Goal: Task Accomplishment & Management: Manage account settings

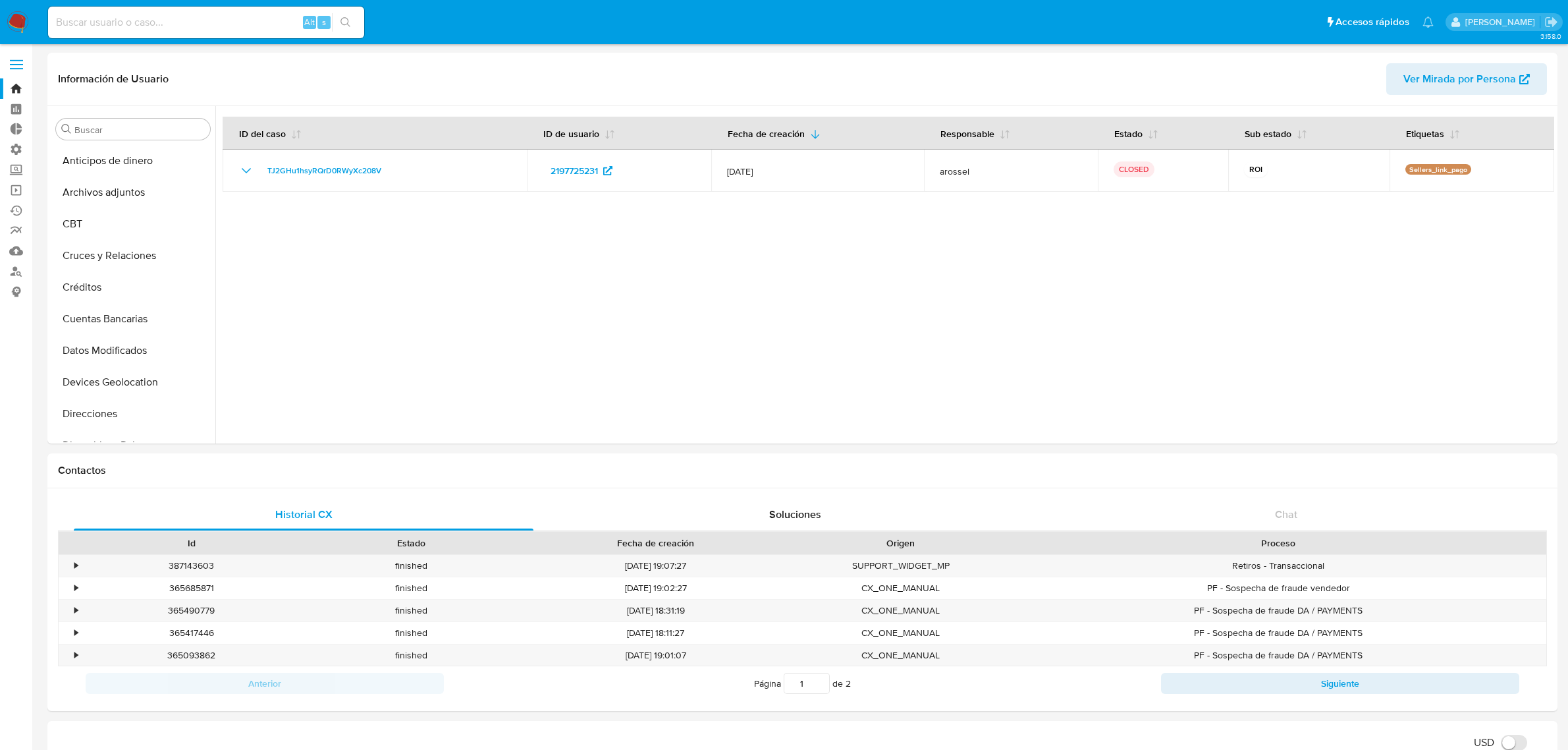
select select "10"
click at [229, 21] on input at bounding box center [206, 22] width 316 height 17
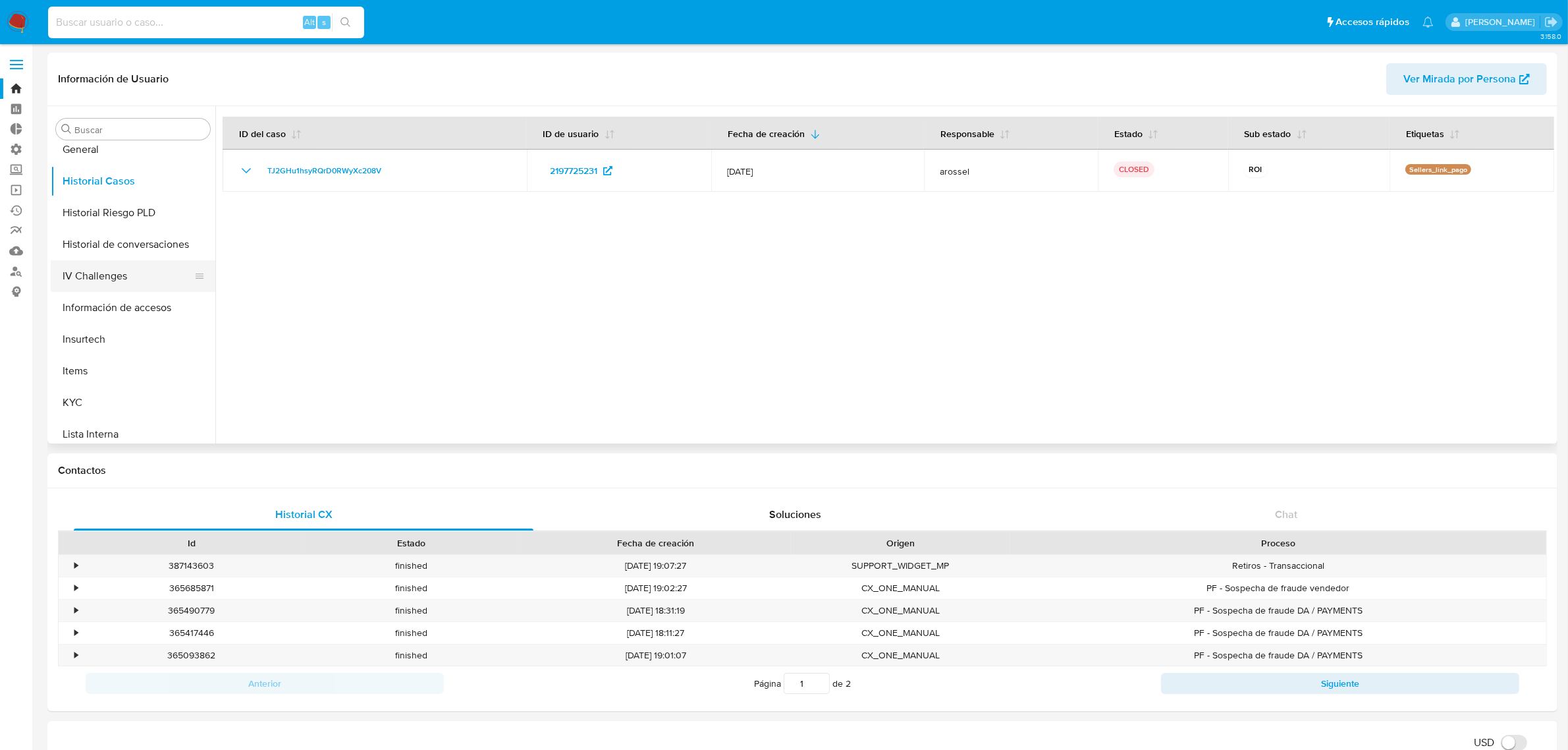
scroll to position [555, 0]
click at [112, 326] on button "Marcas AML" at bounding box center [127, 332] width 154 height 31
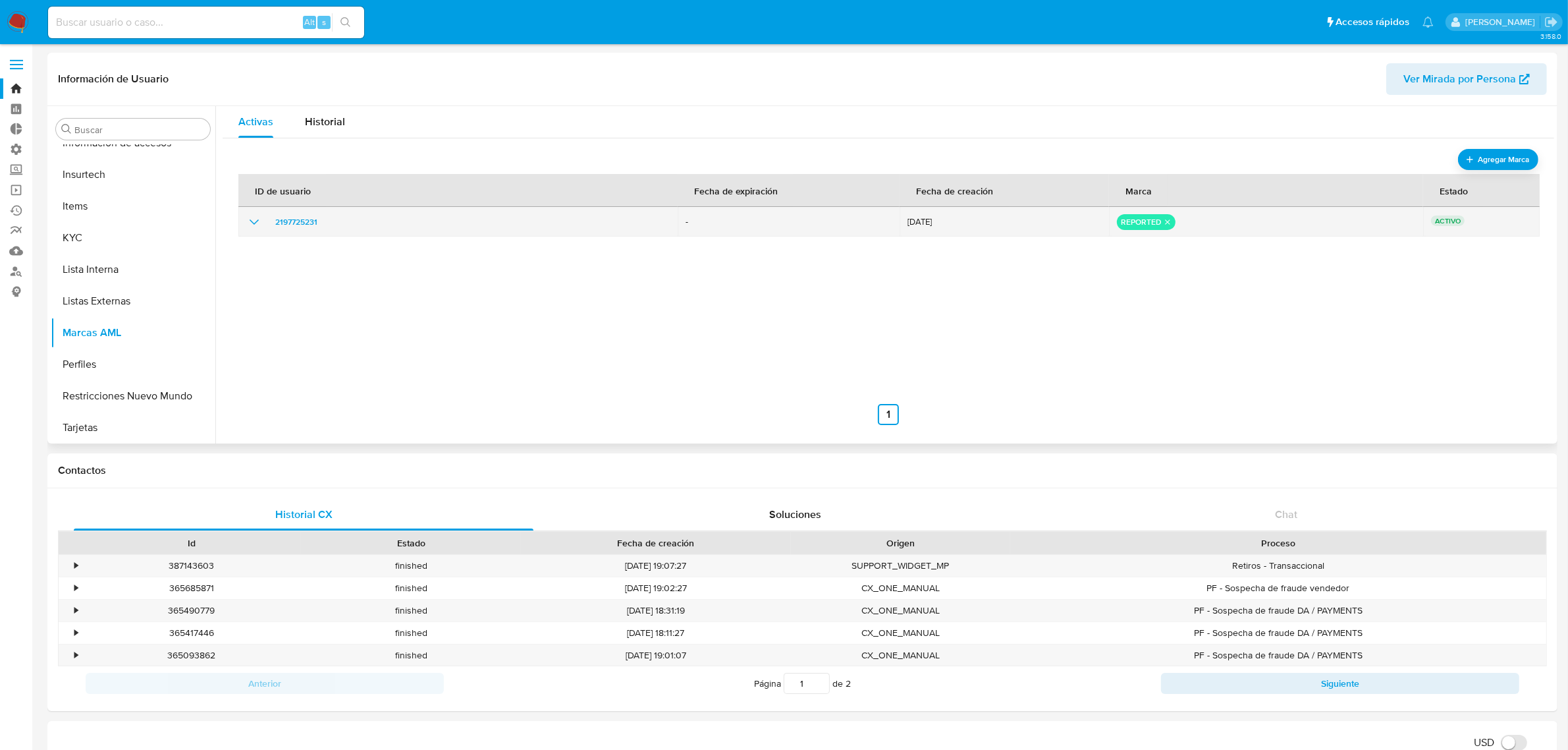
click at [1163, 222] on icon "remove-mark-REPORTED" at bounding box center [1167, 221] width 8 height 8
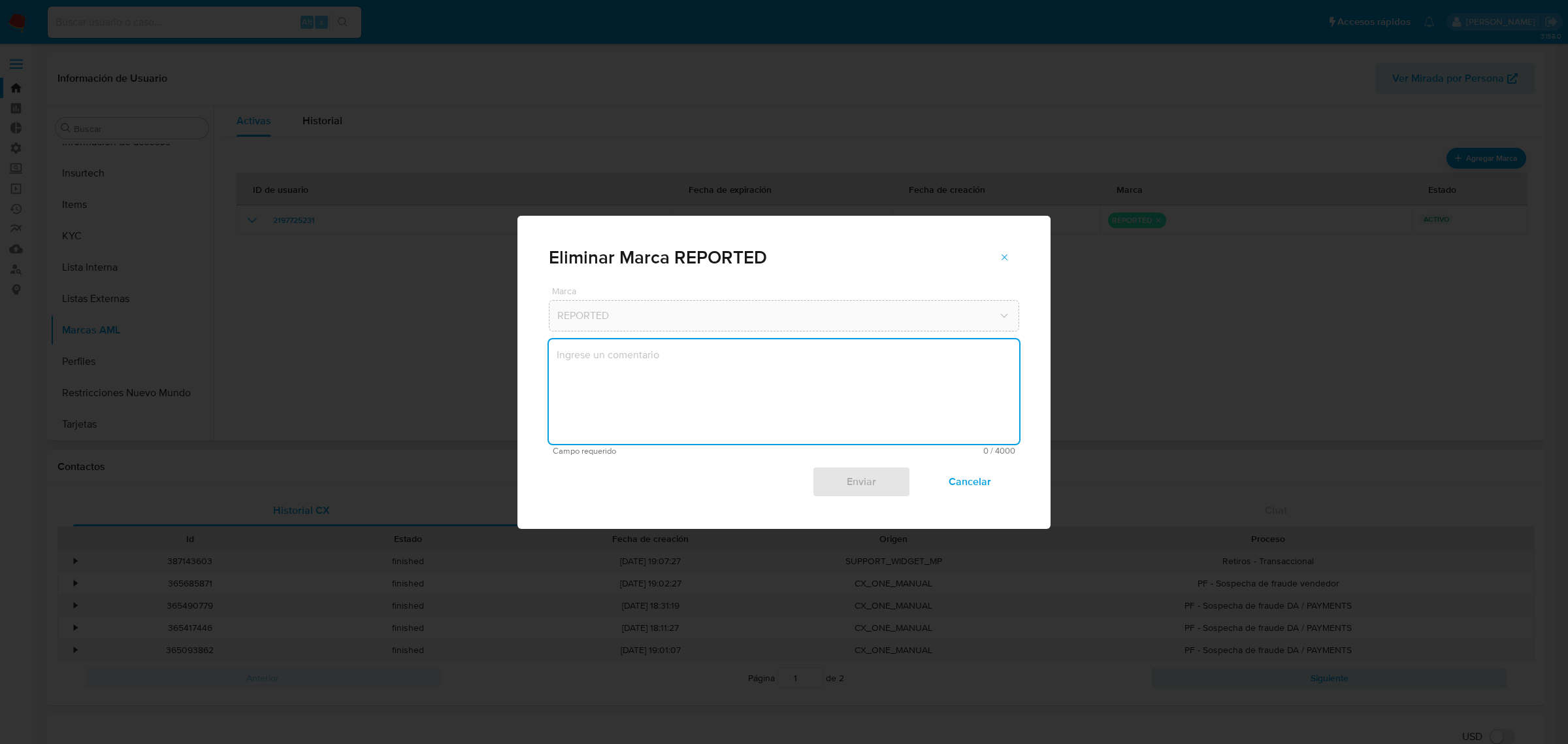
click at [687, 373] on textarea "marks-modal" at bounding box center [784, 392] width 470 height 105
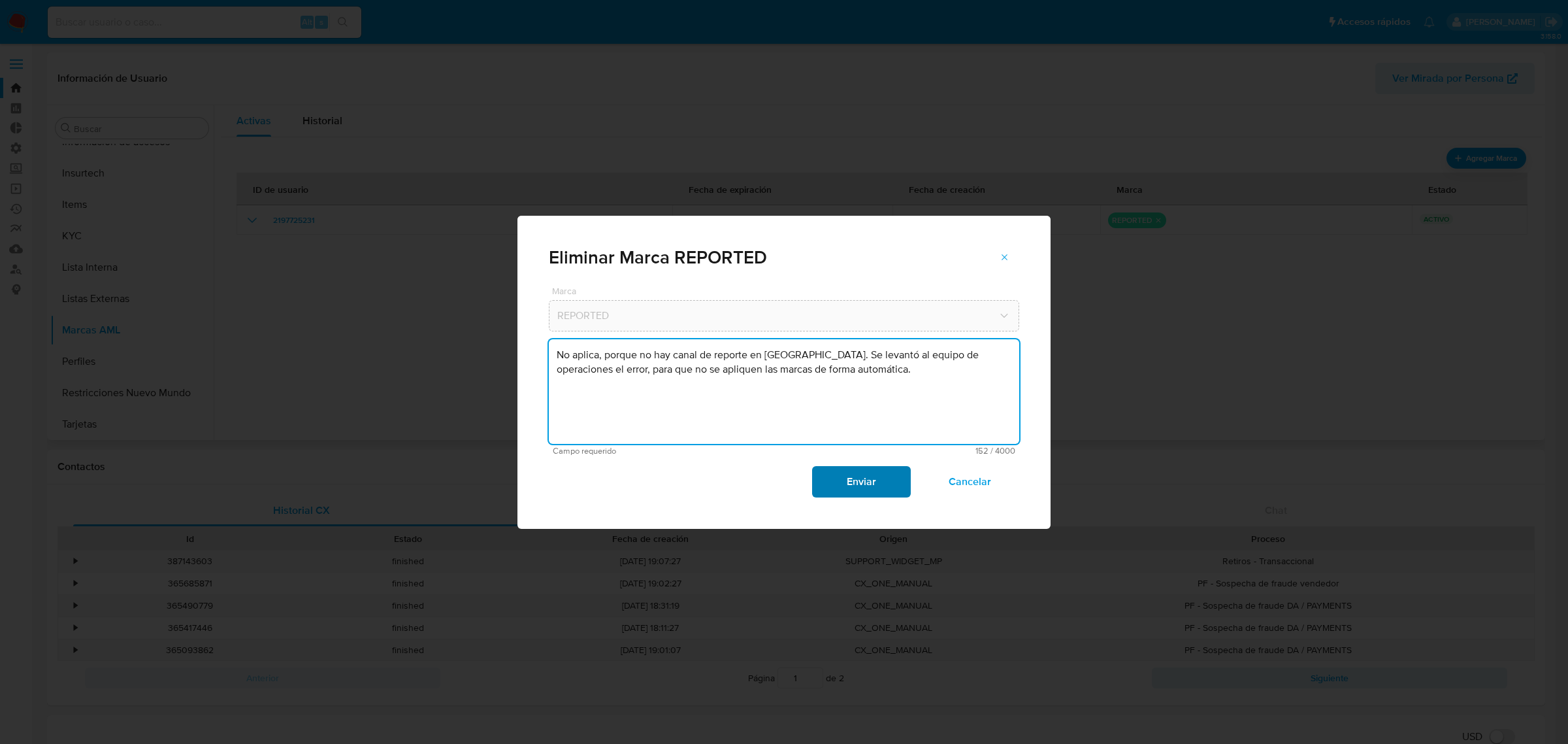
type textarea "No aplica, porque no hay canal de reporte en Perú. Se levantó al equipo de oper…"
click at [882, 493] on span "Enviar" at bounding box center [861, 482] width 64 height 29
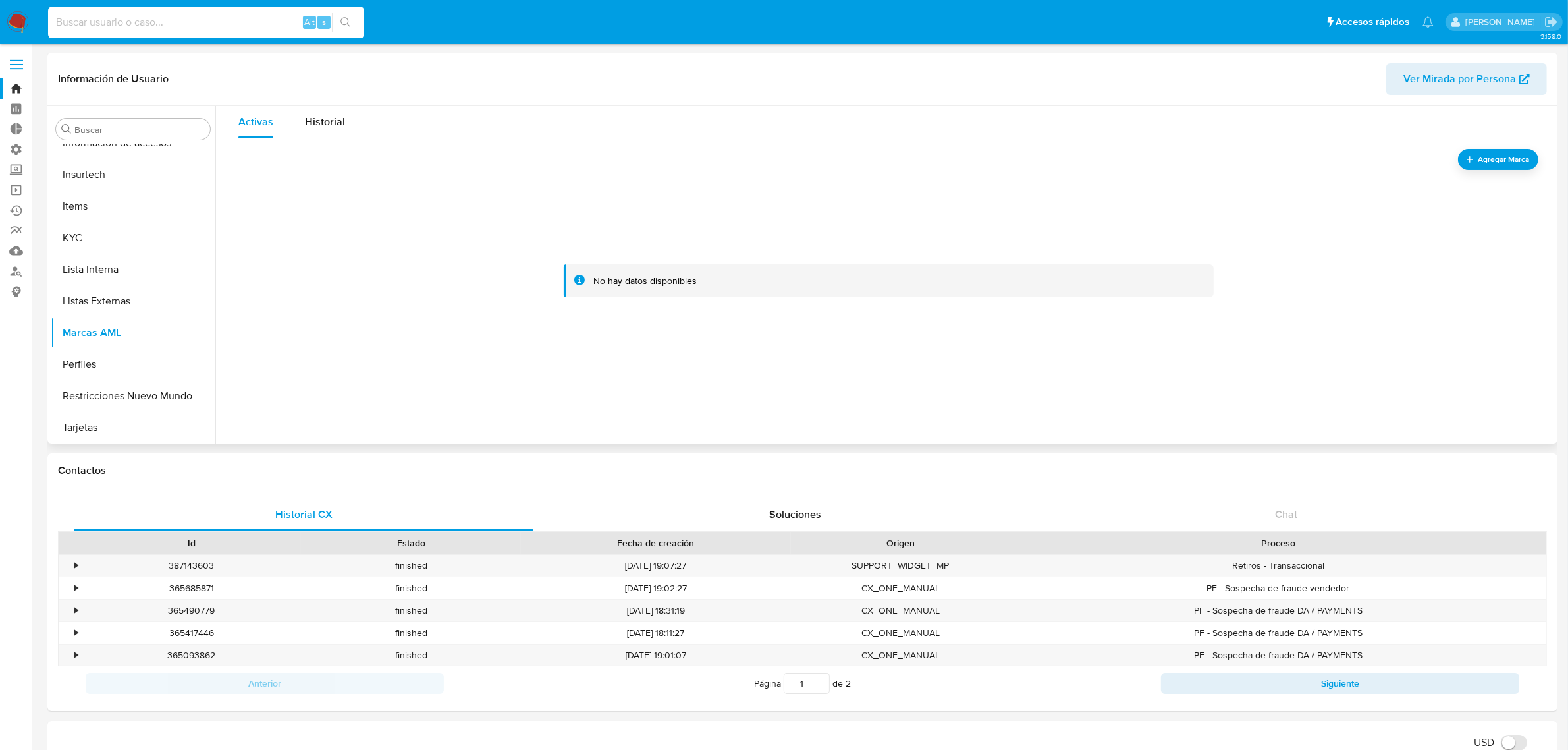
click at [195, 27] on input at bounding box center [206, 22] width 316 height 17
paste input "2419970664"
type input "2419970664"
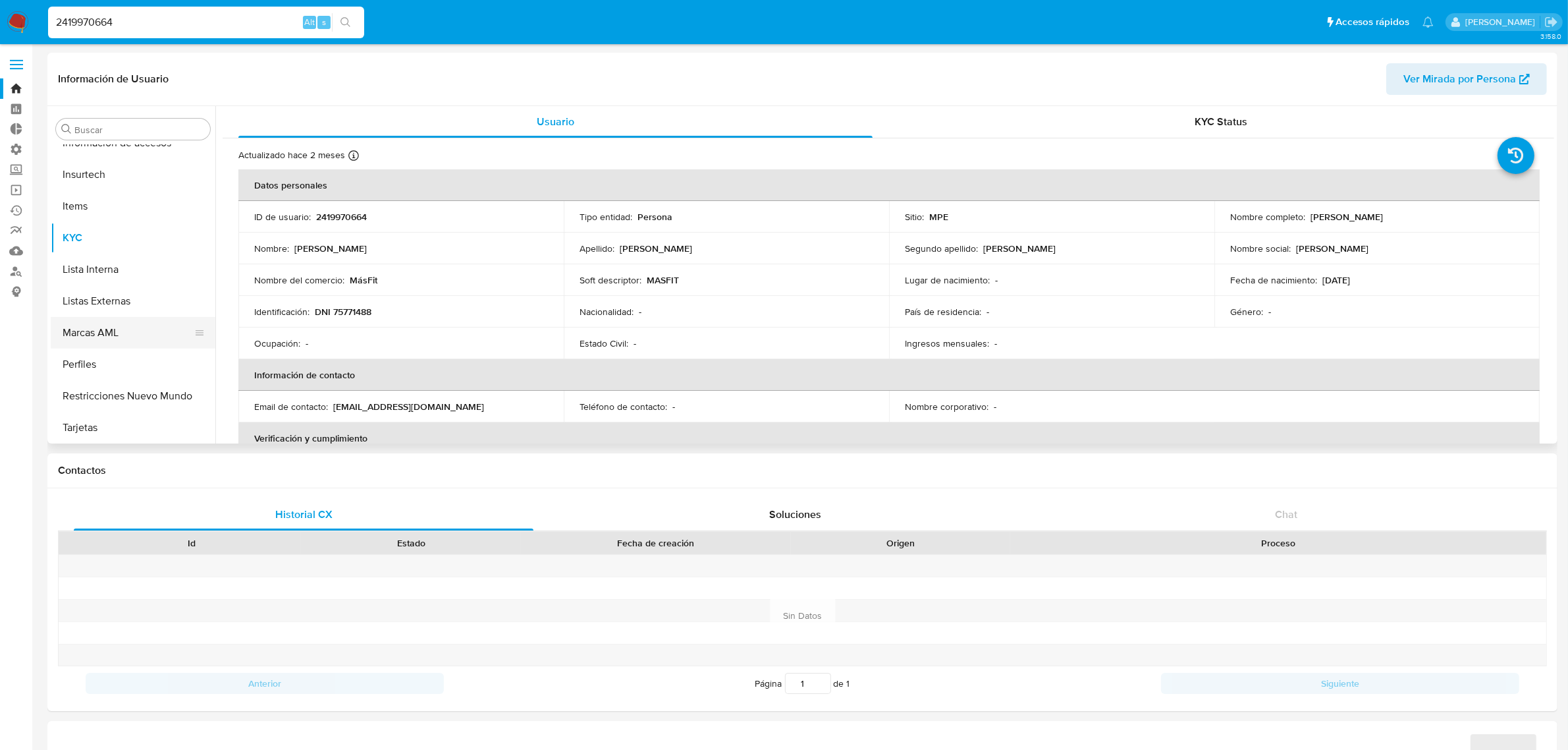
click at [113, 333] on button "Marcas AML" at bounding box center [127, 332] width 154 height 31
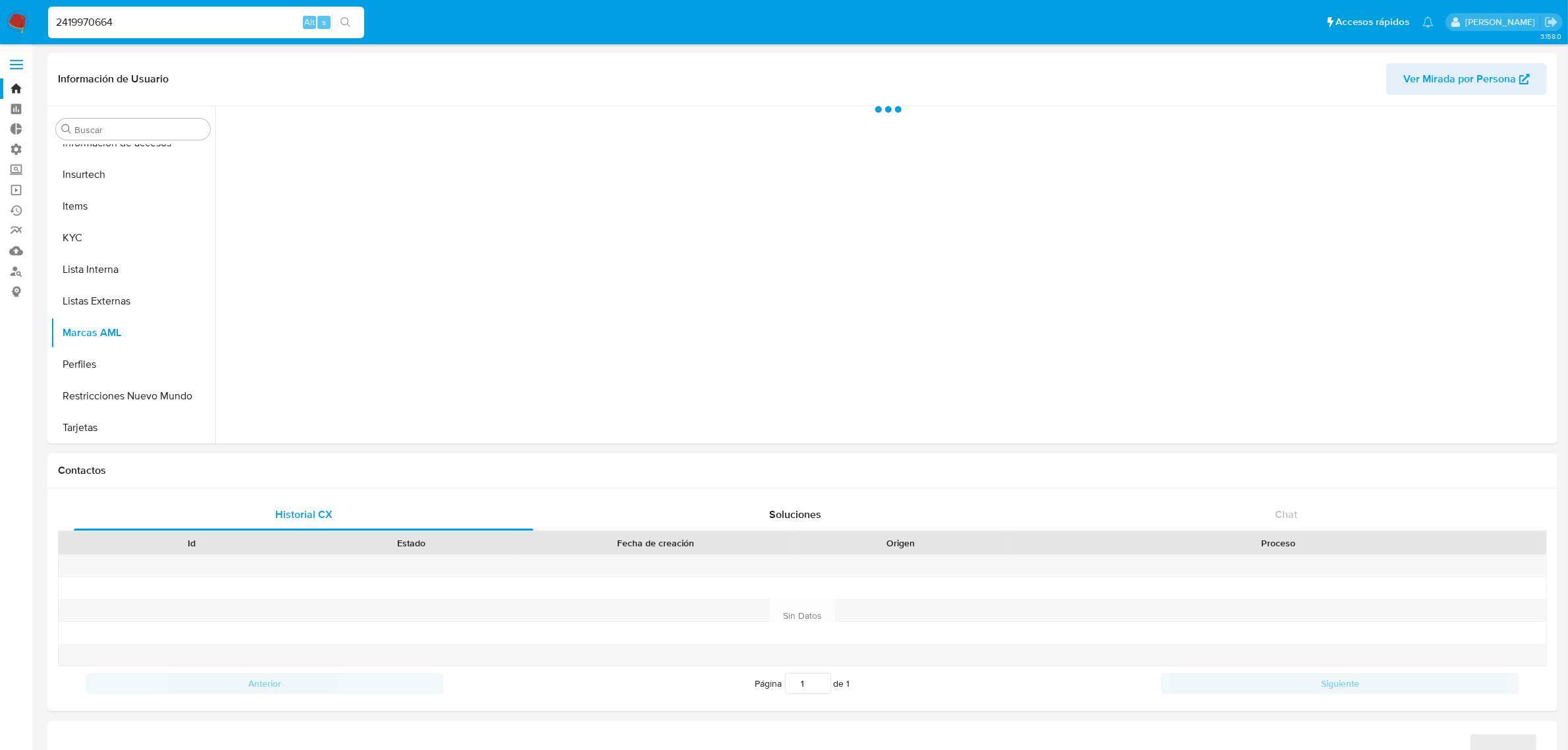
select select "10"
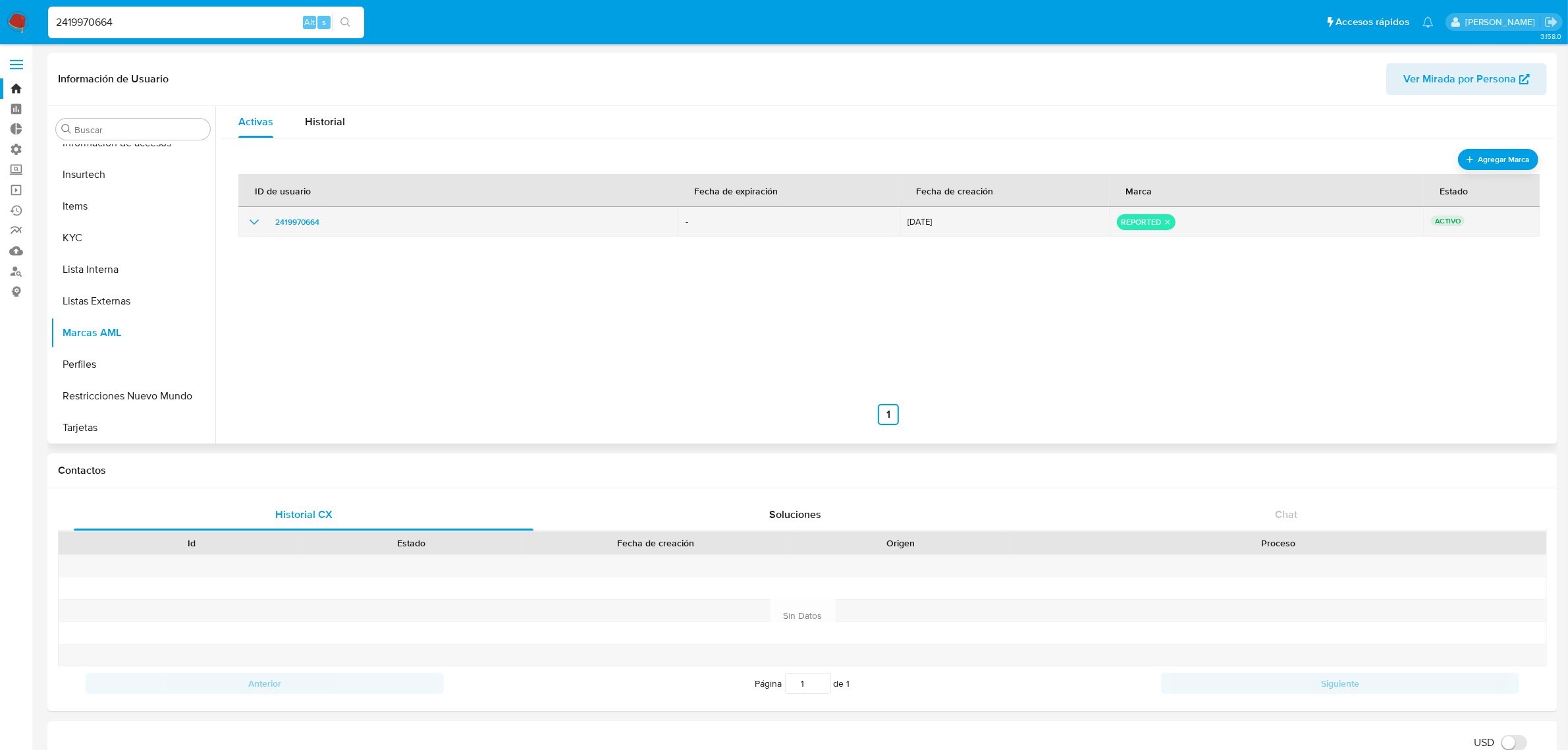
click at [1166, 222] on icon "remove-mark-REPORTED" at bounding box center [1168, 221] width 5 height 5
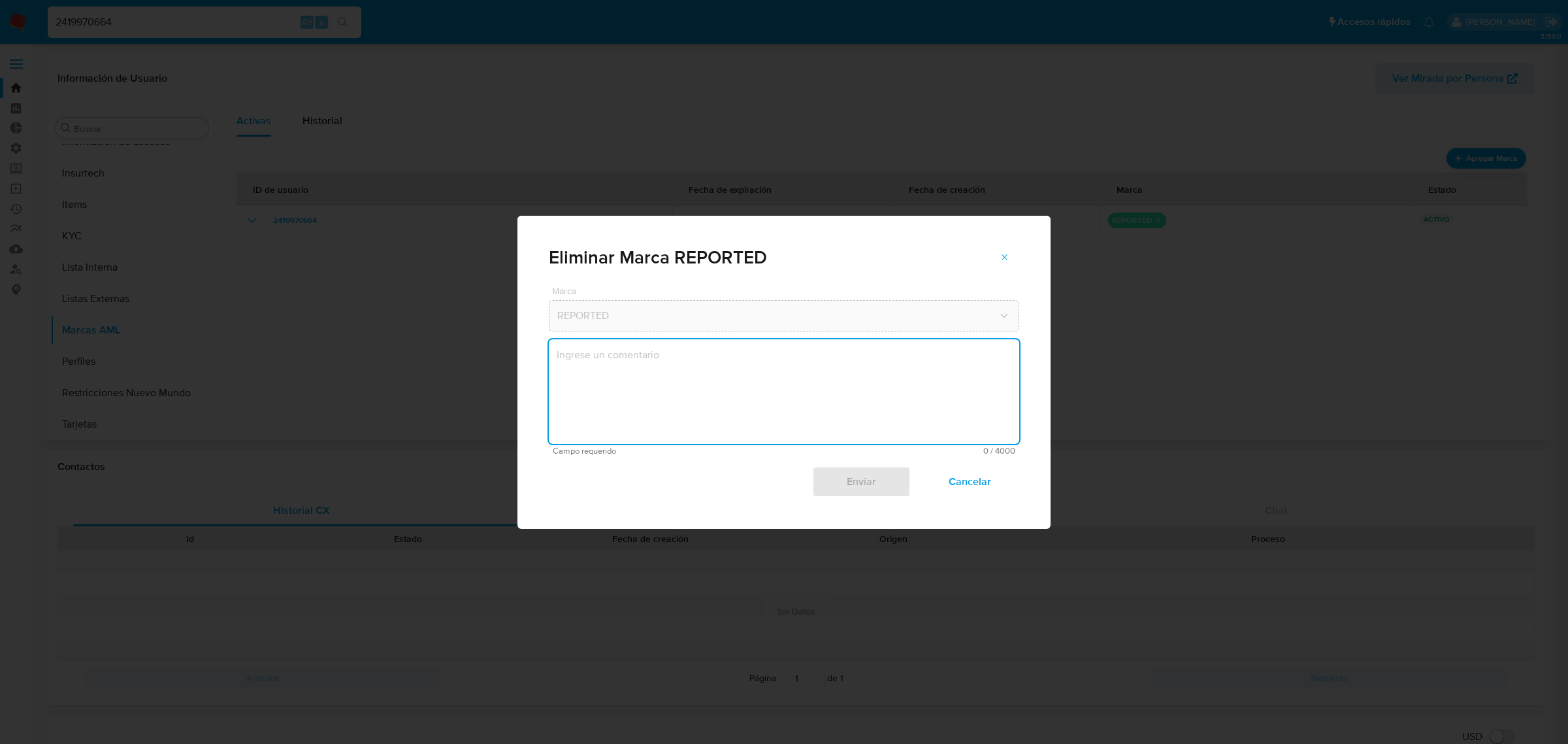
click at [775, 397] on textarea "marks-modal" at bounding box center [784, 392] width 470 height 105
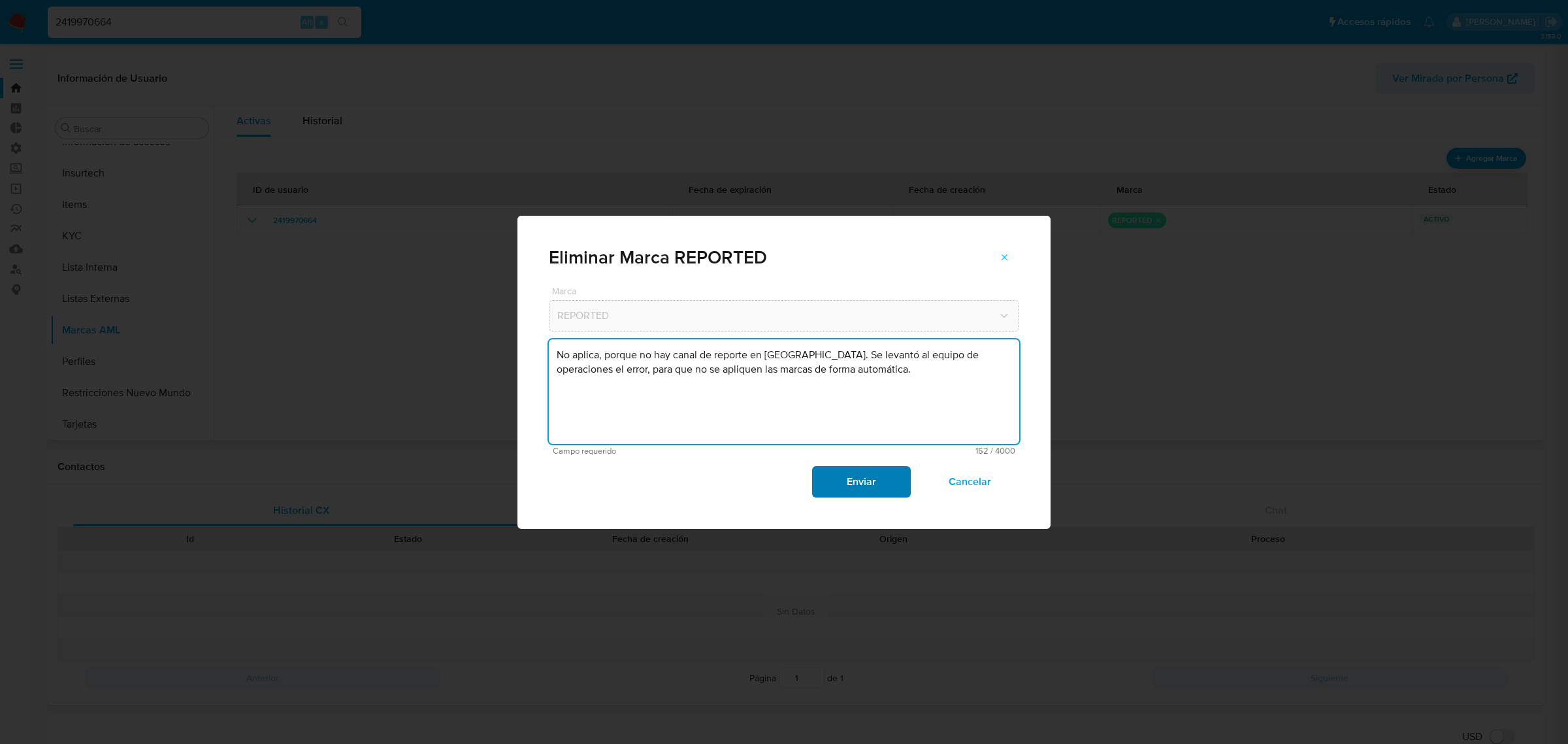
type textarea "No aplica, porque no hay canal de reporte en Perú. Se levantó al equipo de oper…"
click at [882, 490] on span "Enviar" at bounding box center [861, 482] width 64 height 29
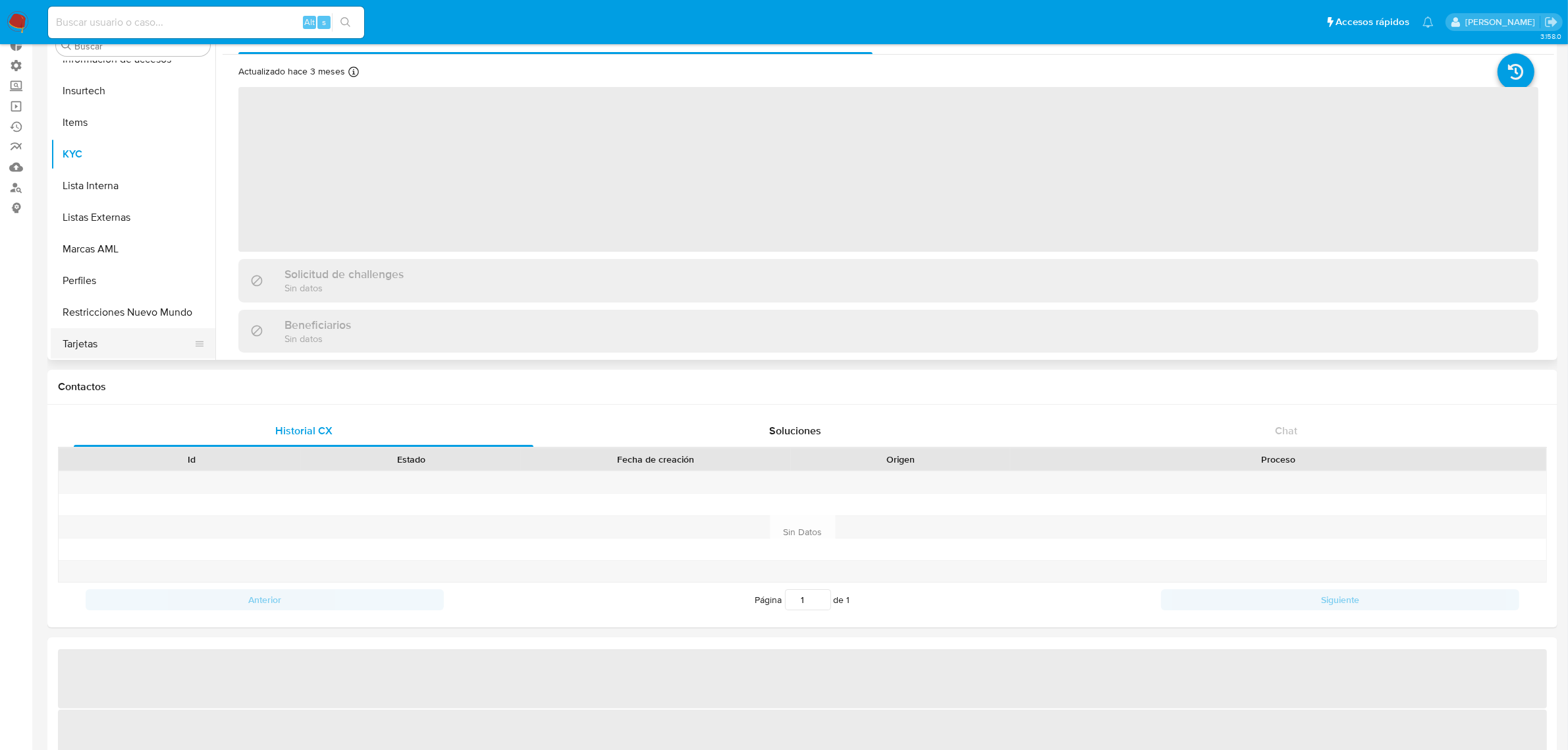
scroll to position [165, 0]
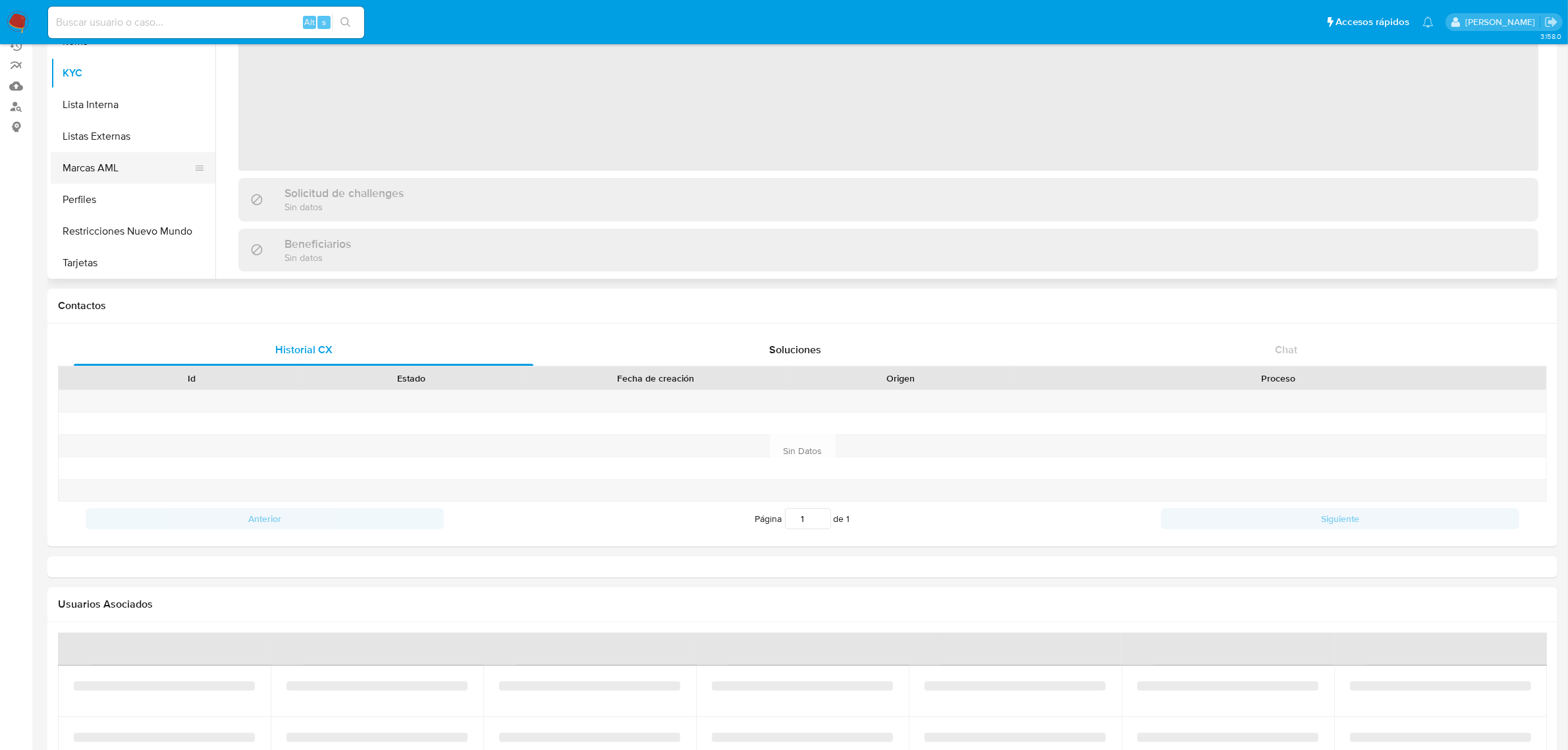
click at [108, 166] on button "Marcas AML" at bounding box center [127, 167] width 154 height 31
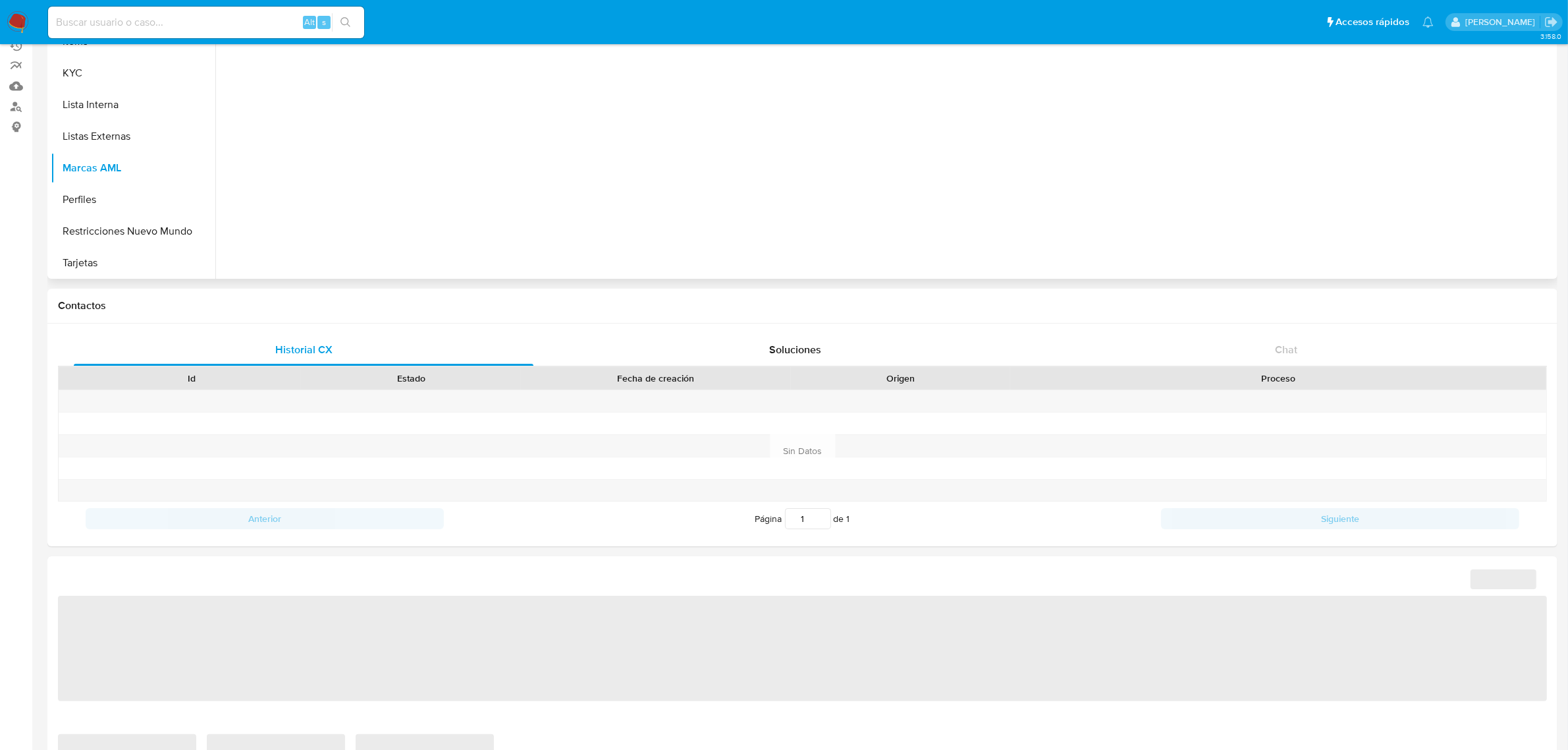
select select "10"
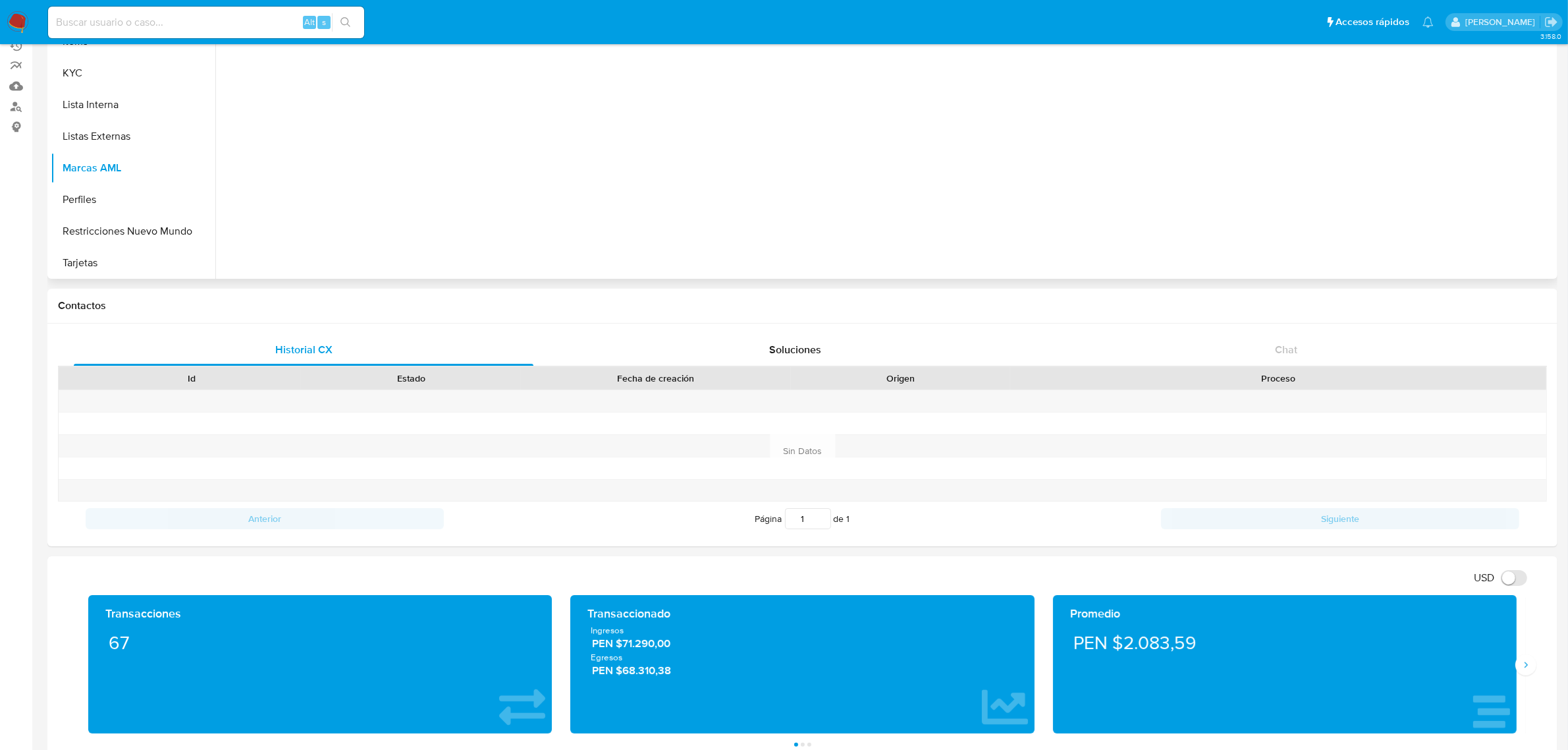
scroll to position [0, 0]
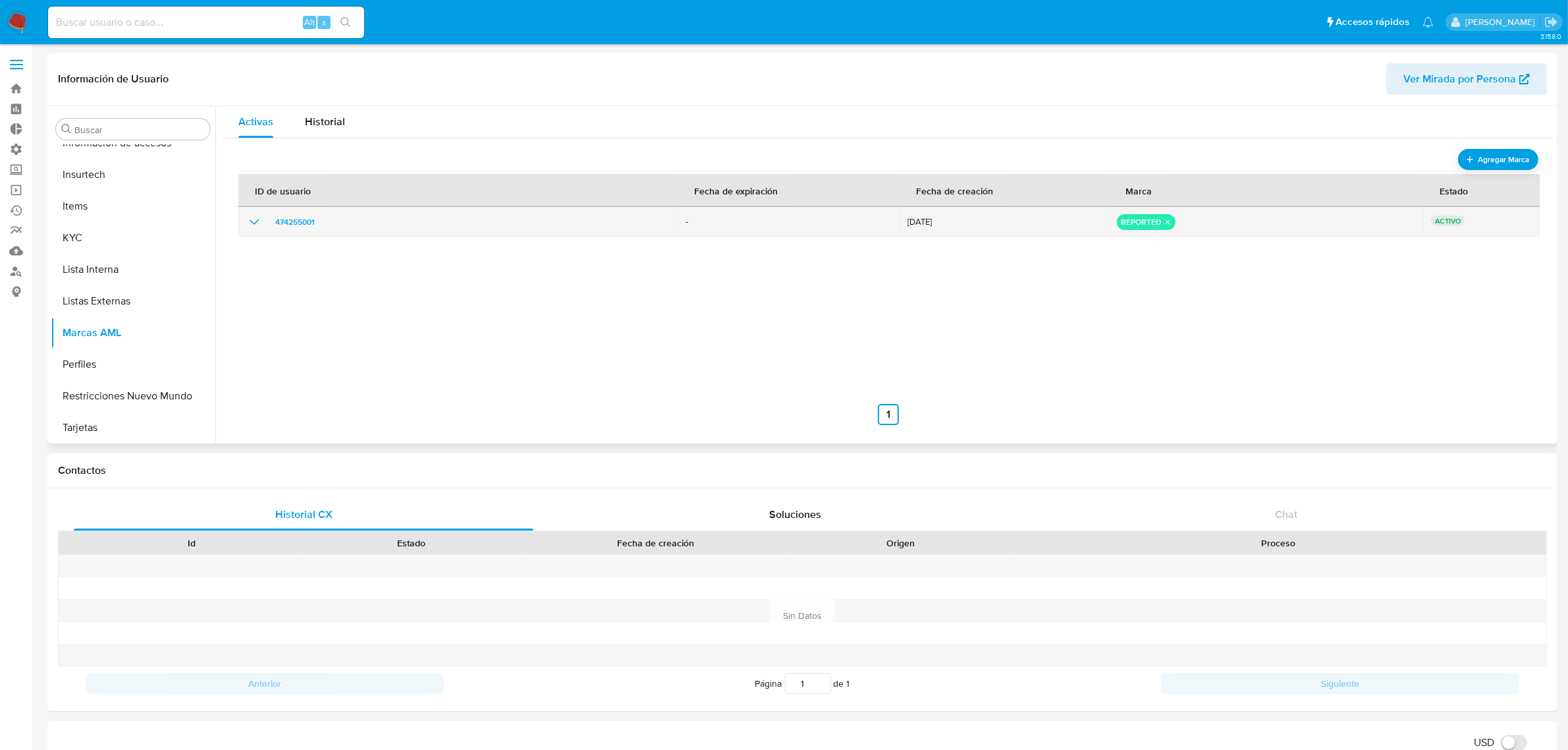
click at [1163, 223] on icon "remove-mark-REPORTED" at bounding box center [1167, 221] width 8 height 8
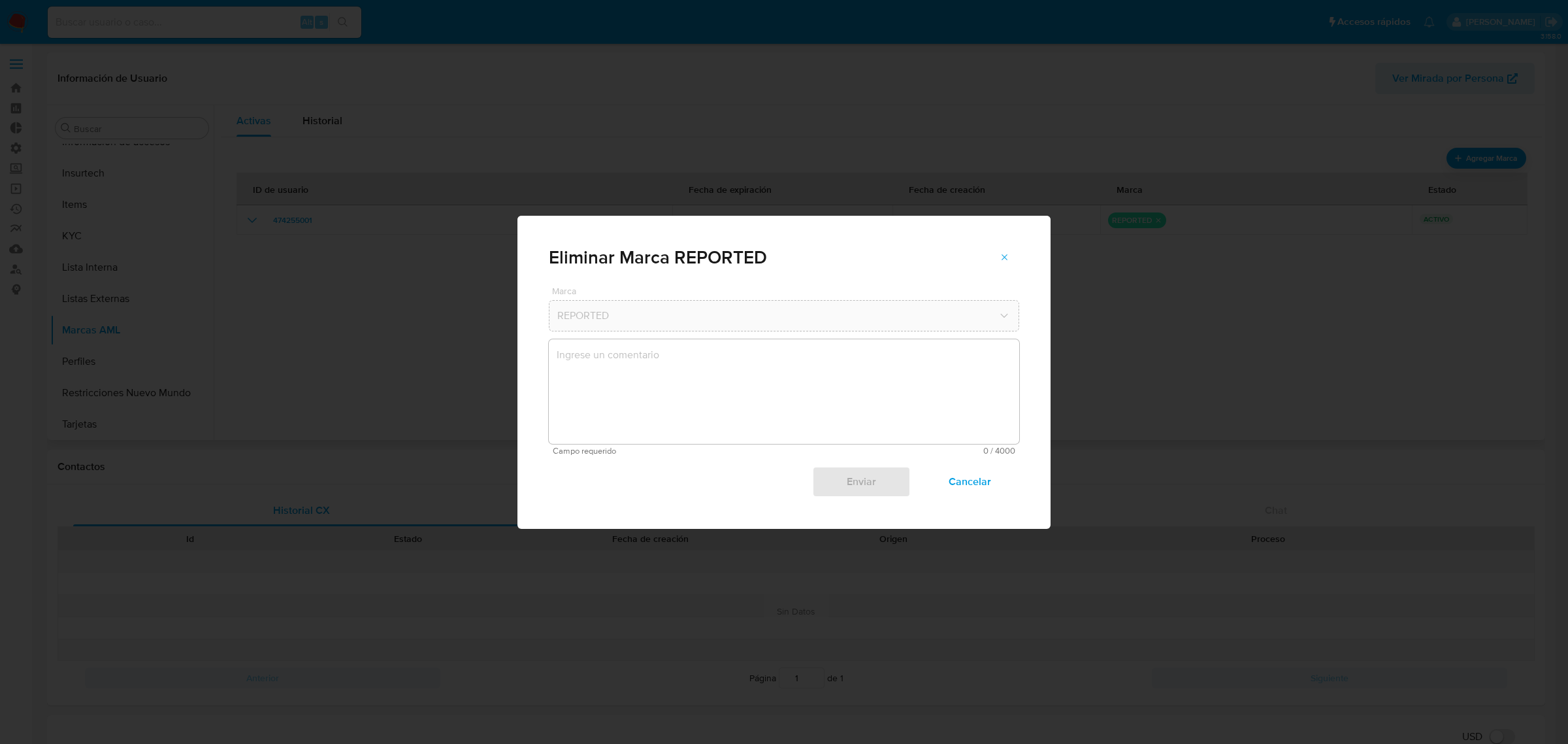
click at [796, 371] on textarea "marks-modal" at bounding box center [784, 392] width 470 height 105
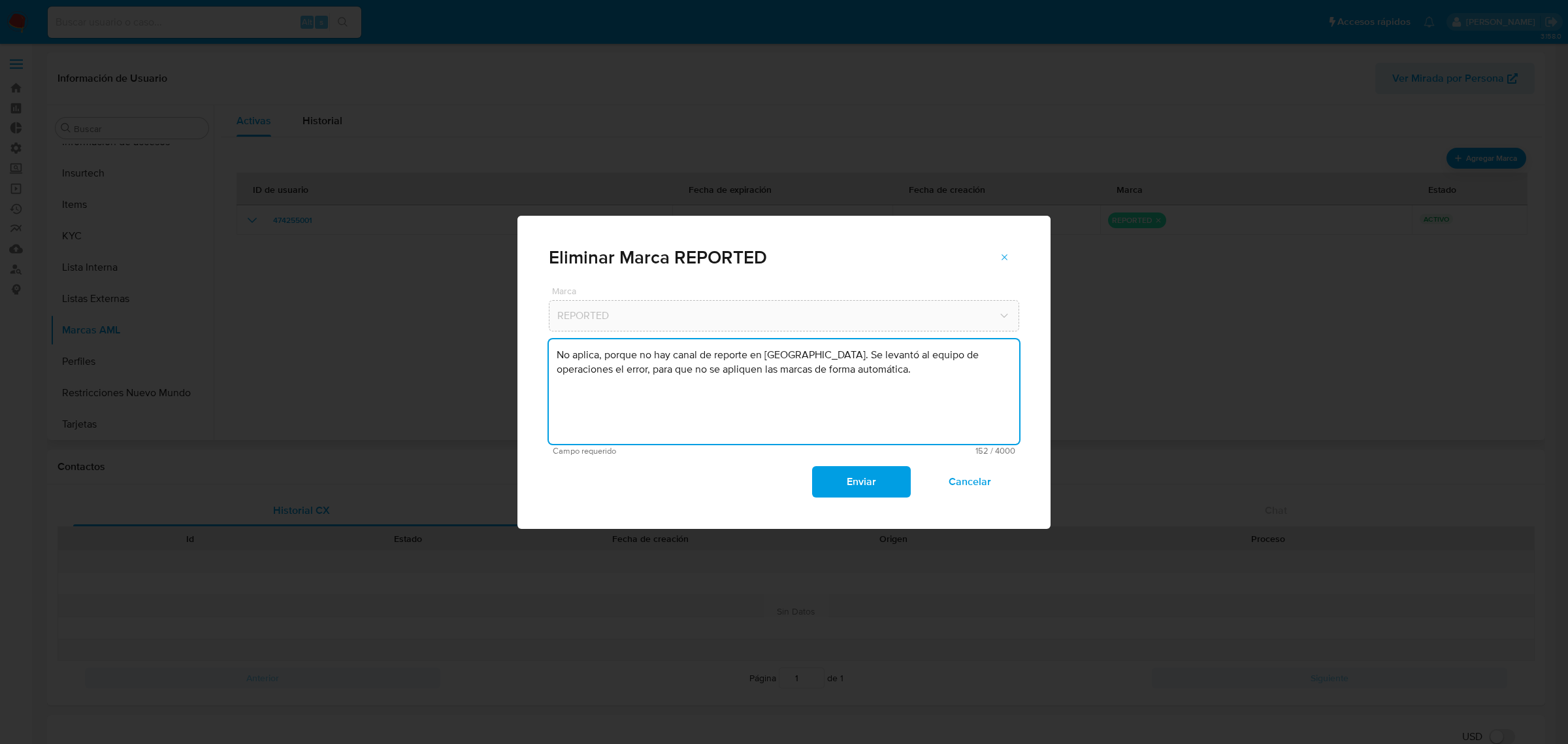
type textarea "No aplica, porque no hay canal de reporte en [GEOGRAPHIC_DATA]. Se levantó al e…"
drag, startPoint x: 876, startPoint y: 503, endPoint x: 874, endPoint y: 497, distance: 6.3
click at [876, 502] on div "Marca REPORTED No aplica, porque no hay canal de reporte en Perú. Se levantó al…" at bounding box center [784, 408] width 533 height 242
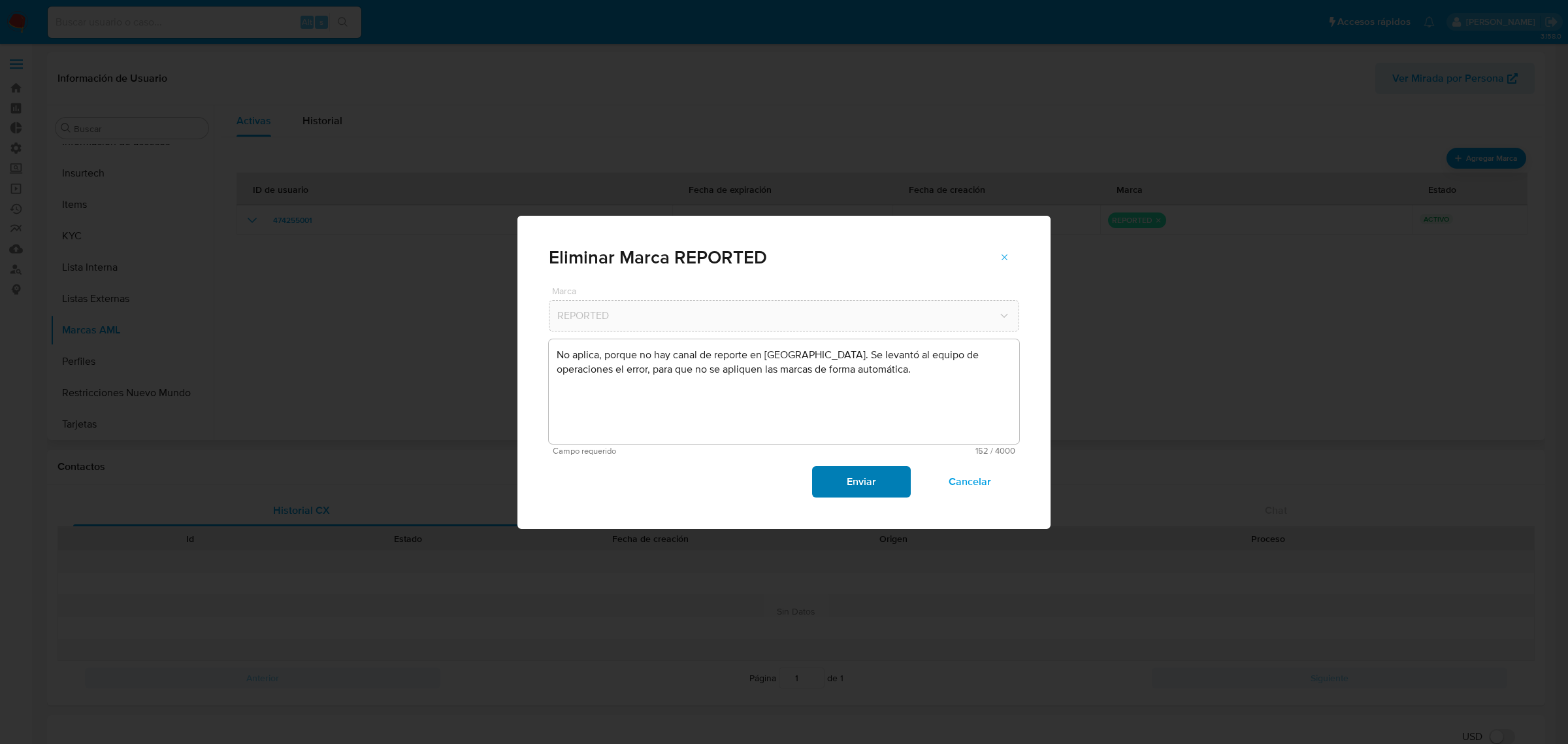
click at [873, 494] on span "Enviar" at bounding box center [861, 482] width 64 height 29
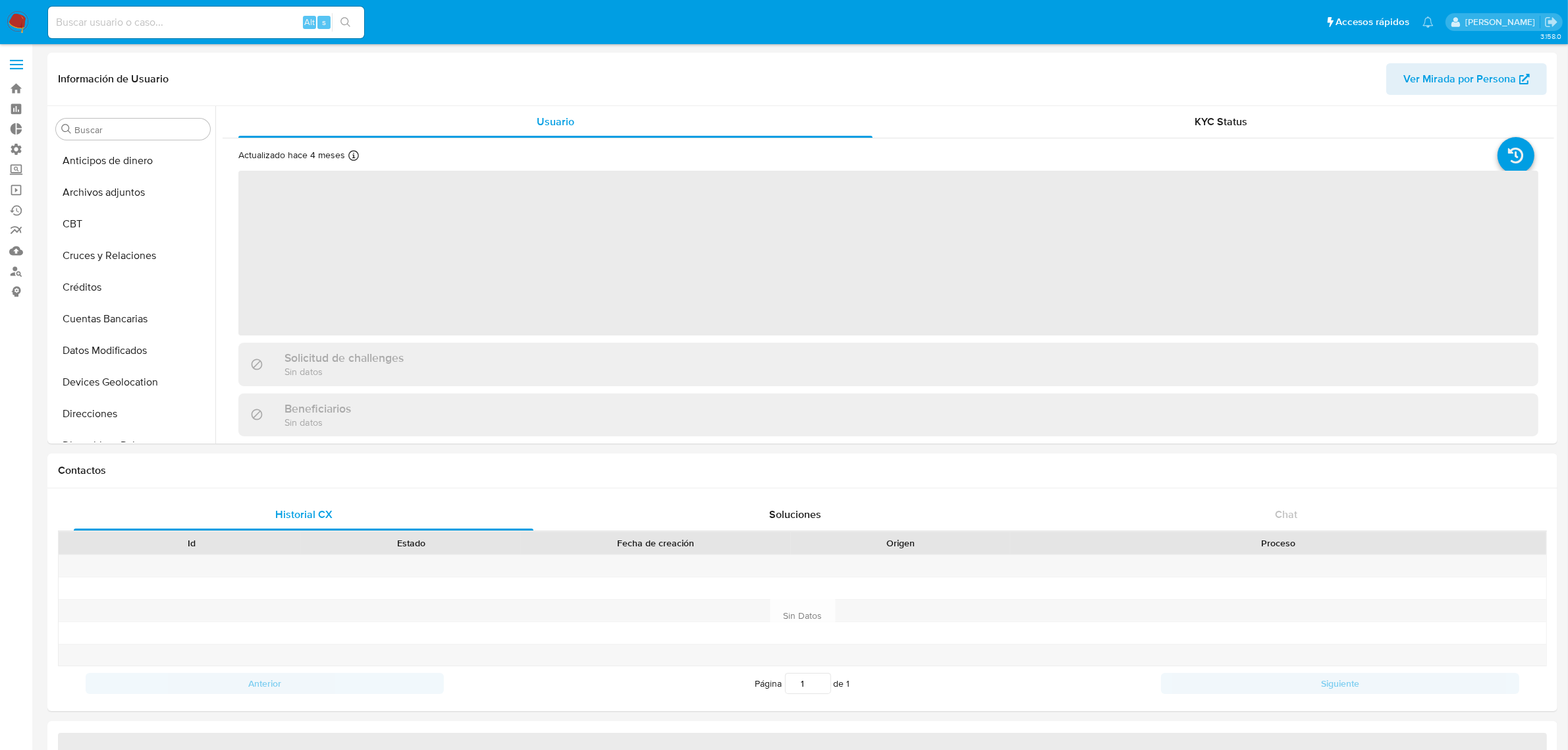
scroll to position [555, 0]
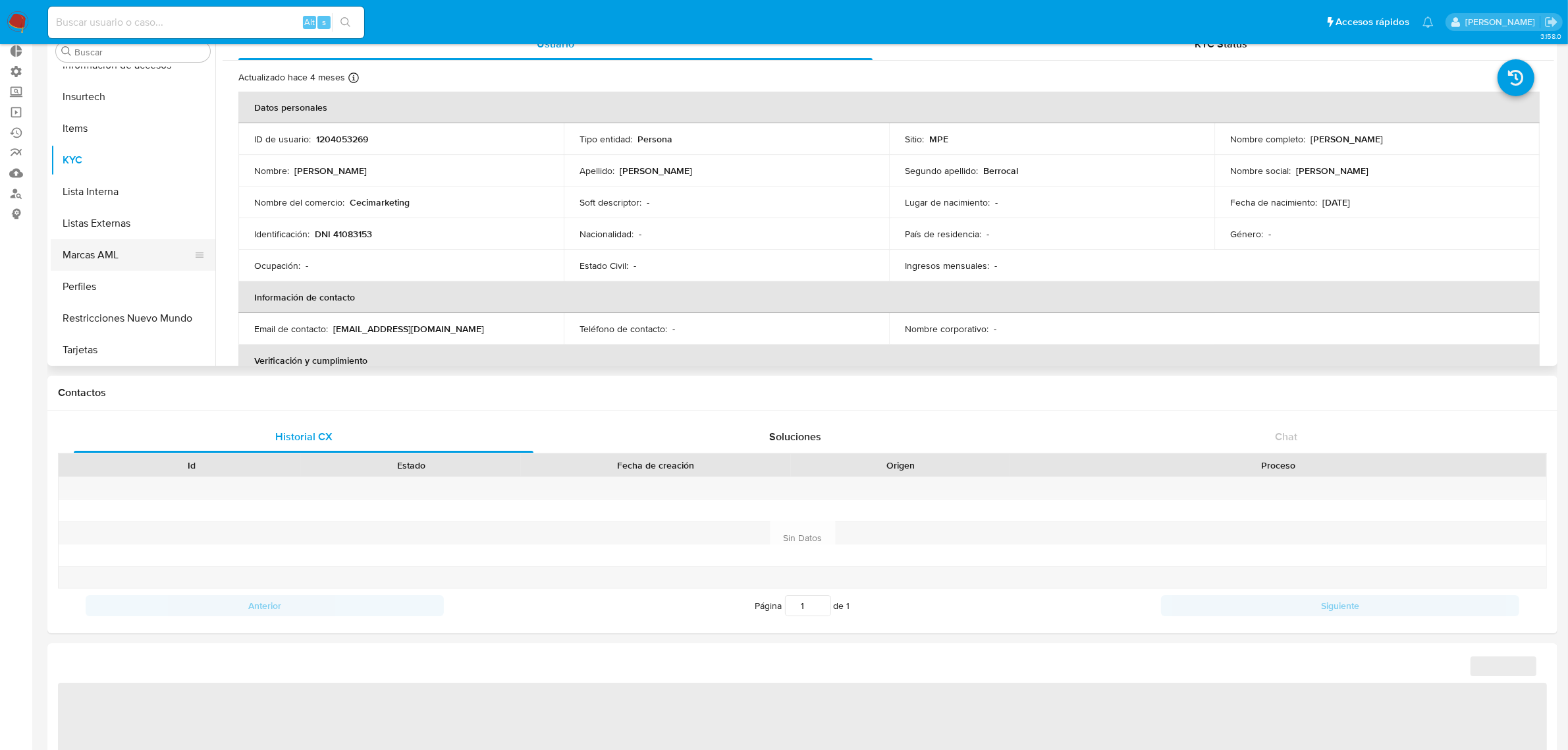
select select "10"
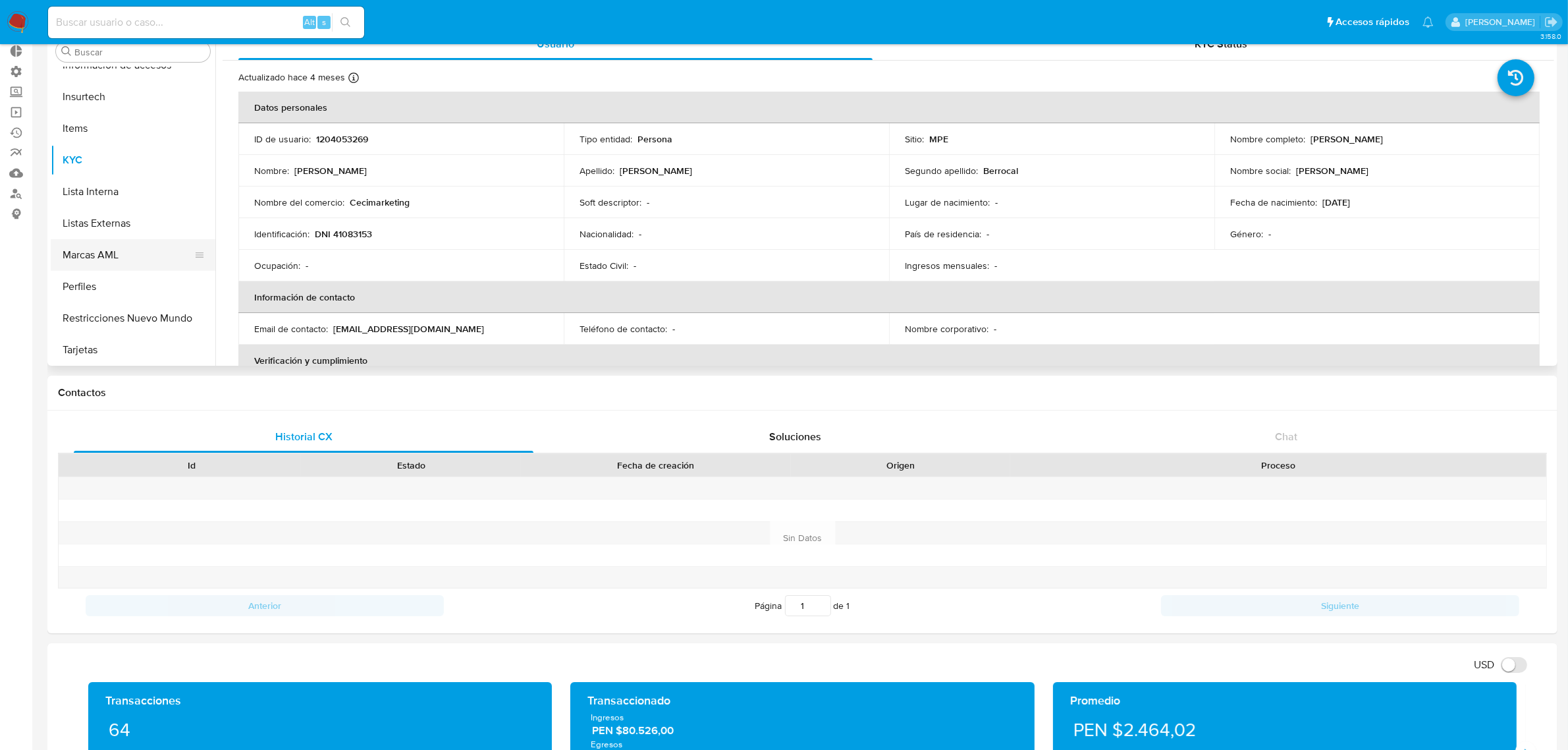
scroll to position [82, 0]
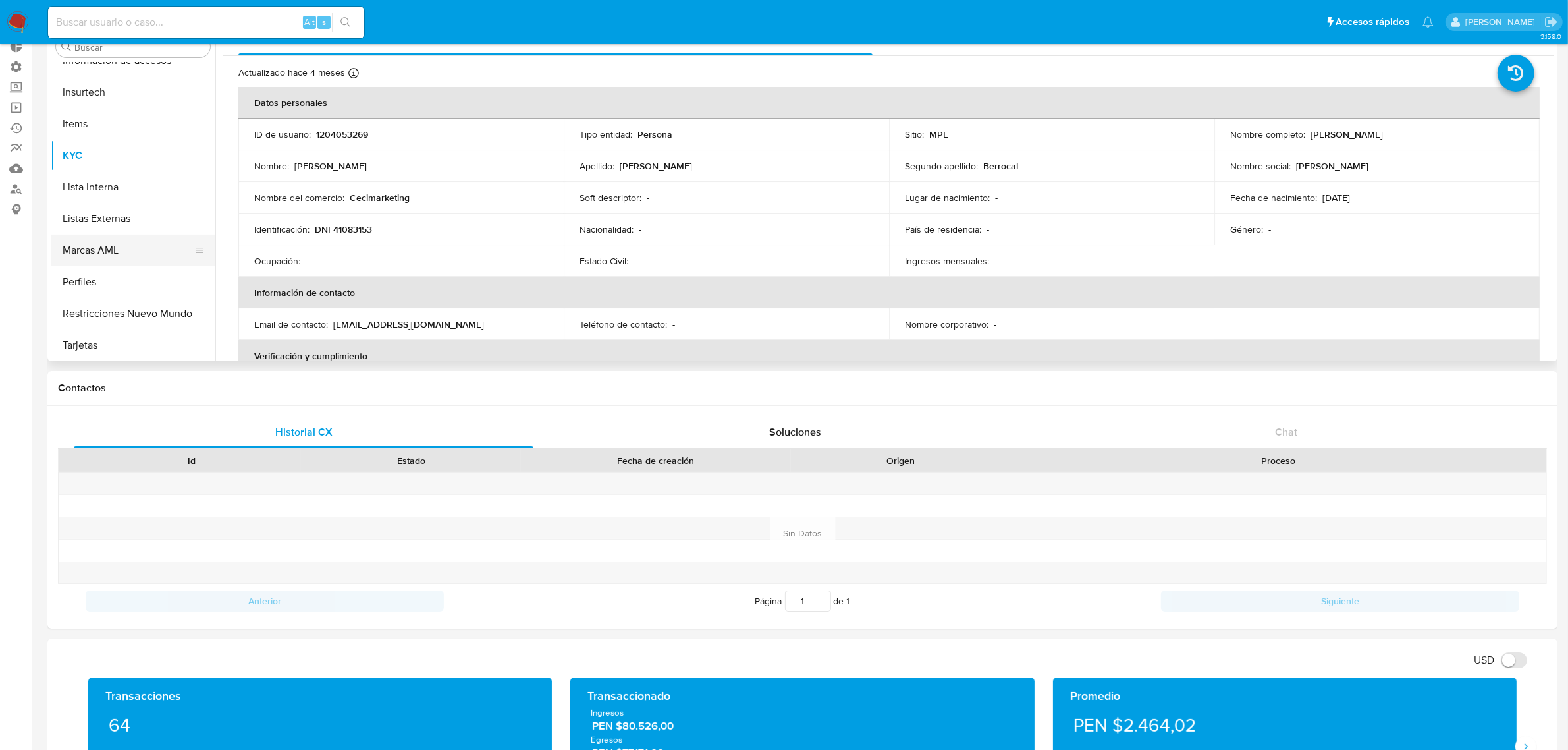
click at [108, 251] on button "Marcas AML" at bounding box center [127, 250] width 154 height 31
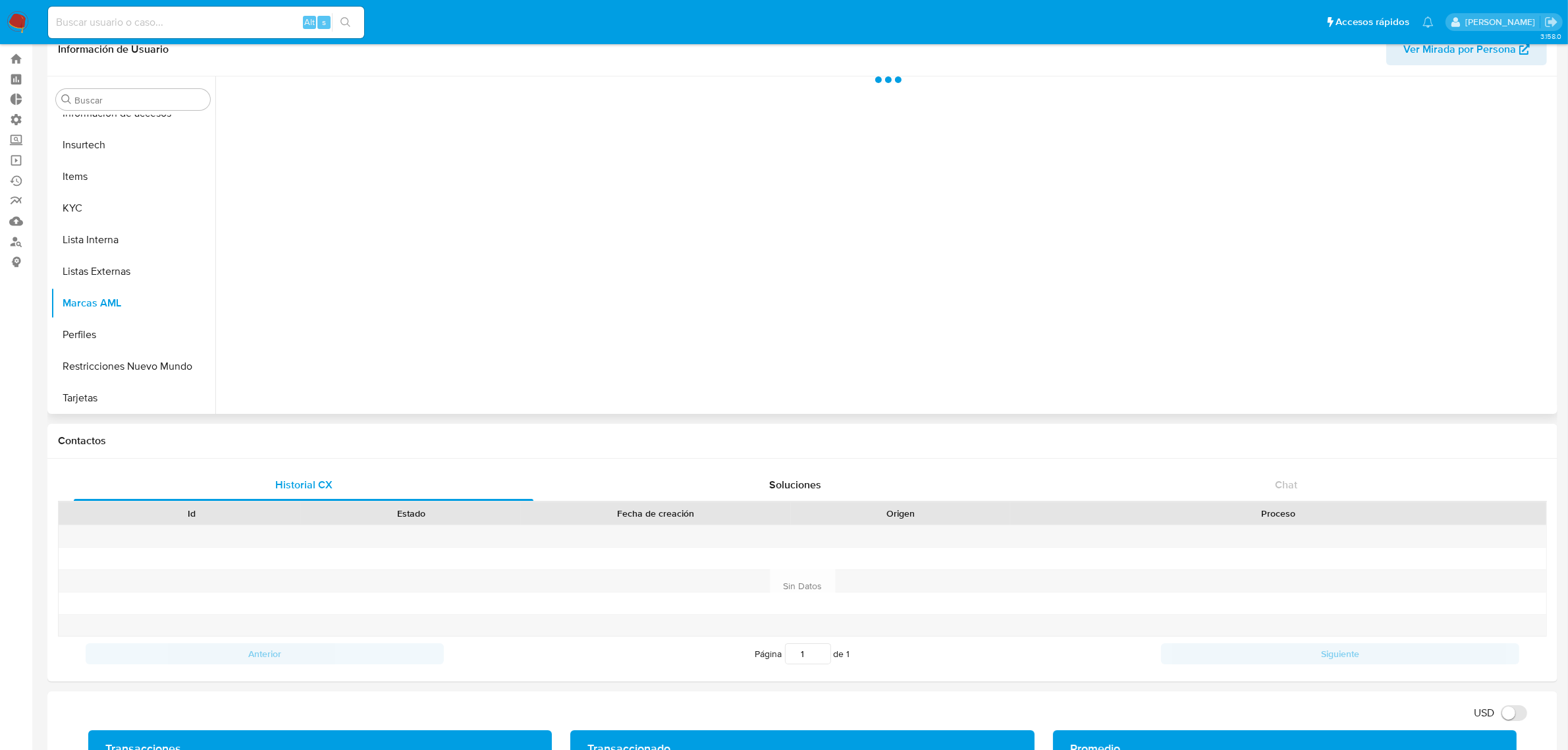
scroll to position [0, 0]
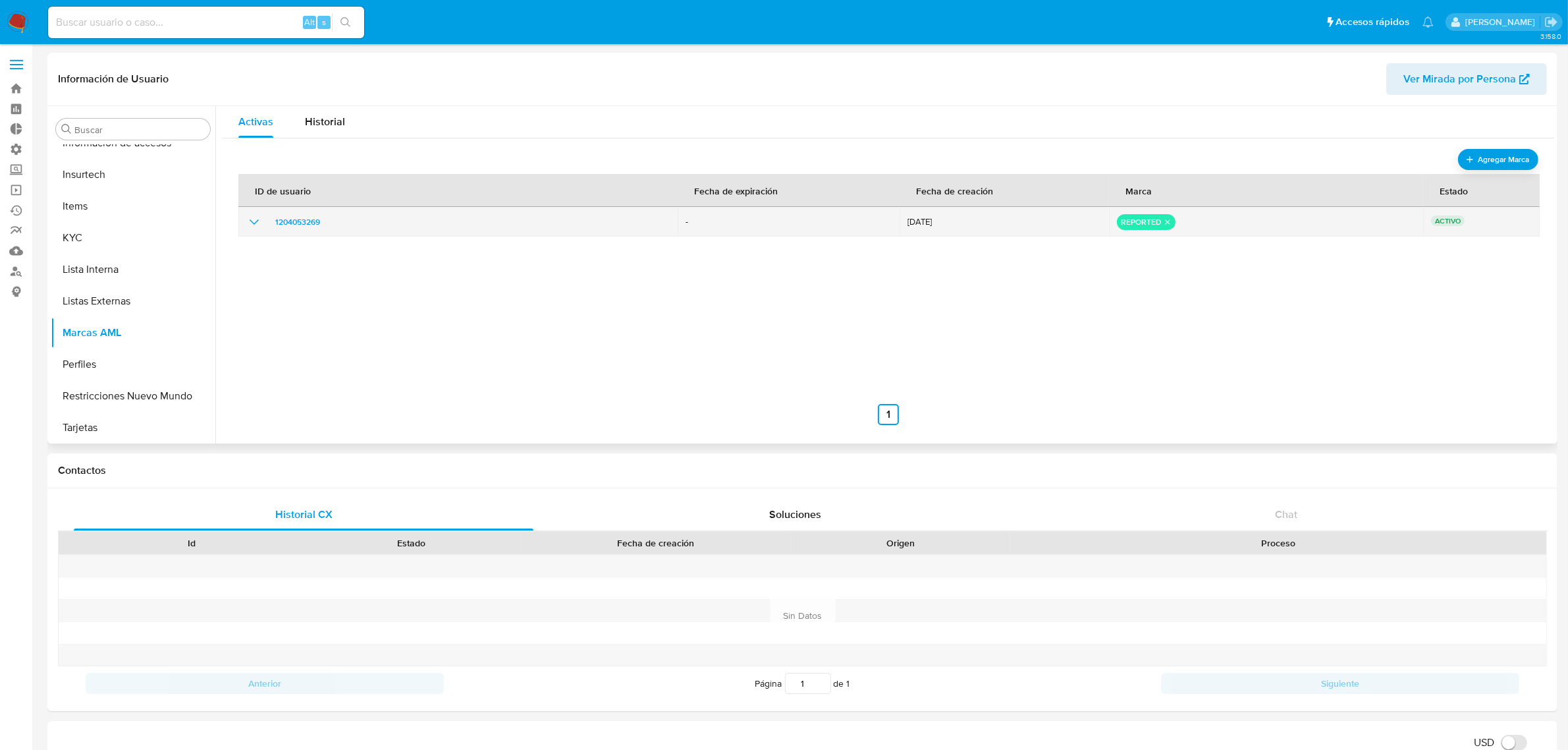
click at [1163, 225] on icon "remove-mark-REPORTED" at bounding box center [1167, 221] width 8 height 8
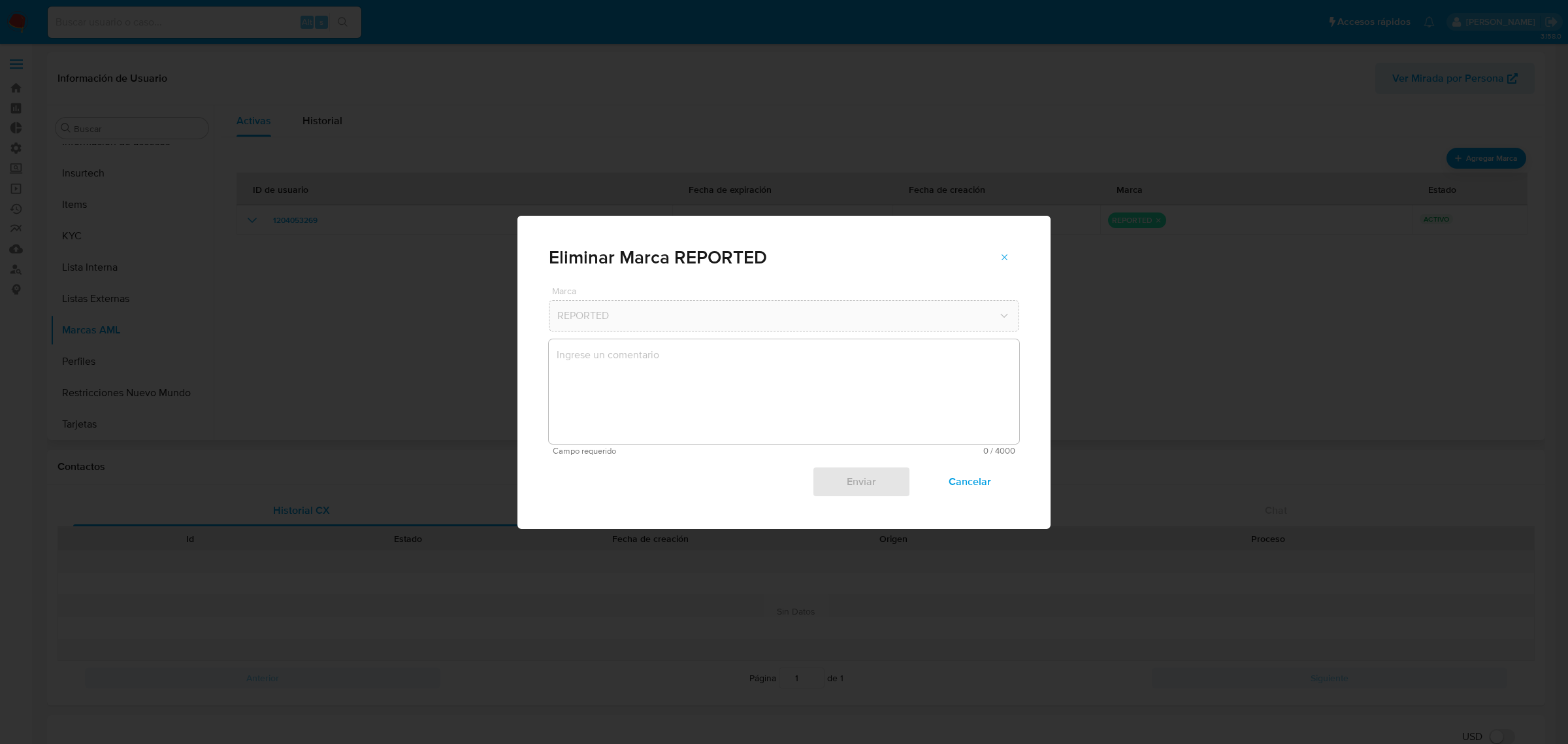
click at [781, 360] on textarea "marks-modal" at bounding box center [784, 392] width 470 height 105
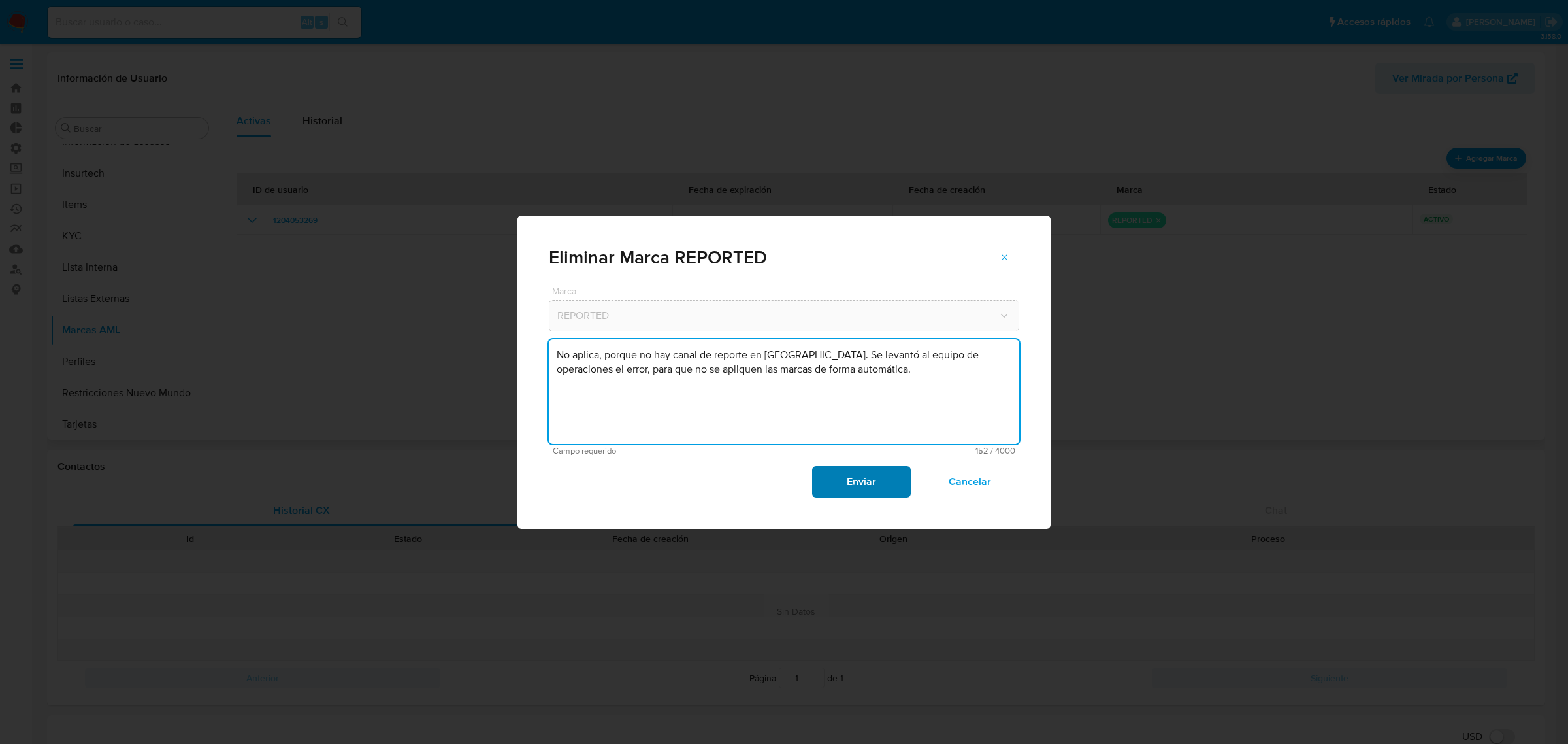
type textarea "No aplica, porque no hay canal de reporte en Perú. Se levantó al equipo de oper…"
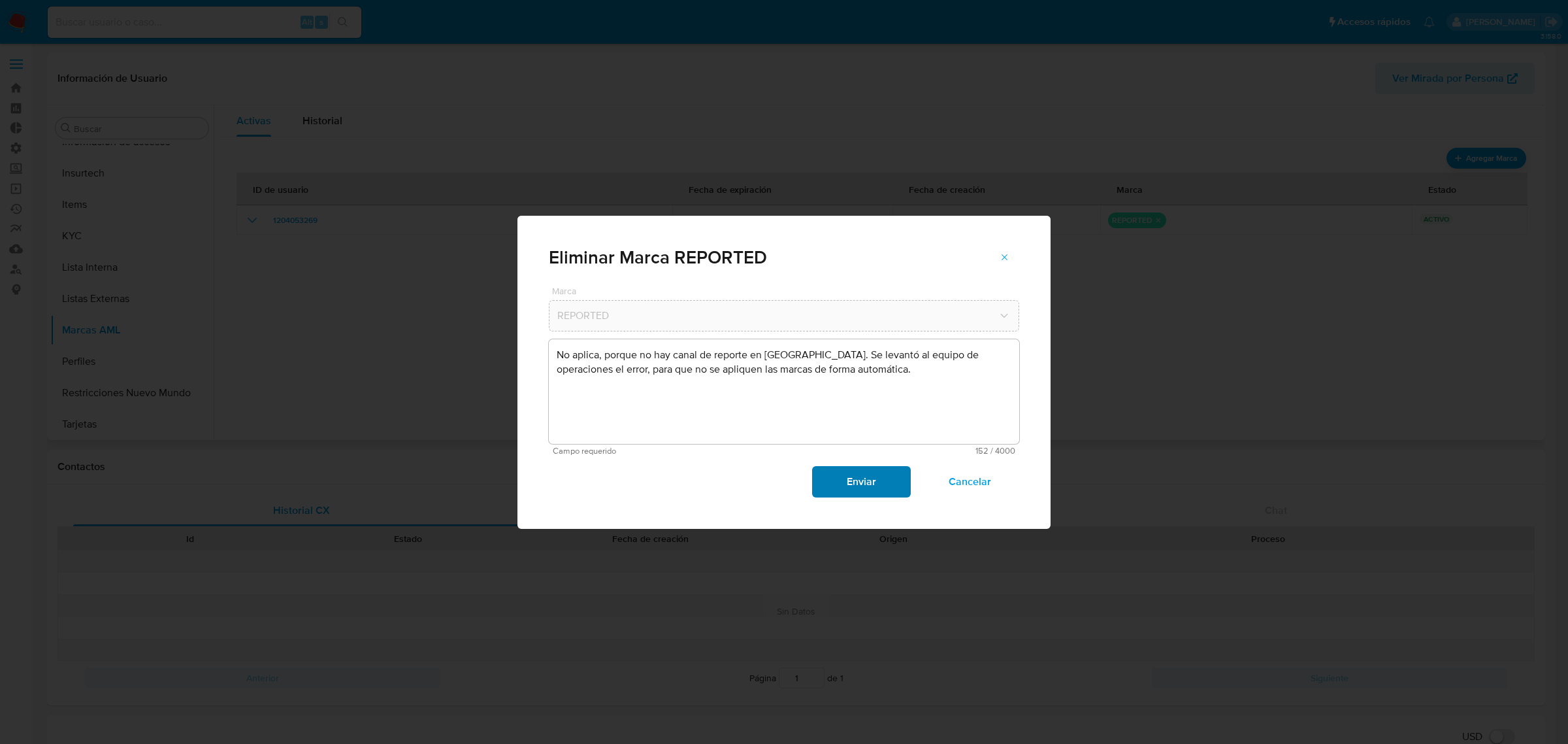
click at [838, 491] on span "Enviar" at bounding box center [861, 482] width 64 height 29
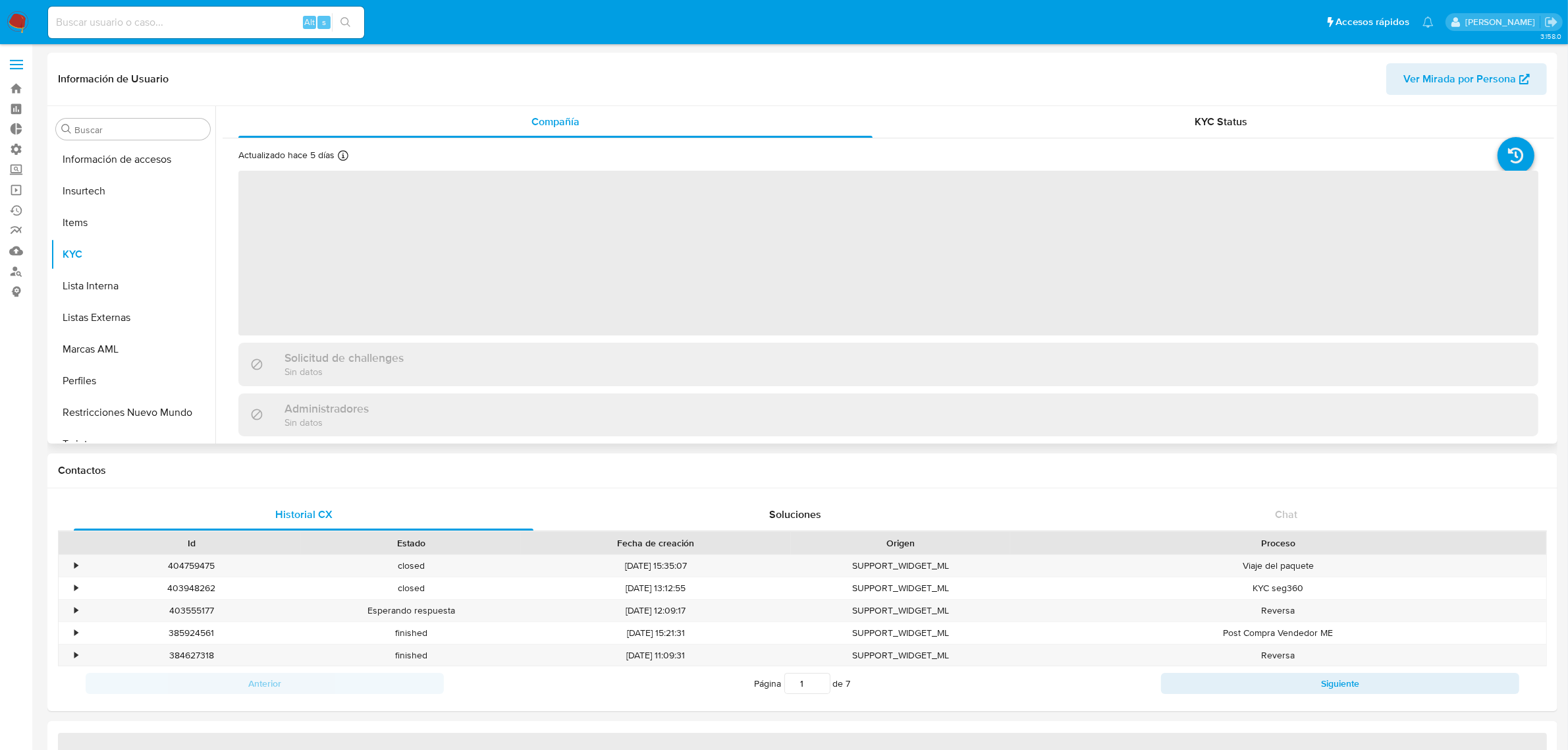
scroll to position [555, 0]
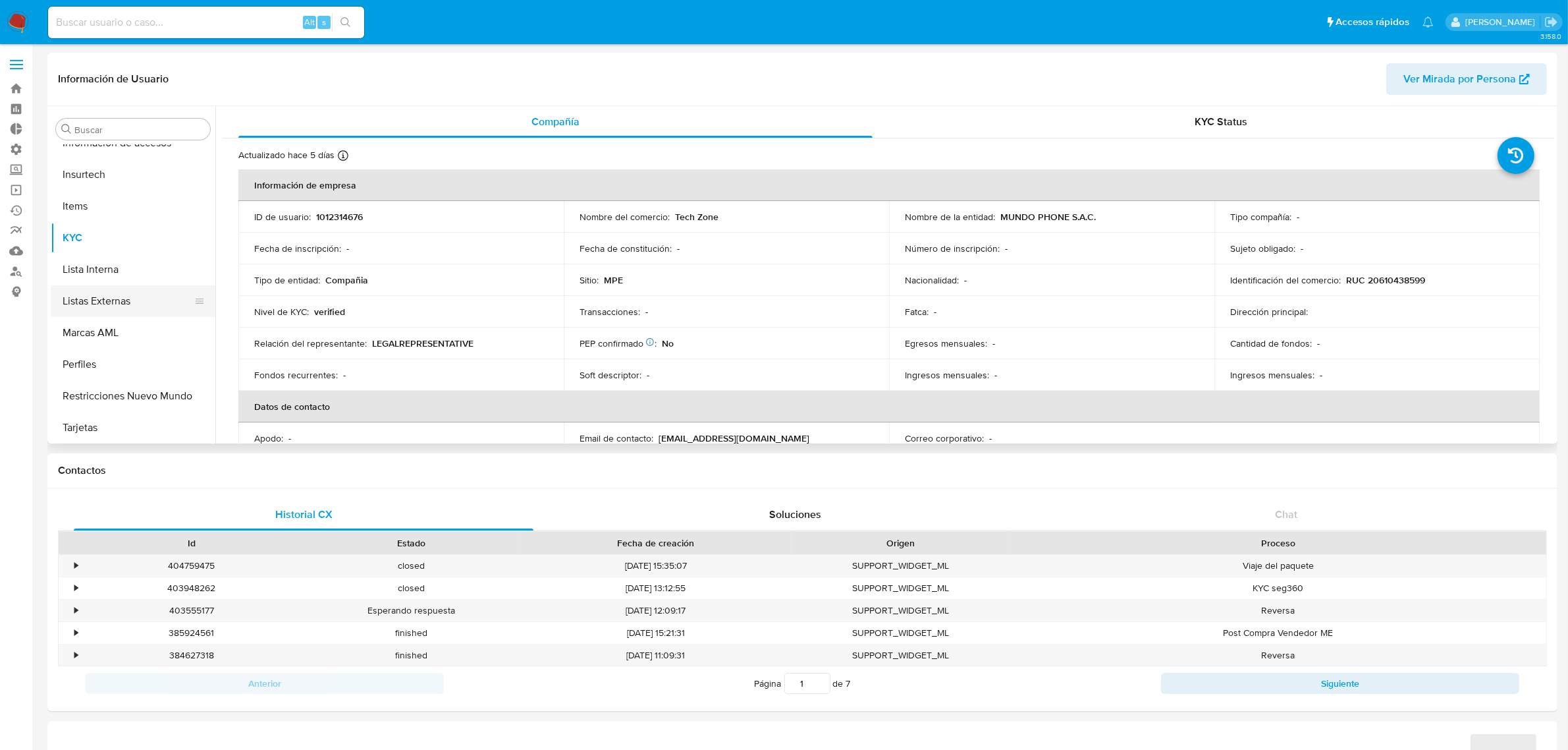
select select "10"
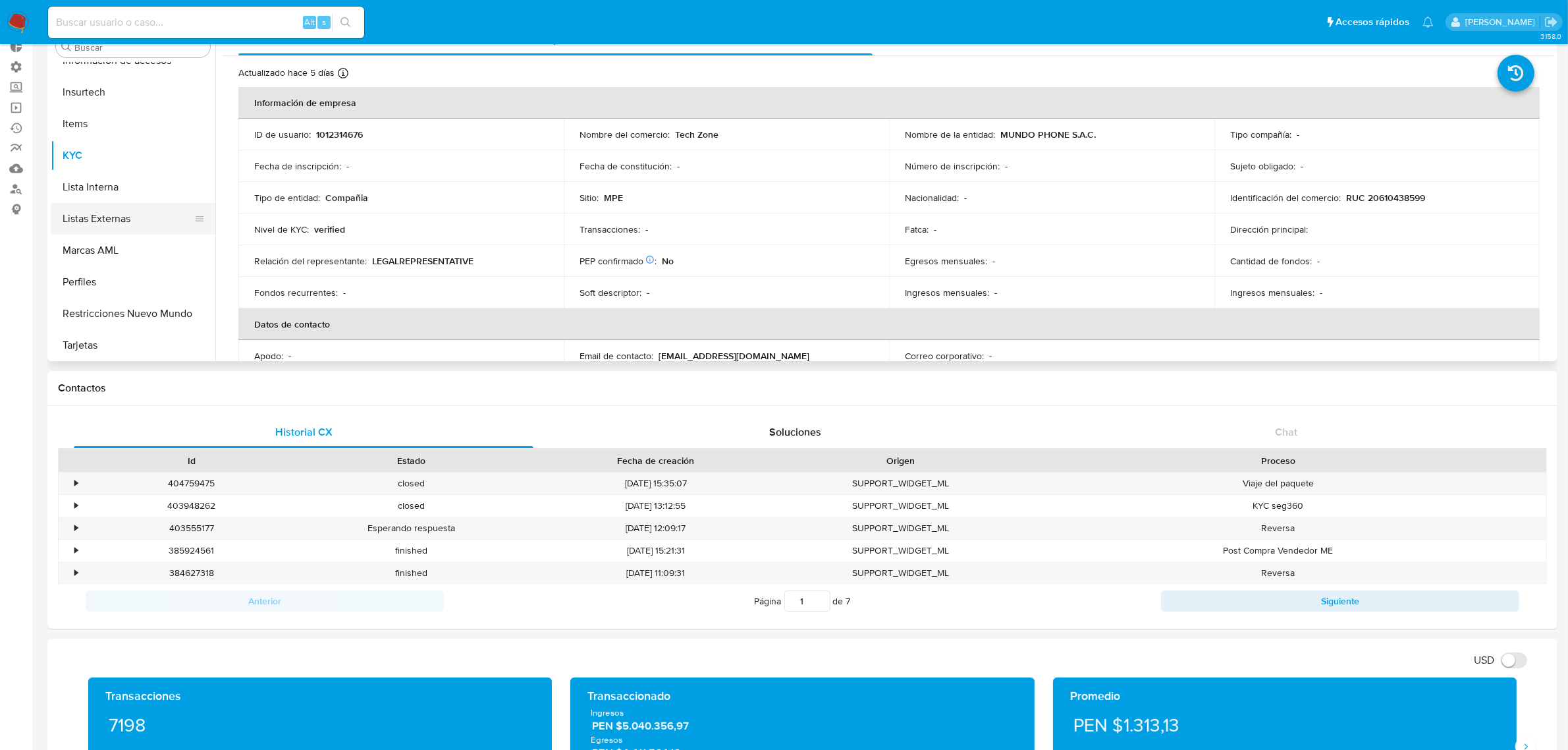
click at [125, 228] on button "Listas Externas" at bounding box center [127, 218] width 154 height 31
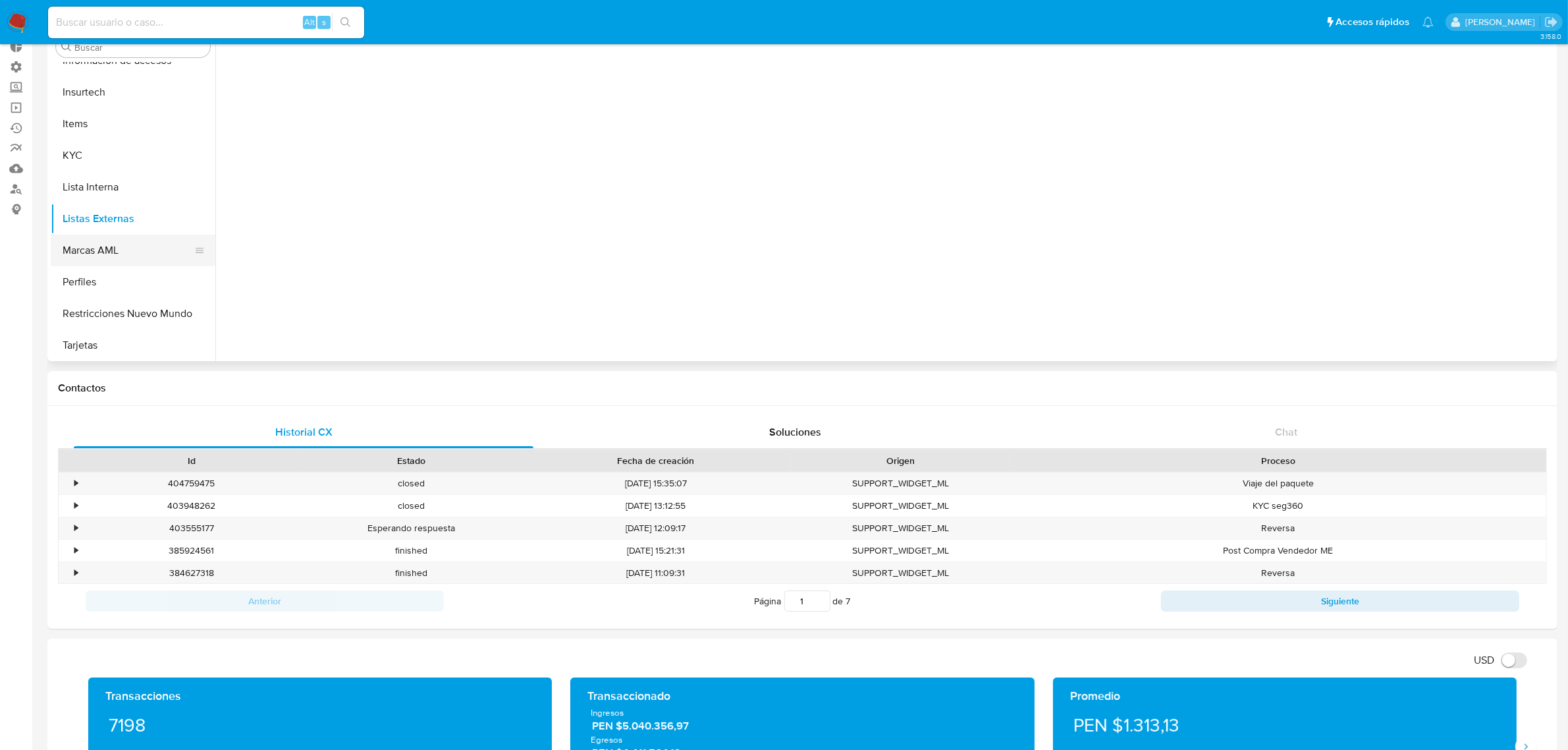
click at [122, 252] on button "Marcas AML" at bounding box center [127, 250] width 154 height 31
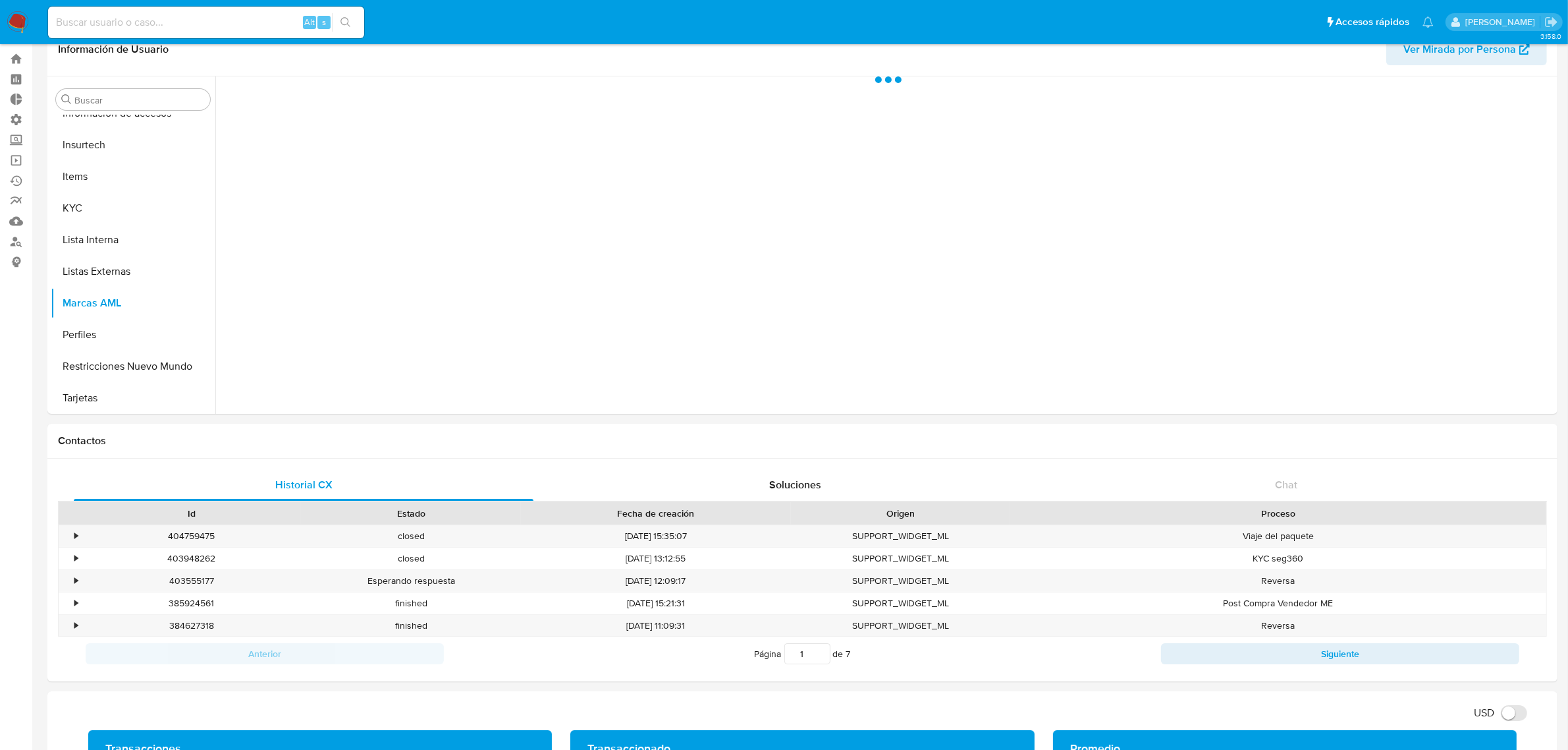
scroll to position [0, 0]
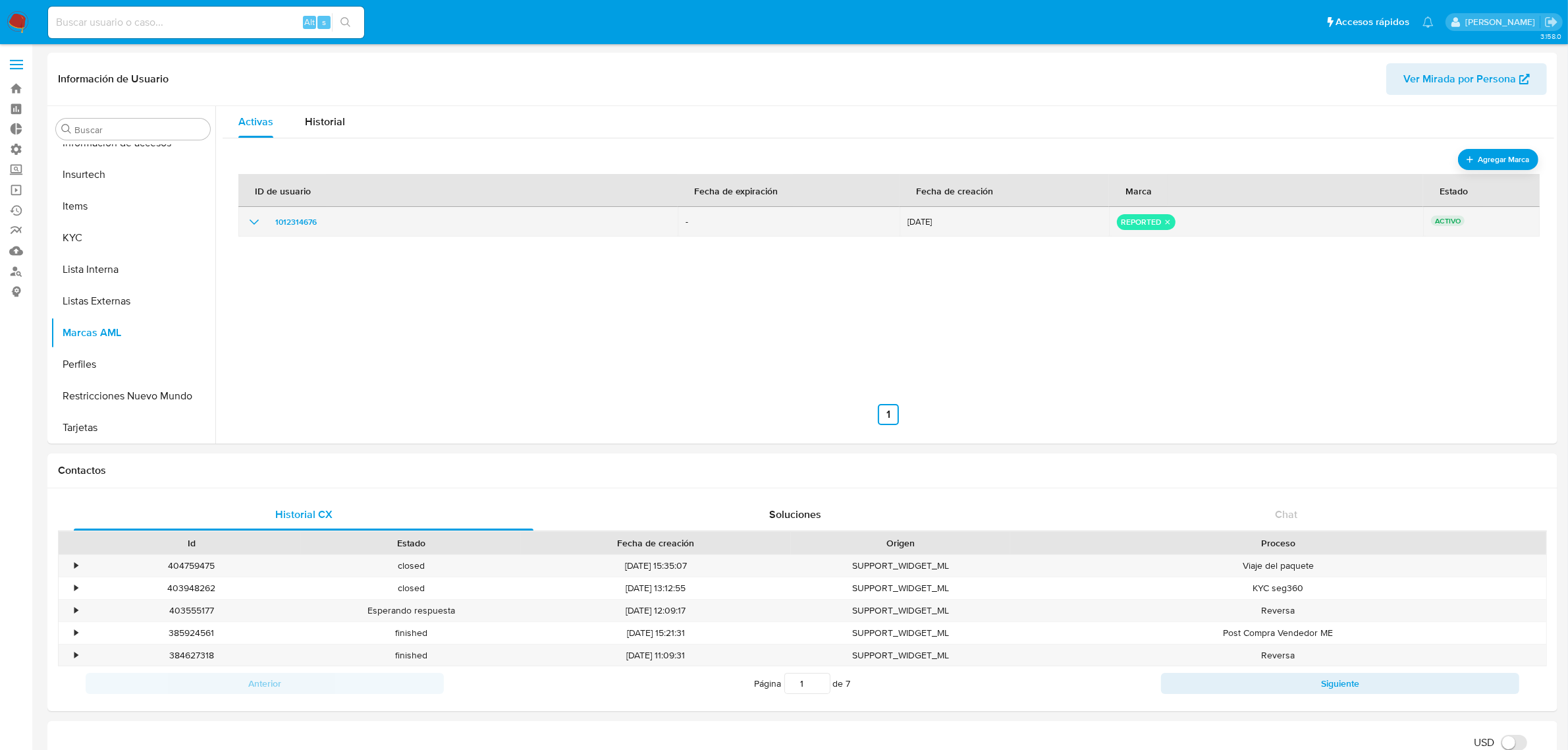
click at [1163, 226] on div "reported" at bounding box center [1146, 221] width 59 height 16
click at [1163, 225] on icon "remove-mark-REPORTED" at bounding box center [1167, 221] width 8 height 8
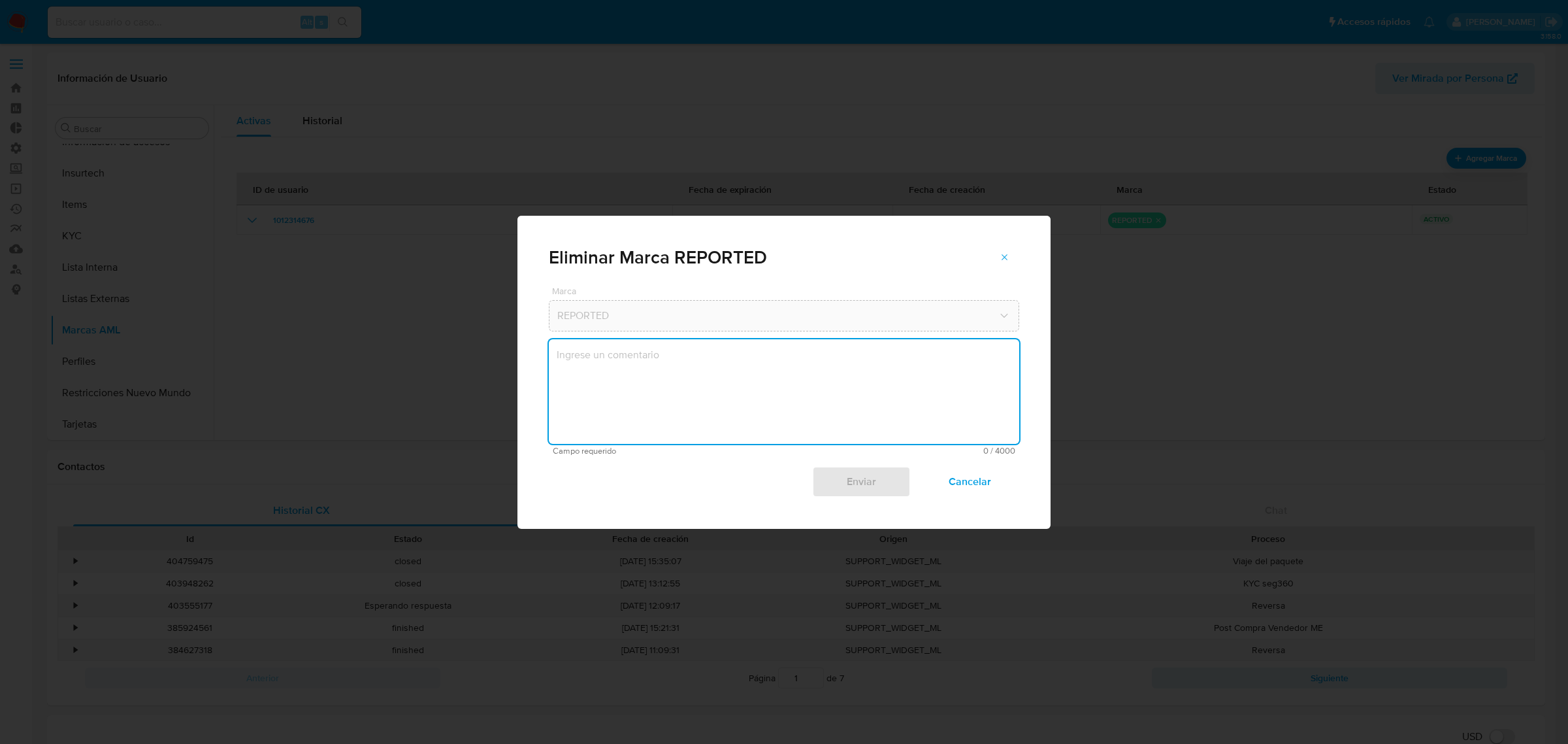
click at [823, 387] on textarea "marks-modal" at bounding box center [784, 392] width 470 height 105
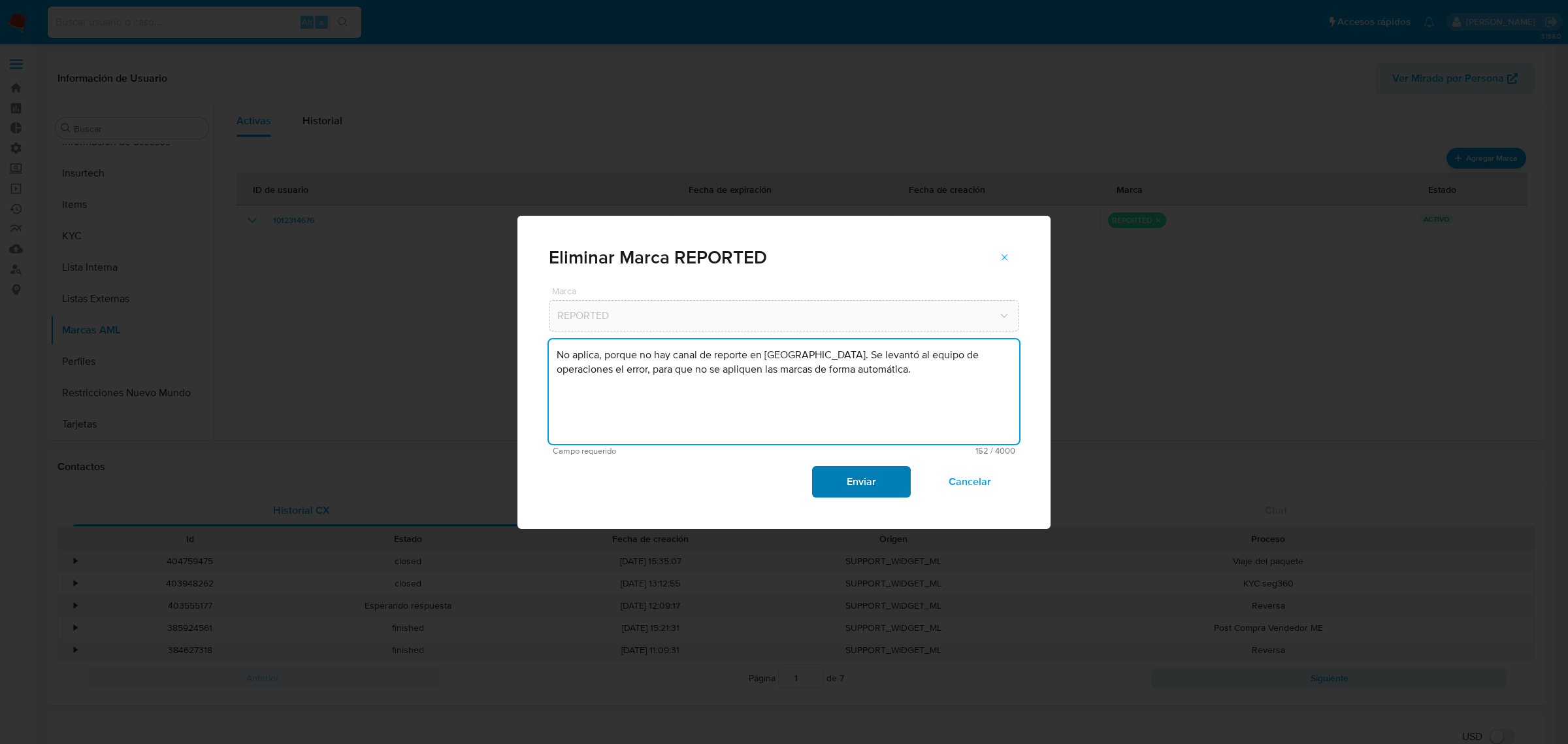
type textarea "No aplica, porque no hay canal de reporte en Perú. Se levantó al equipo de oper…"
click at [854, 478] on span "Enviar" at bounding box center [861, 482] width 64 height 29
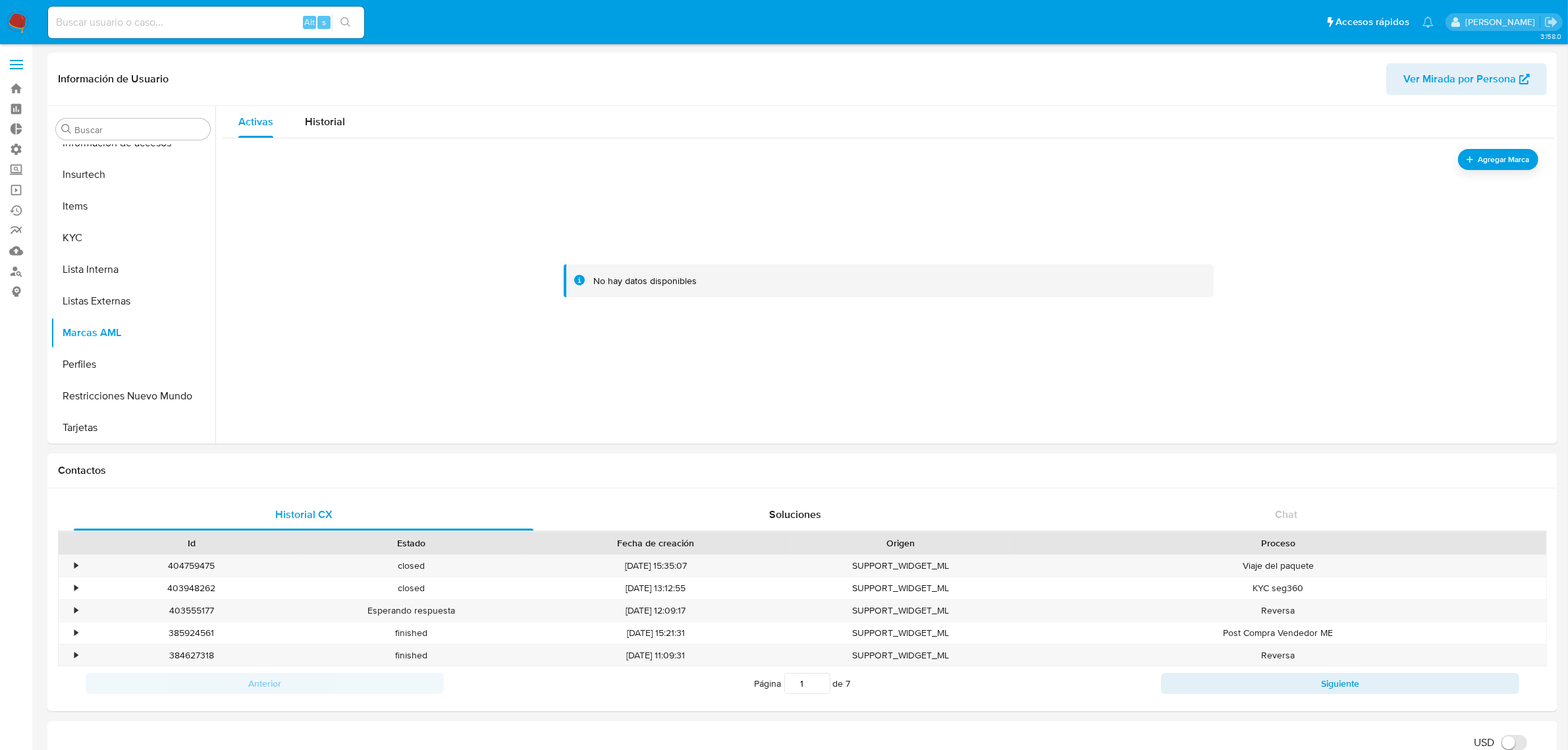
click at [25, 30] on img at bounding box center [18, 22] width 22 height 22
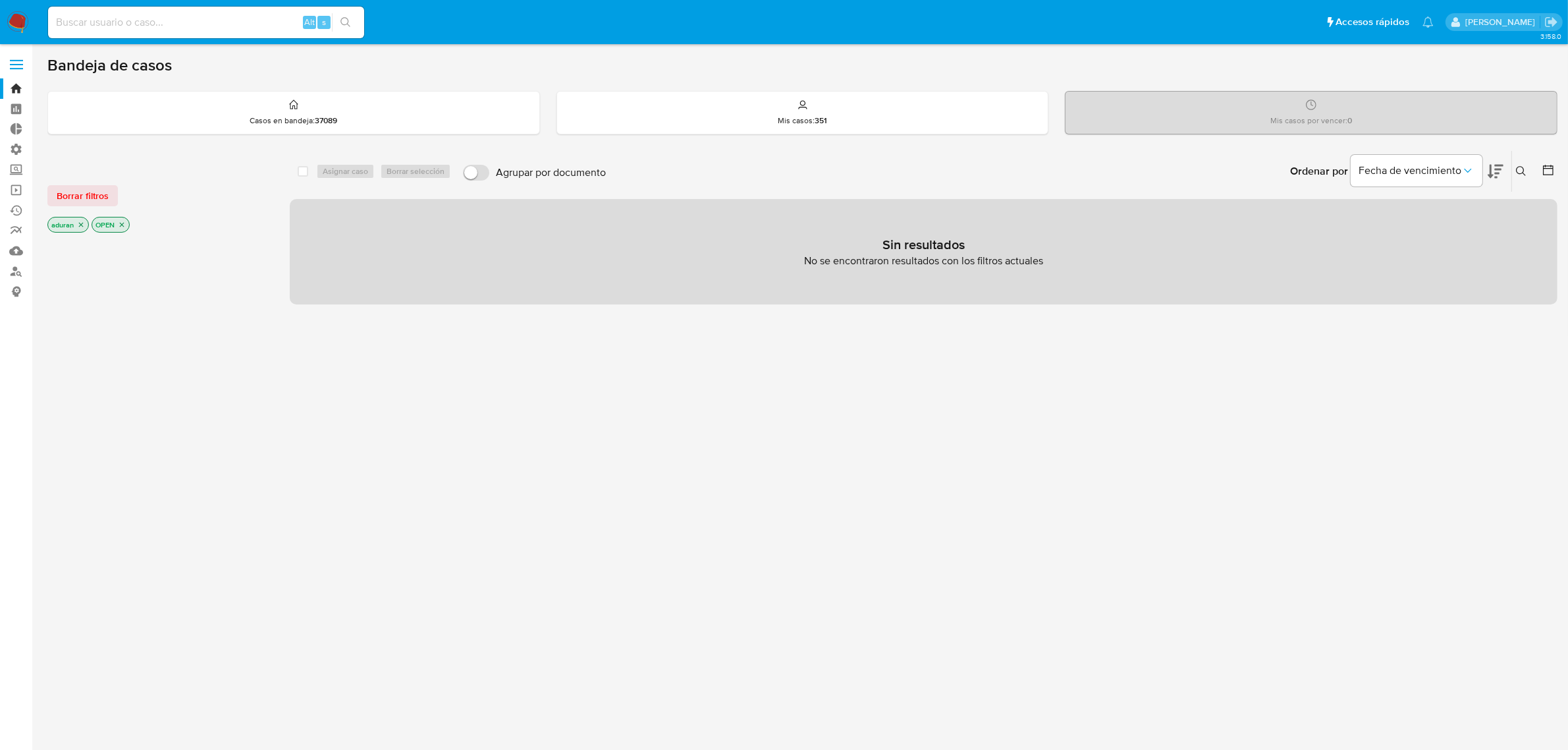
click at [81, 223] on icon "close-filter" at bounding box center [81, 225] width 8 height 8
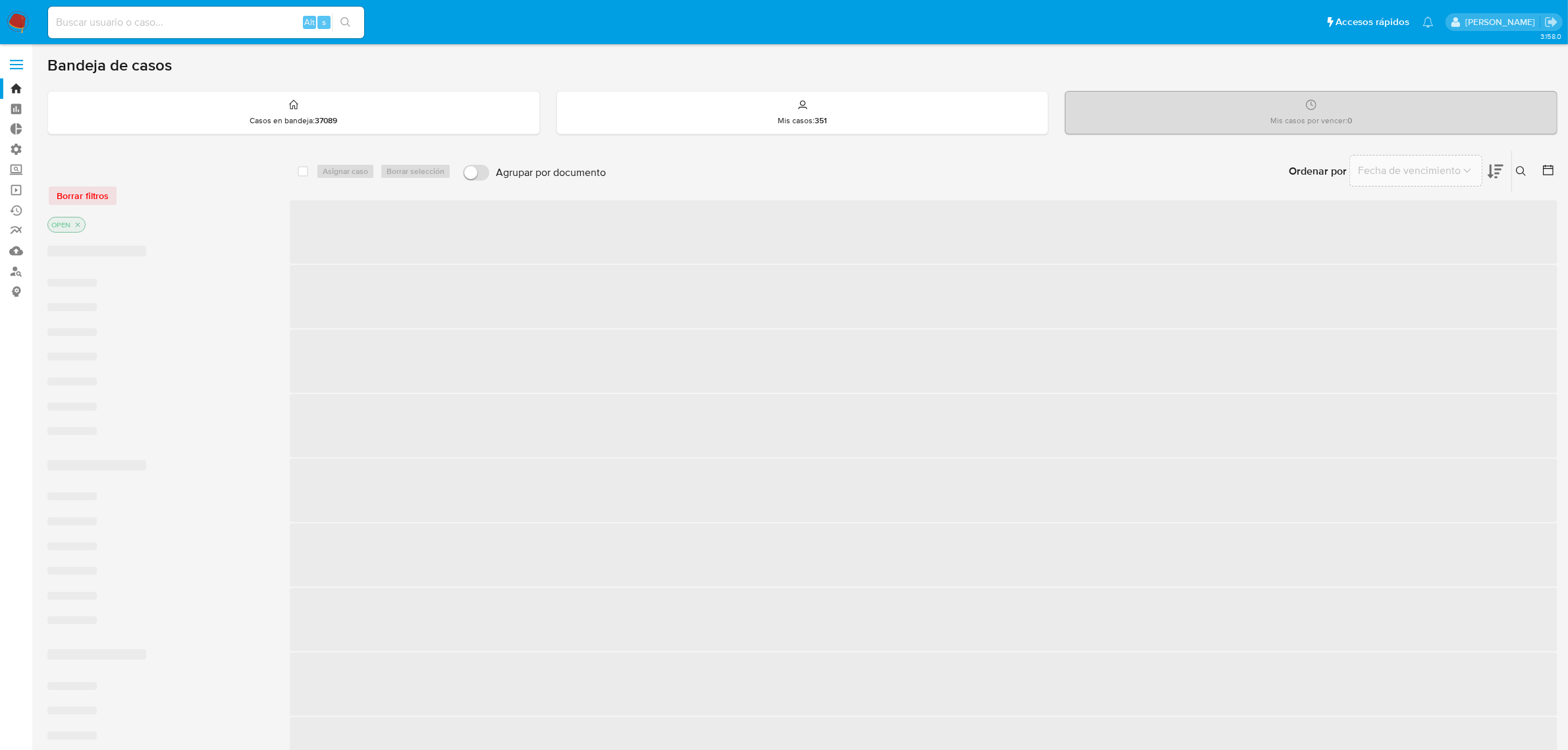
click at [81, 223] on icon "close-filter" at bounding box center [78, 225] width 8 height 8
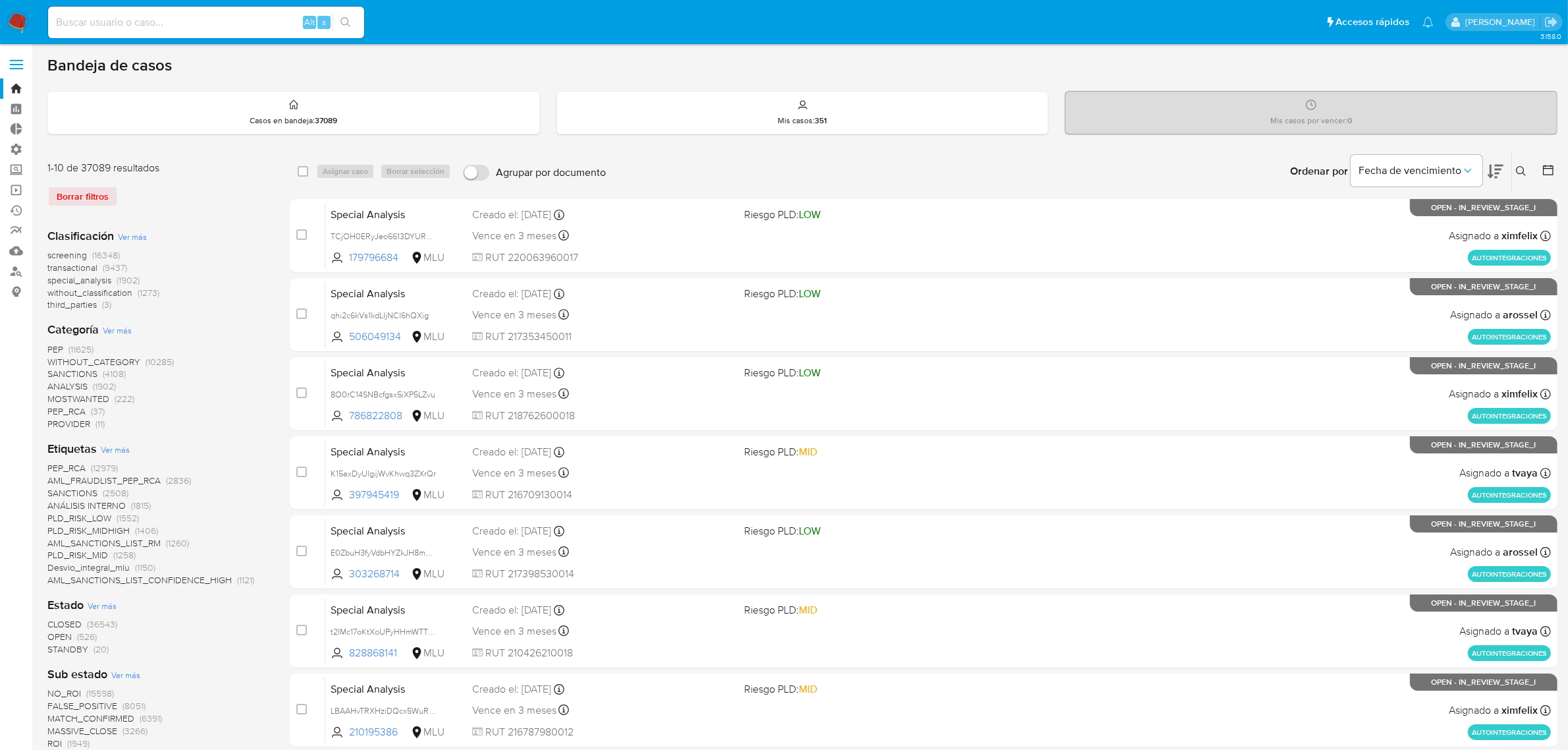
click at [107, 603] on span "Ver más" at bounding box center [102, 606] width 29 height 12
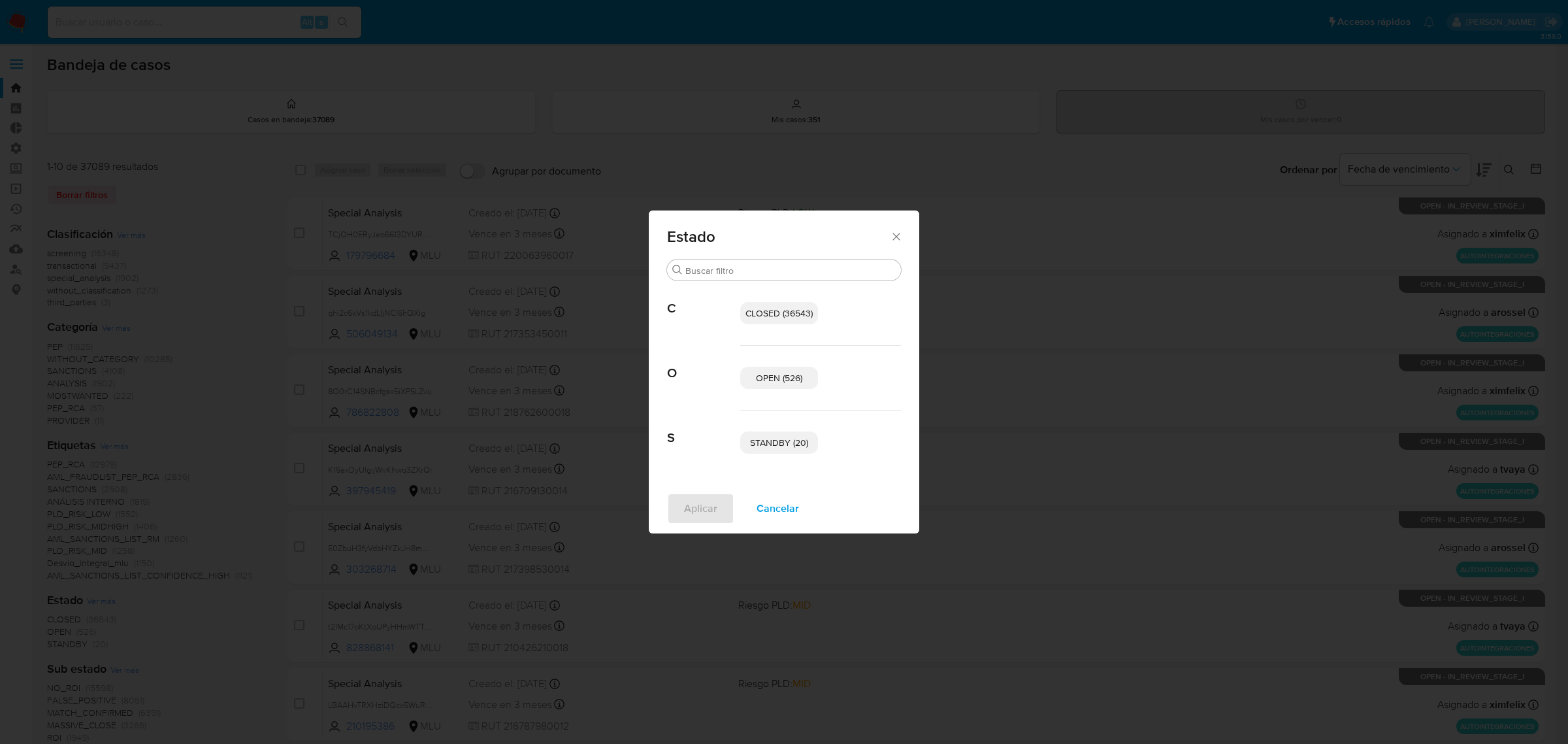
click at [801, 440] on span "STANDBY (20)" at bounding box center [779, 442] width 58 height 13
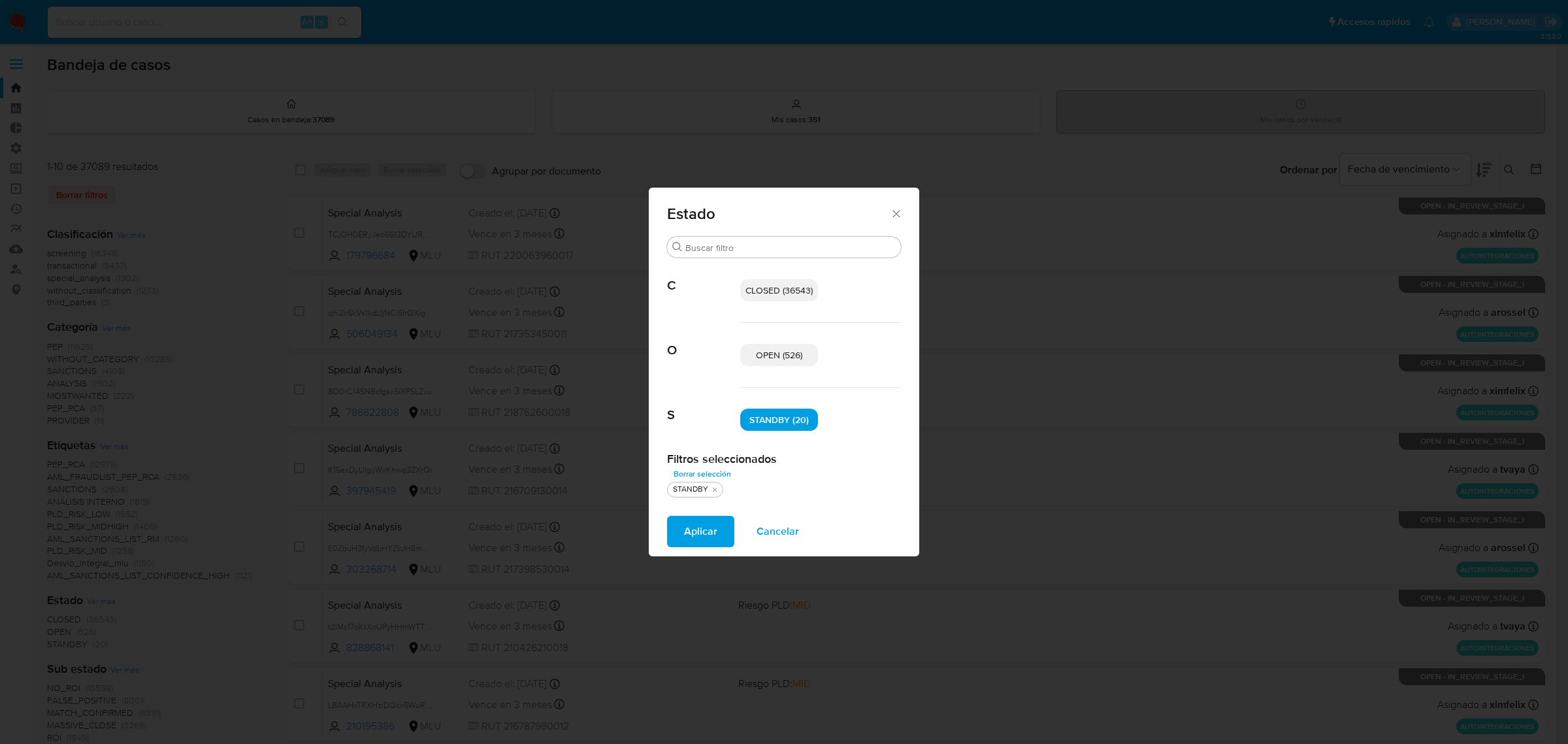
click at [776, 357] on span "OPEN (526)" at bounding box center [779, 355] width 46 height 13
click at [710, 530] on span "Aplicar" at bounding box center [701, 531] width 33 height 29
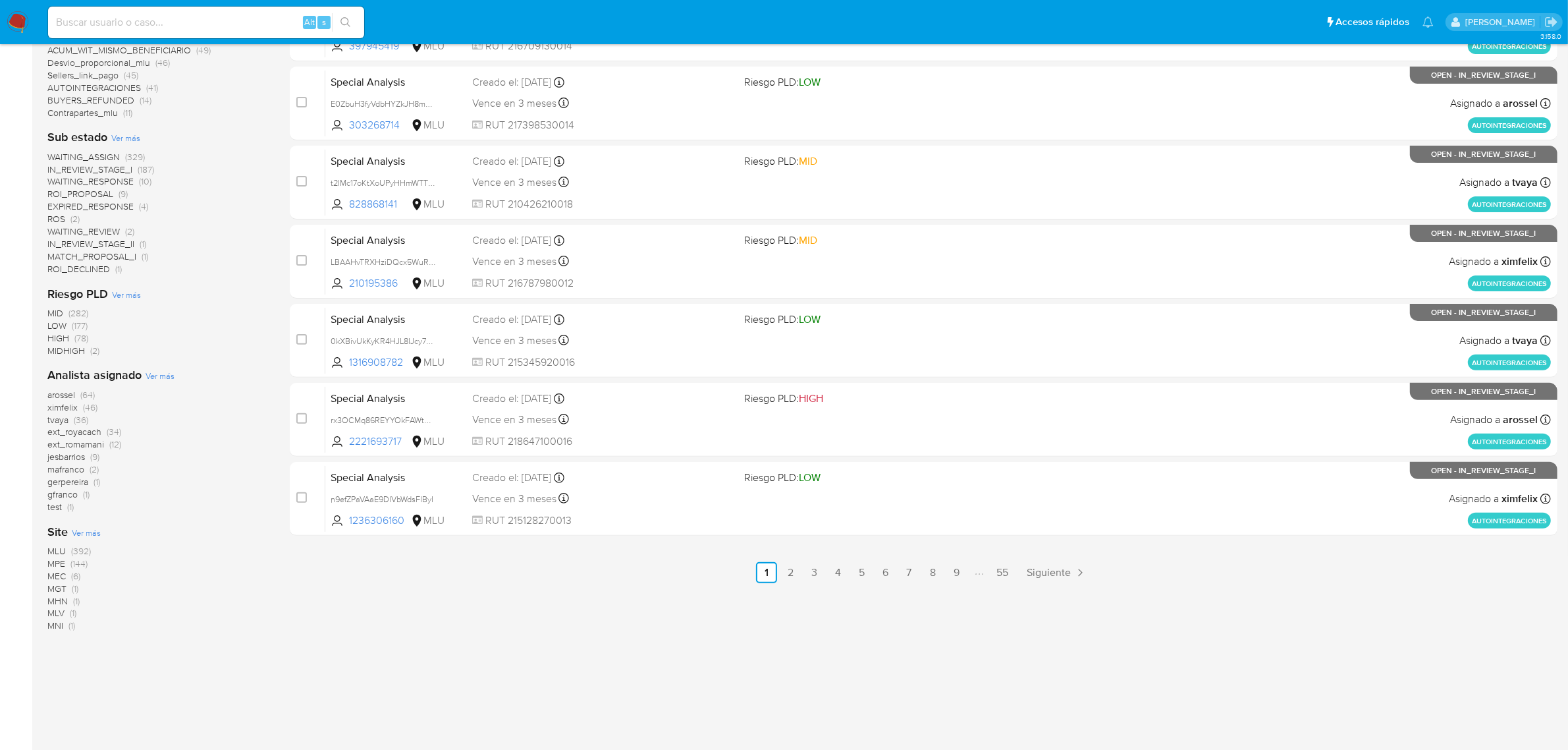
scroll to position [119, 0]
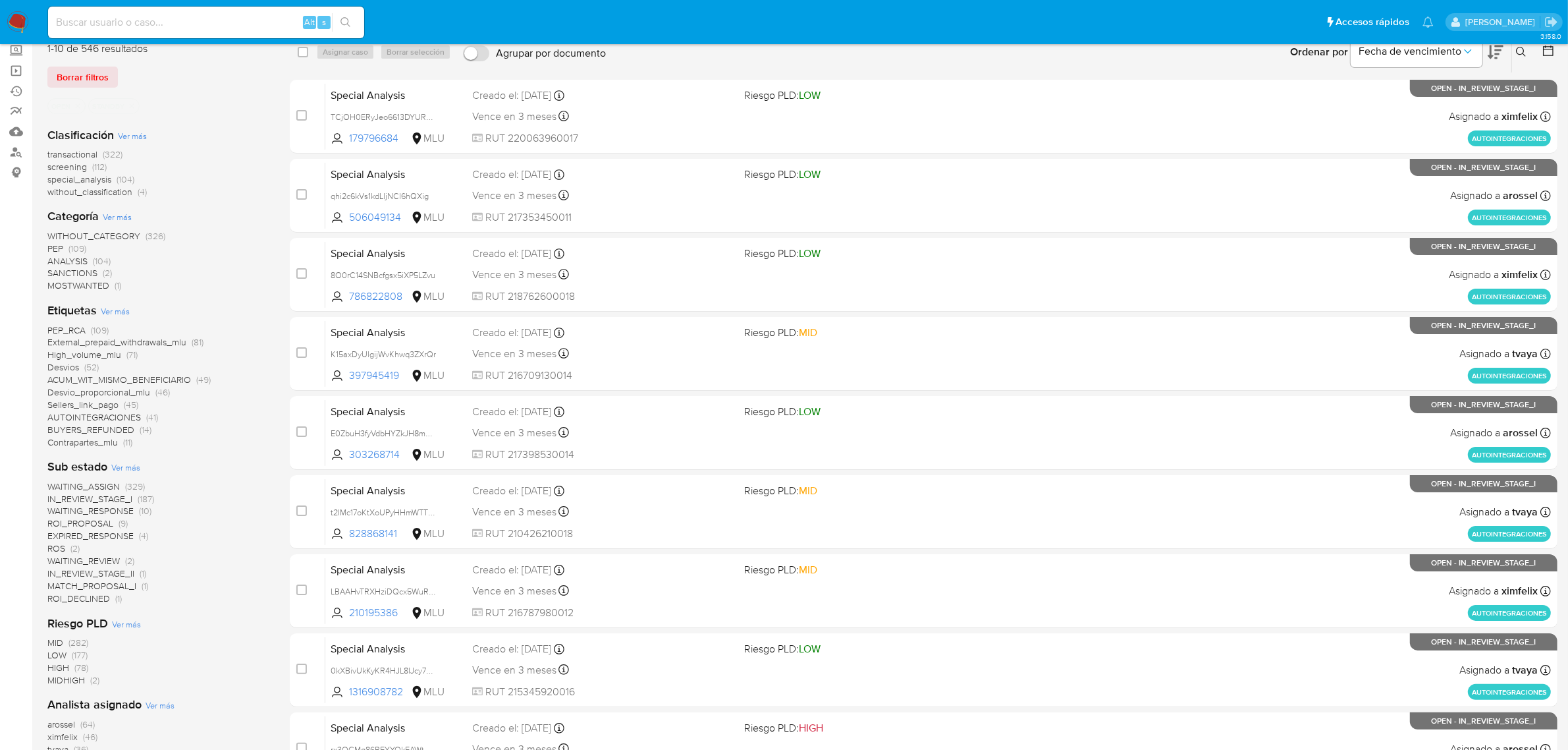
click at [140, 137] on span "Ver más" at bounding box center [132, 136] width 29 height 12
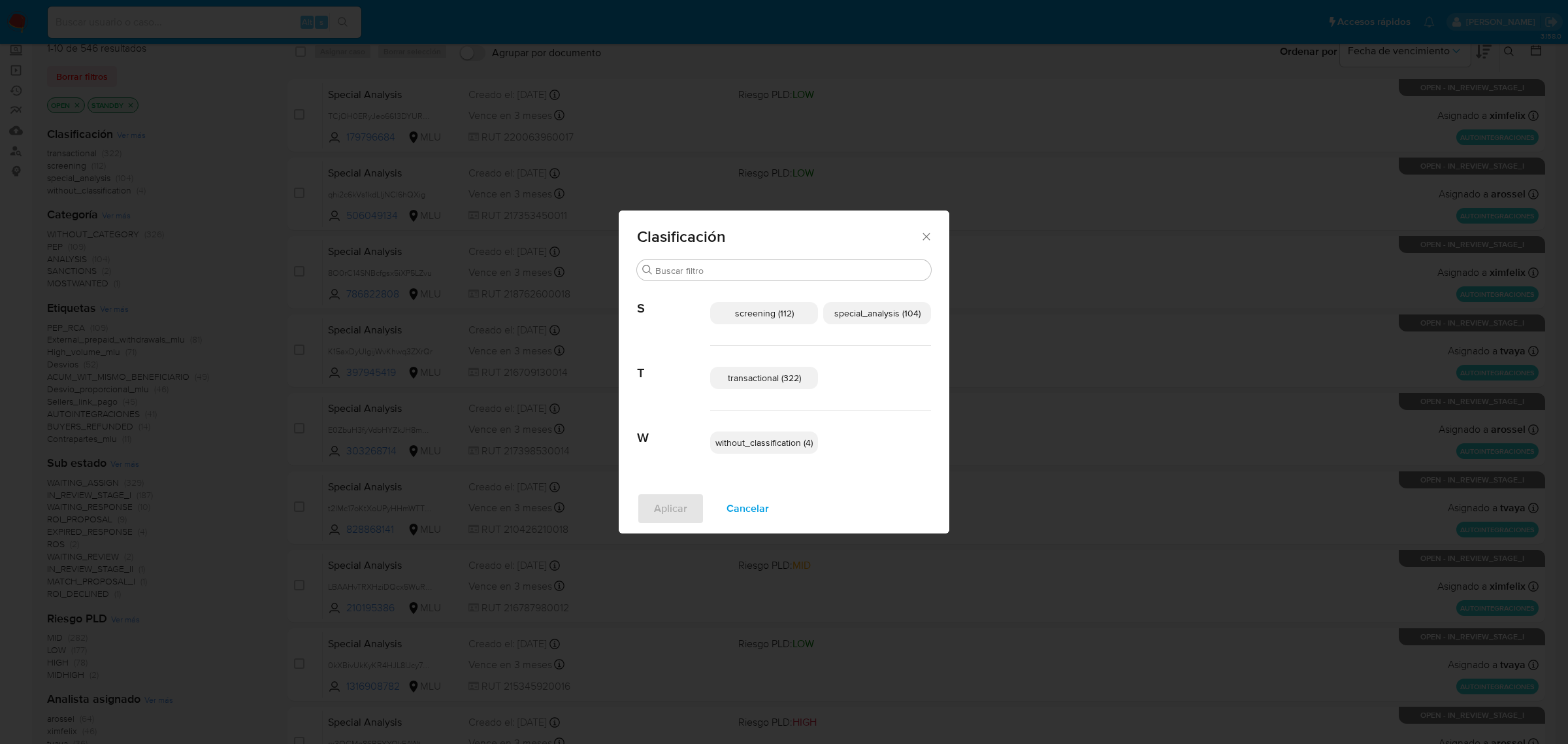
click at [778, 364] on div "transactional (322)" at bounding box center [821, 377] width 221 height 64
click at [801, 369] on p "transactional (322)" at bounding box center [764, 377] width 108 height 22
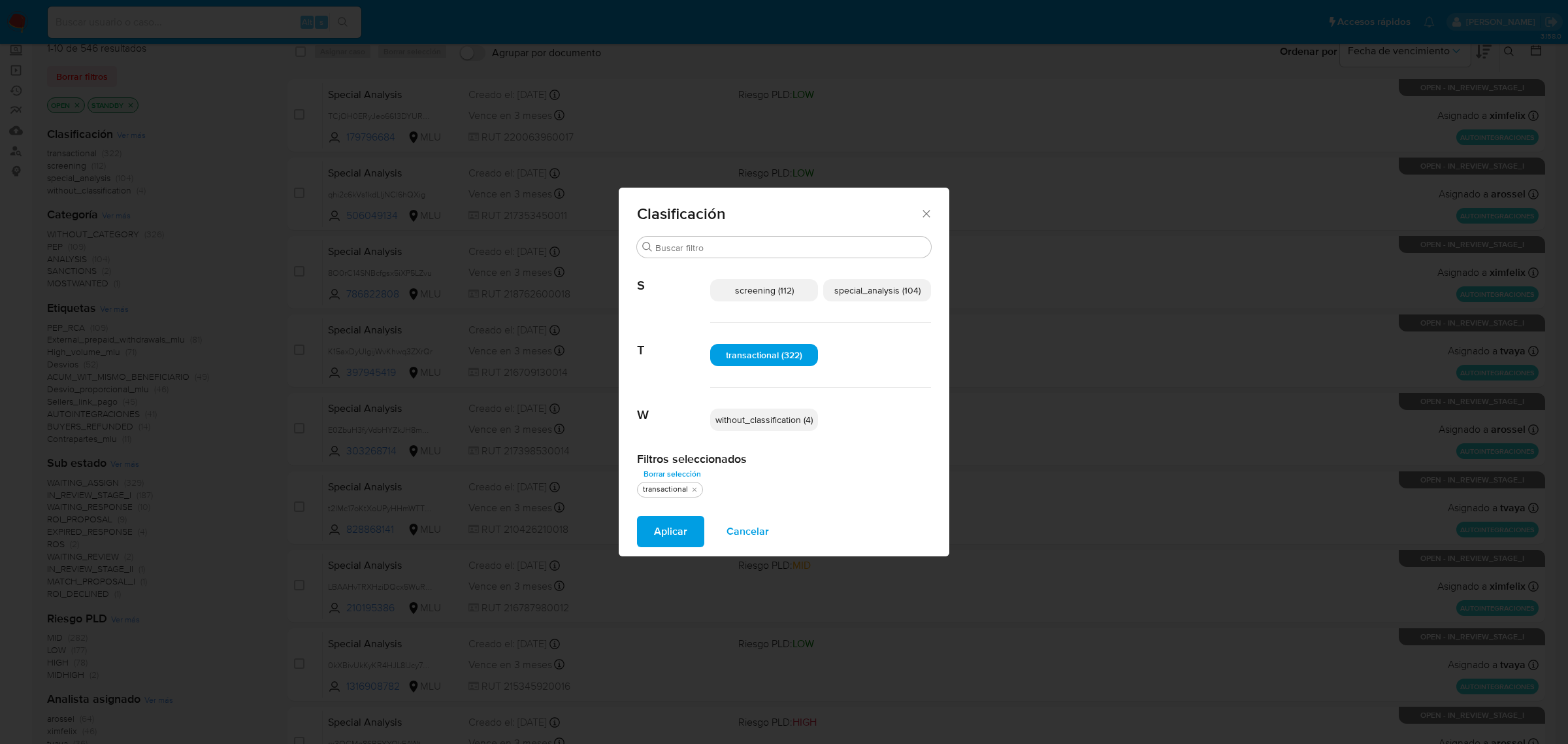
click at [867, 279] on p "special_analysis (104)" at bounding box center [877, 289] width 108 height 22
click at [648, 548] on div "Aplicar Cancelar" at bounding box center [784, 532] width 330 height 50
click at [659, 534] on span "Aplicar" at bounding box center [670, 531] width 33 height 29
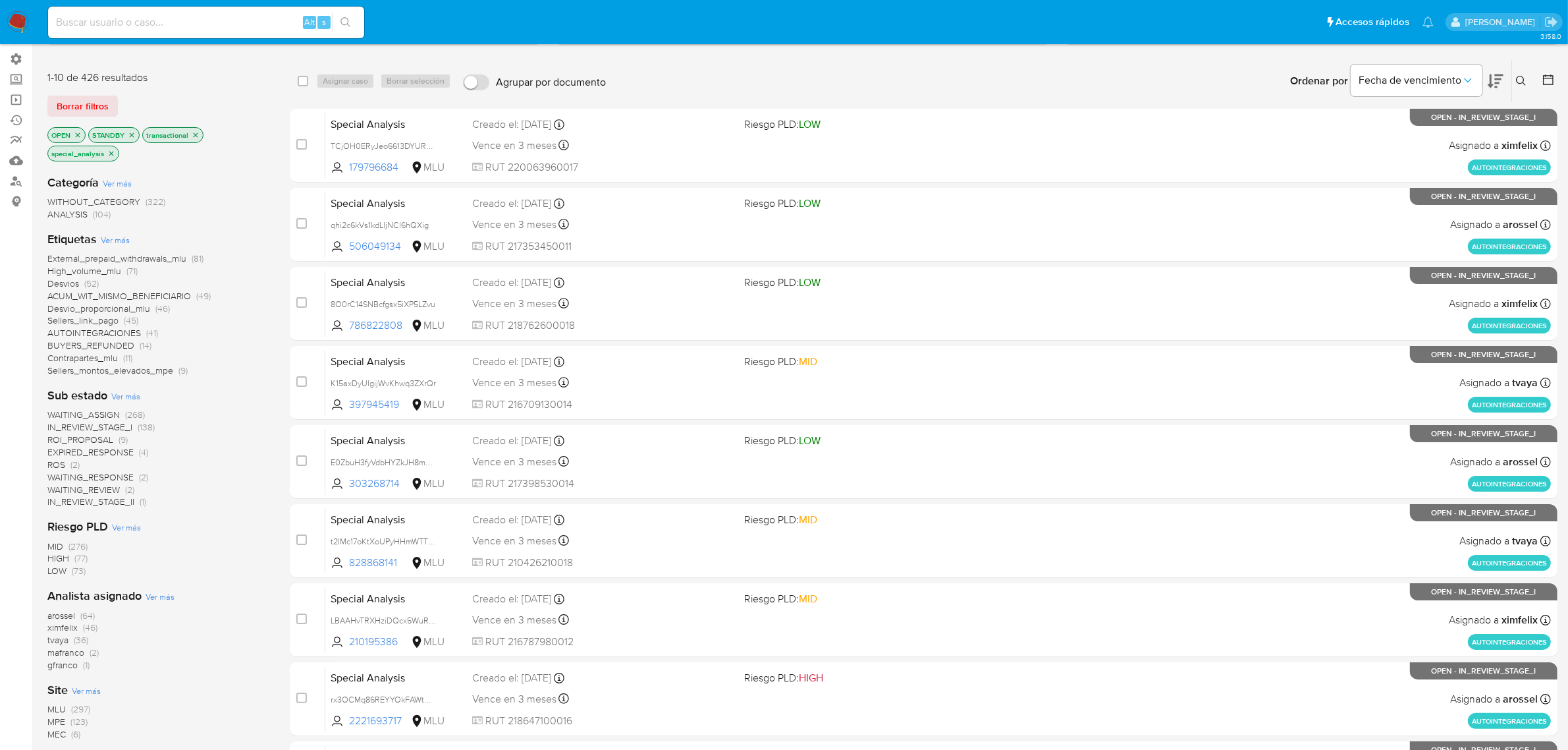
scroll to position [337, 0]
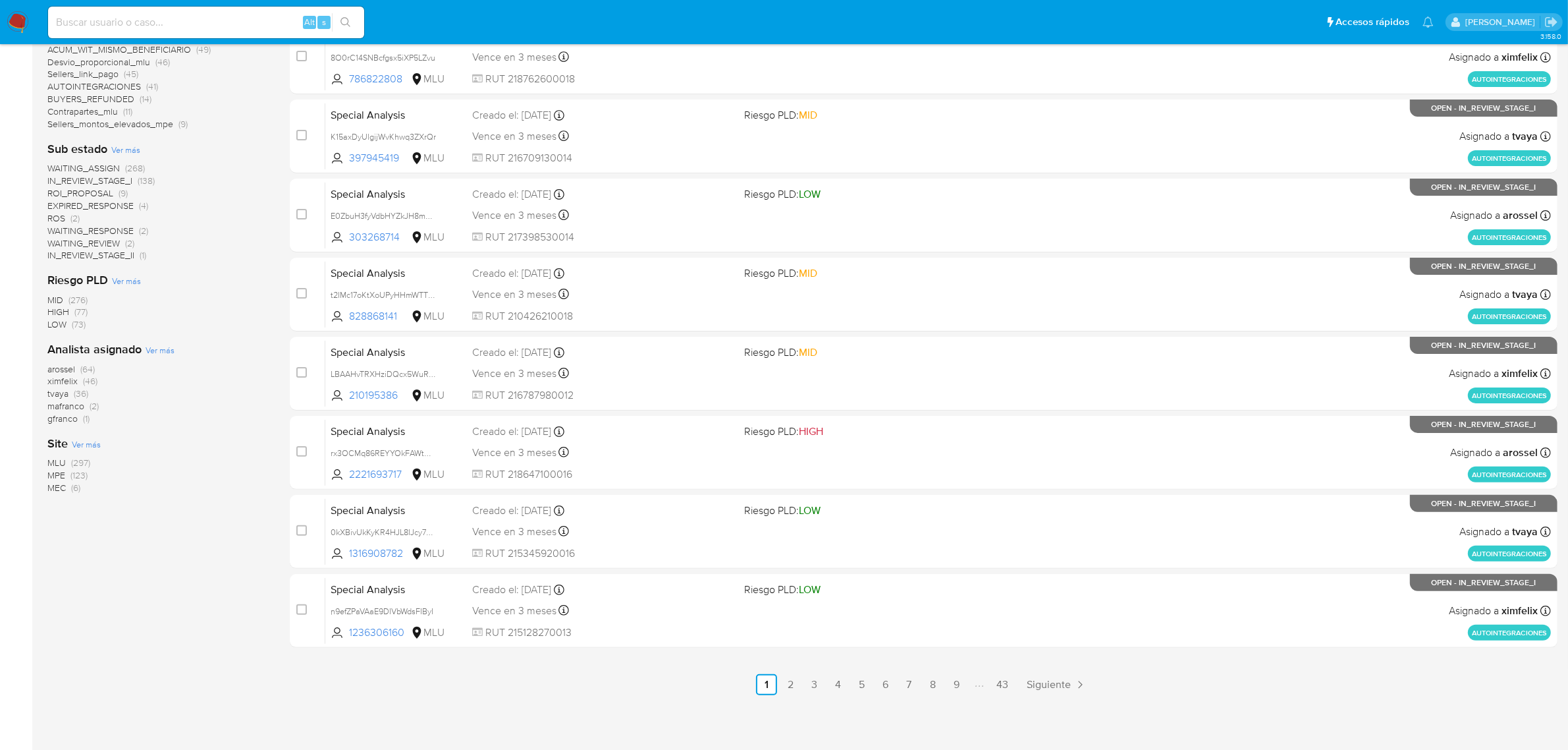
drag, startPoint x: 27, startPoint y: 592, endPoint x: 27, endPoint y: 585, distance: 7.0
click at [27, 591] on section "Bandeja Tablero Tablero Externo Administración Reglas Roles Usuarios Equipos Co…" at bounding box center [784, 207] width 1568 height 1088
click at [80, 552] on div "1-10 de 426 resultados Borrar filtros OPEN STANDBY transactional special_analys…" at bounding box center [158, 254] width 221 height 881
drag, startPoint x: 128, startPoint y: 506, endPoint x: 153, endPoint y: 522, distance: 29.7
click at [153, 522] on div "1-10 de 426 resultados Borrar filtros OPEN STANDBY transactional special_analys…" at bounding box center [158, 254] width 221 height 881
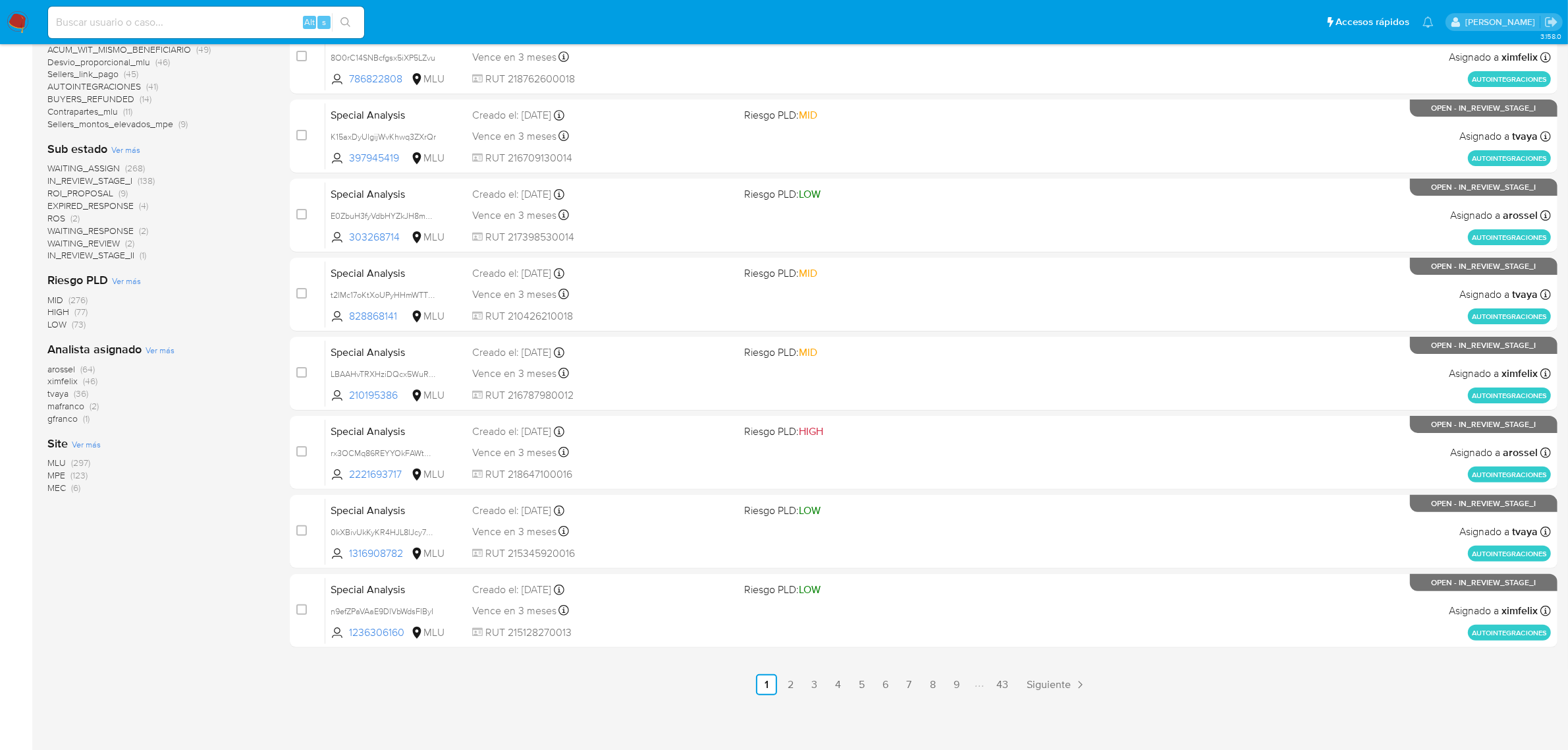
drag, startPoint x: 153, startPoint y: 522, endPoint x: 132, endPoint y: 512, distance: 23.3
click at [150, 522] on div "1-10 de 426 resultados Borrar filtros OPEN STANDBY transactional special_analys…" at bounding box center [158, 254] width 221 height 881
click at [60, 473] on span "MPE" at bounding box center [56, 474] width 18 height 13
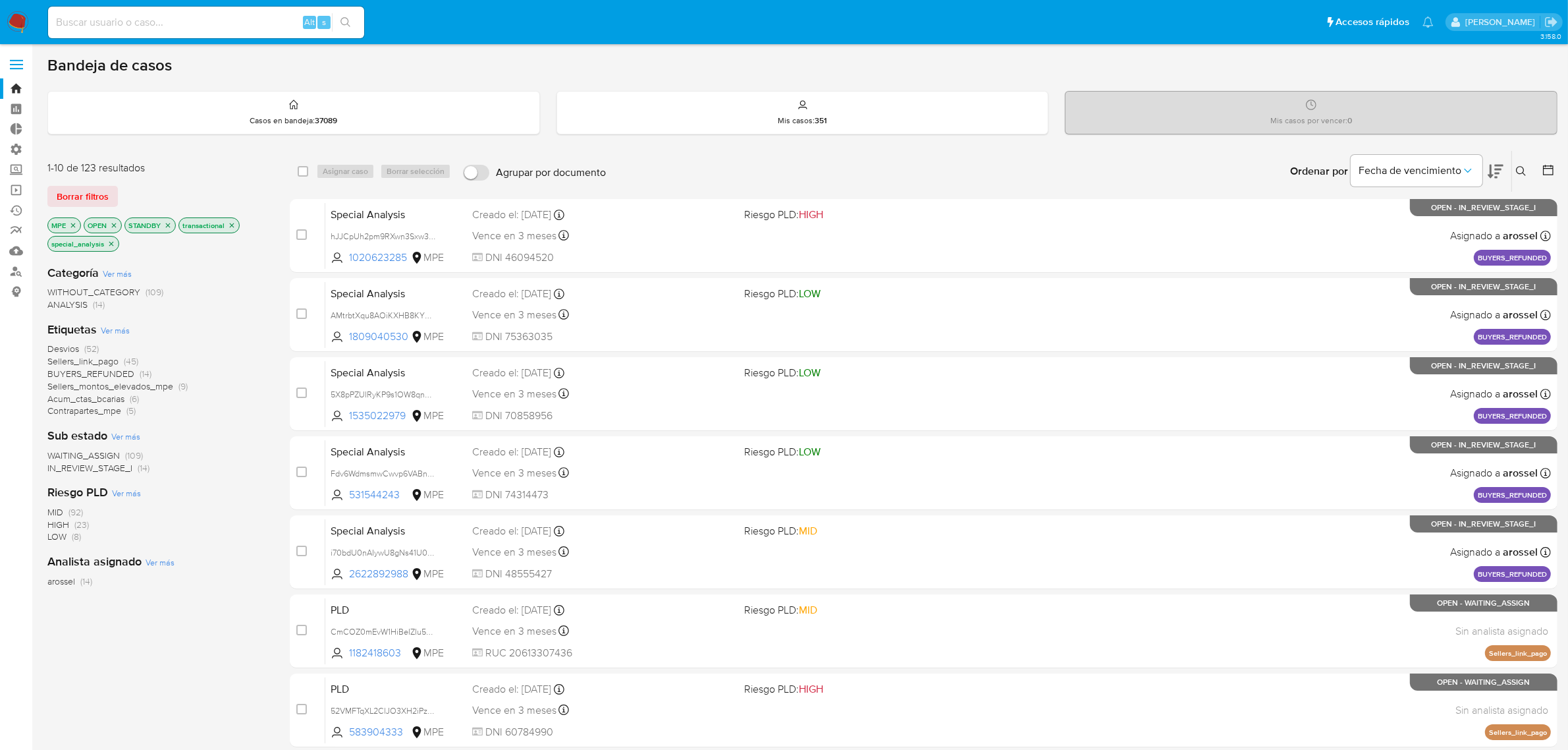
click at [1489, 178] on icon at bounding box center [1495, 171] width 16 height 16
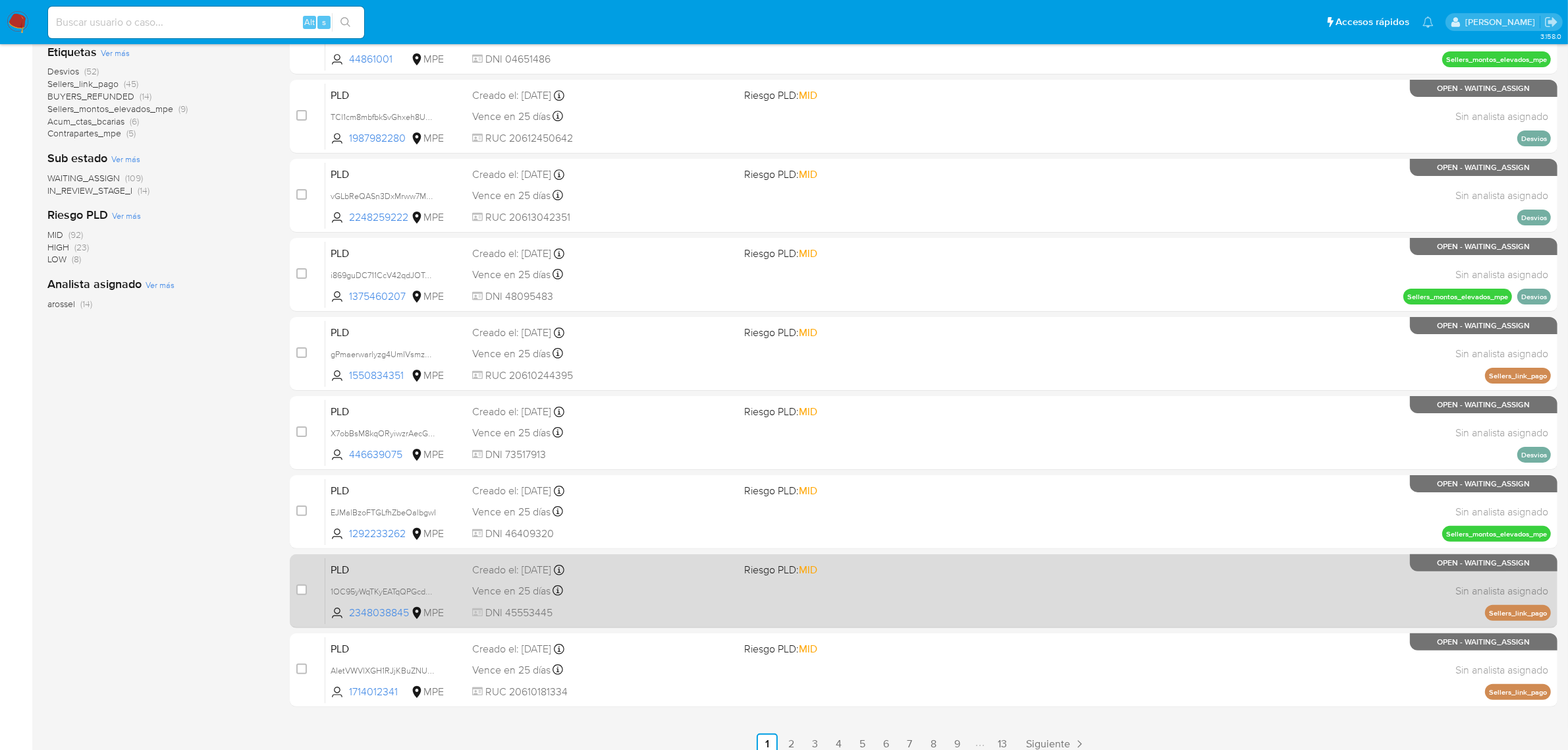
scroll to position [337, 0]
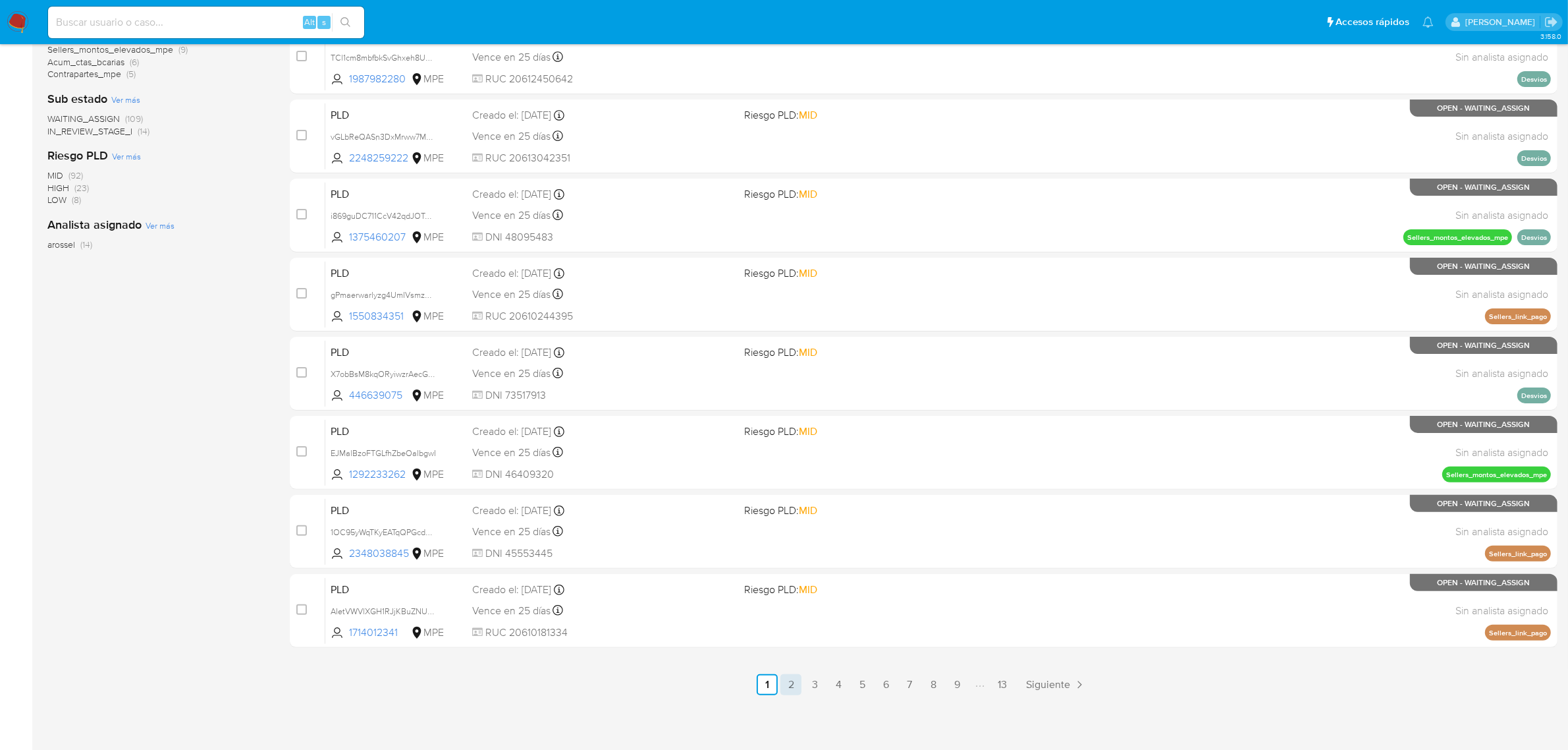
click at [787, 684] on link "2" at bounding box center [791, 684] width 21 height 21
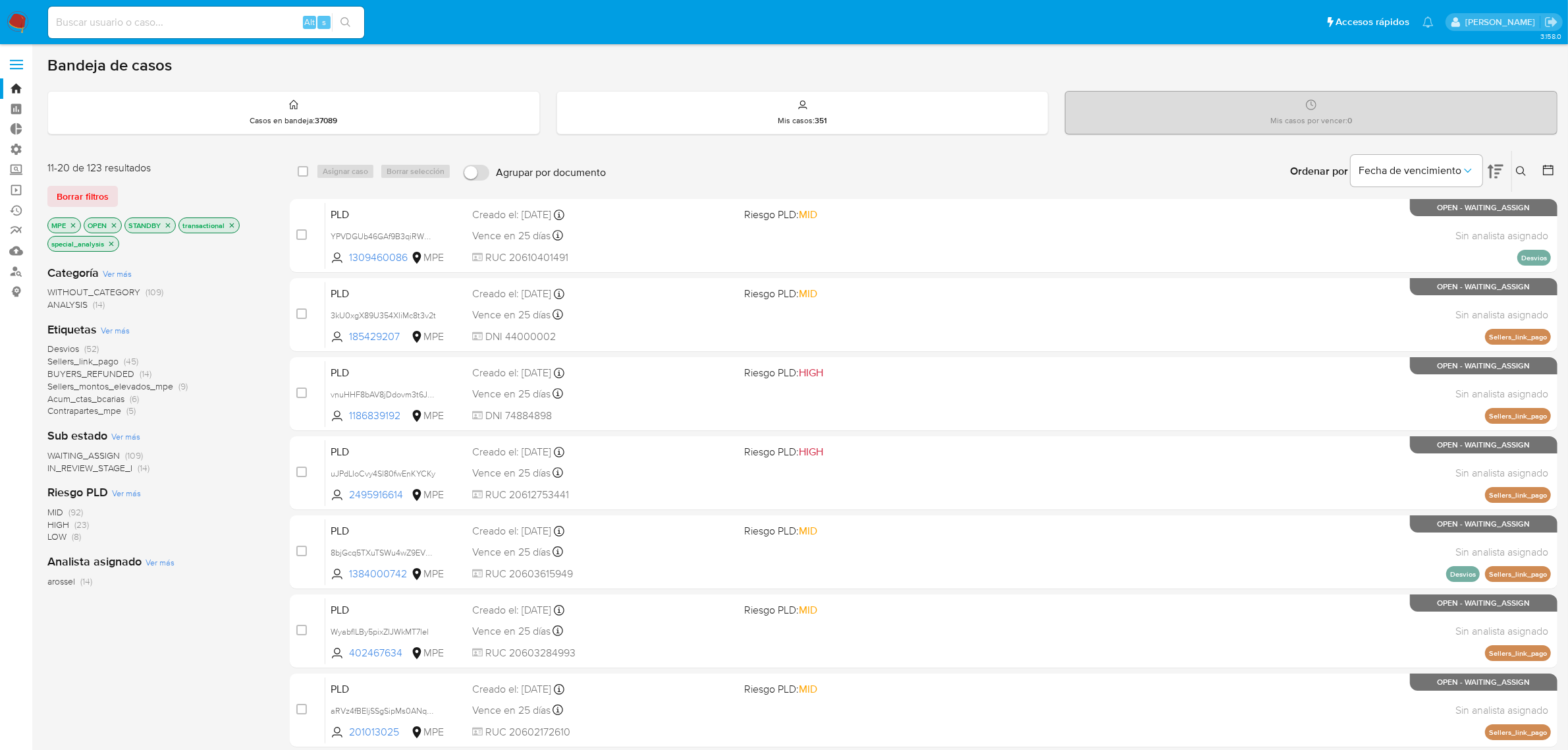
scroll to position [337, 0]
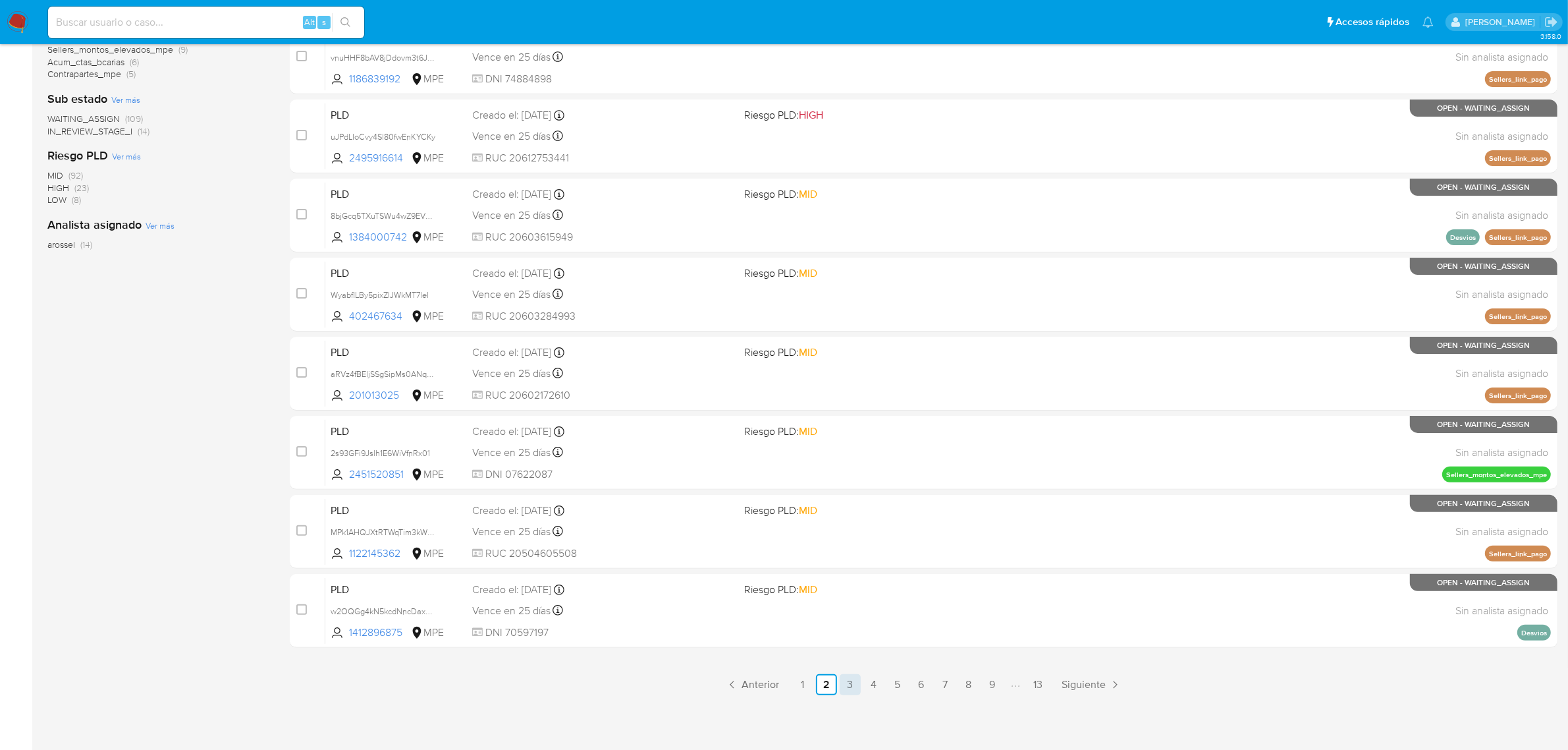
click at [853, 686] on link "3" at bounding box center [850, 684] width 21 height 21
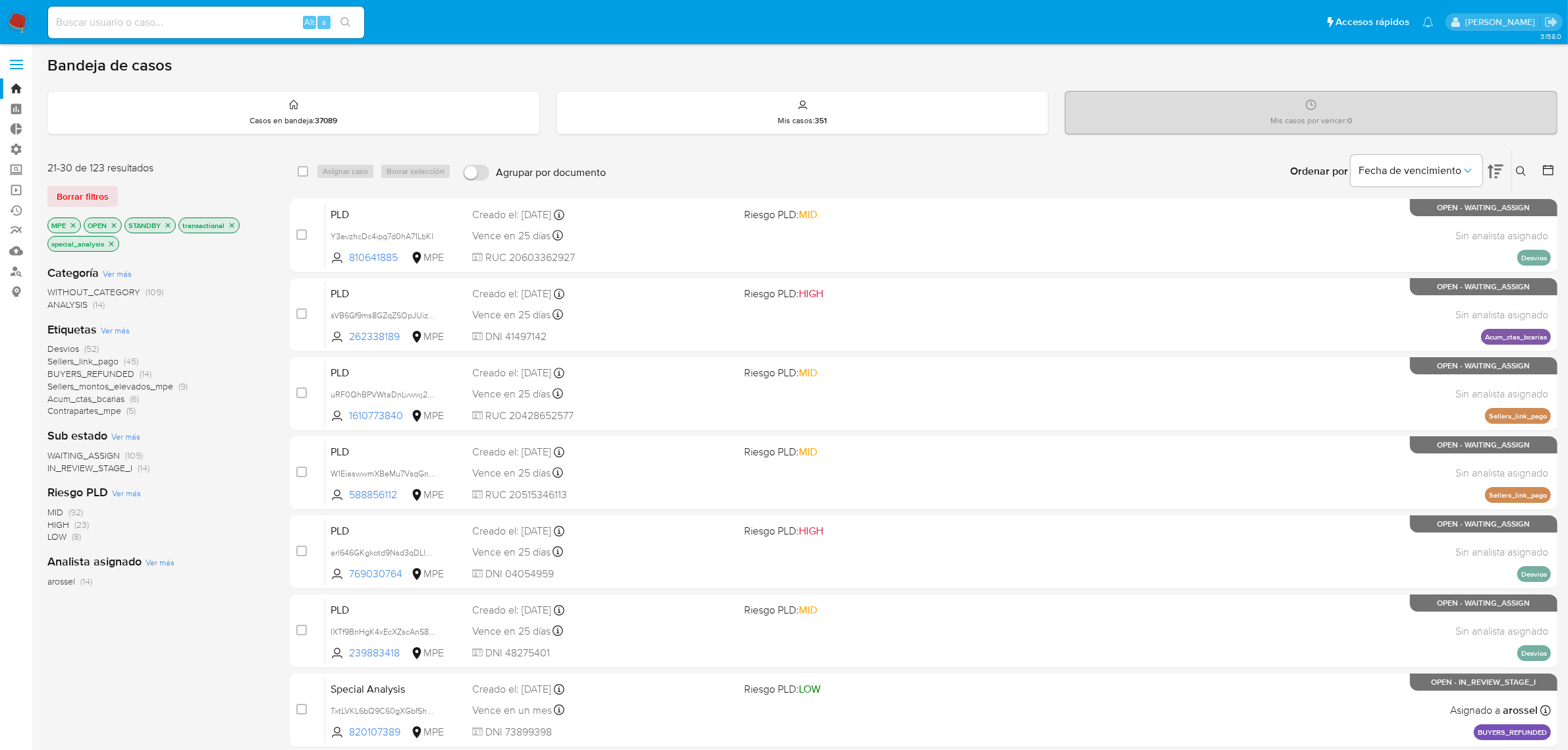
scroll to position [337, 0]
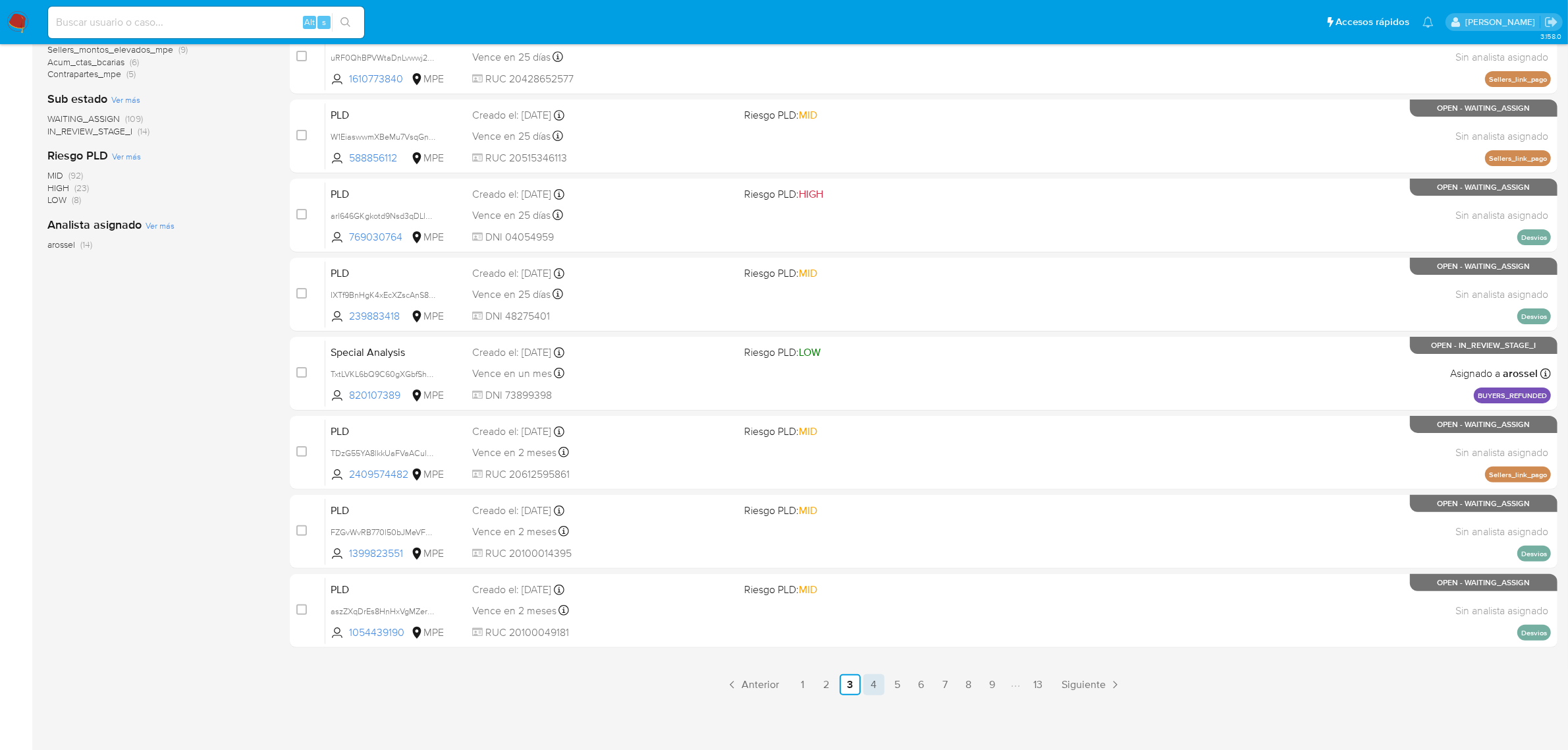
click at [873, 685] on link "4" at bounding box center [874, 684] width 21 height 21
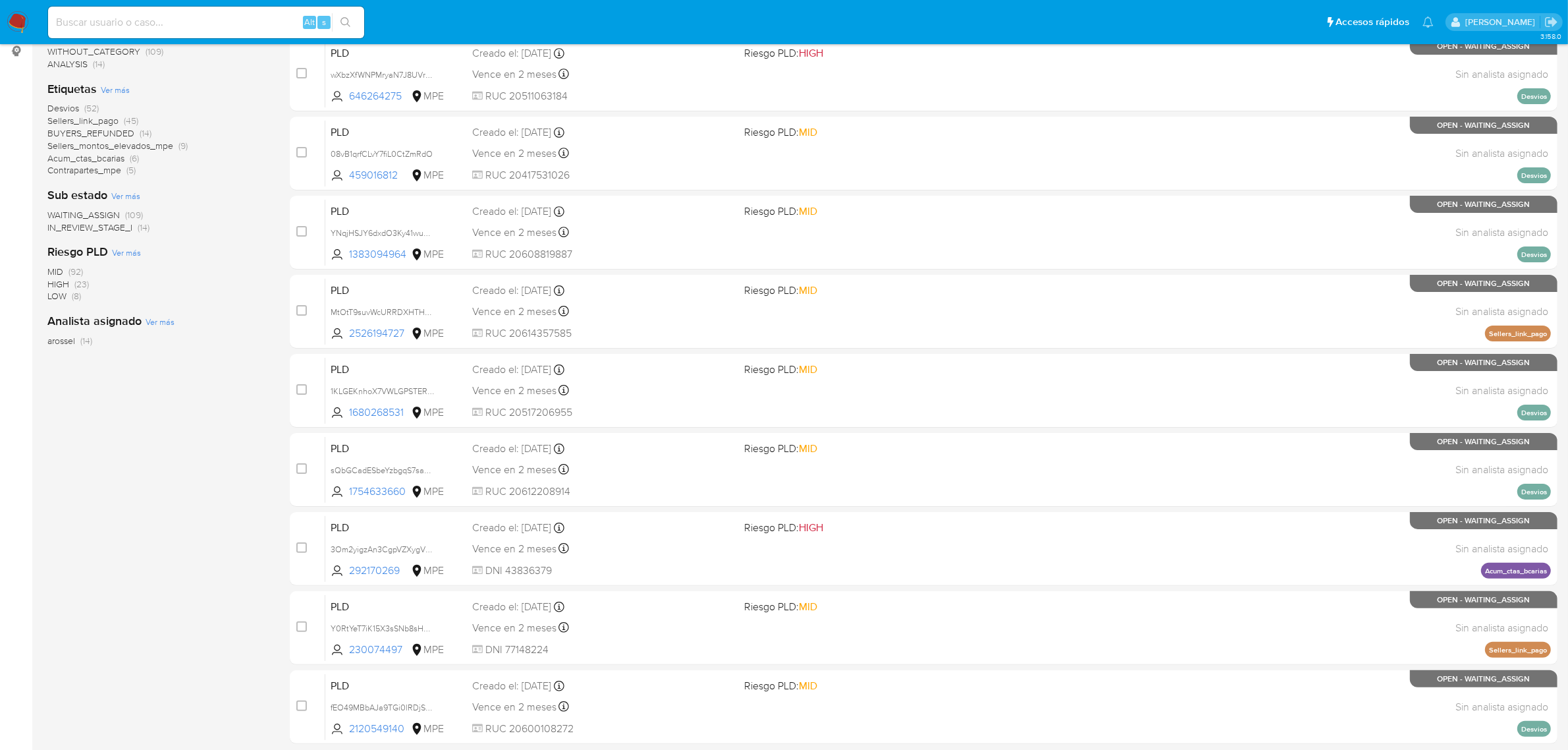
scroll to position [337, 0]
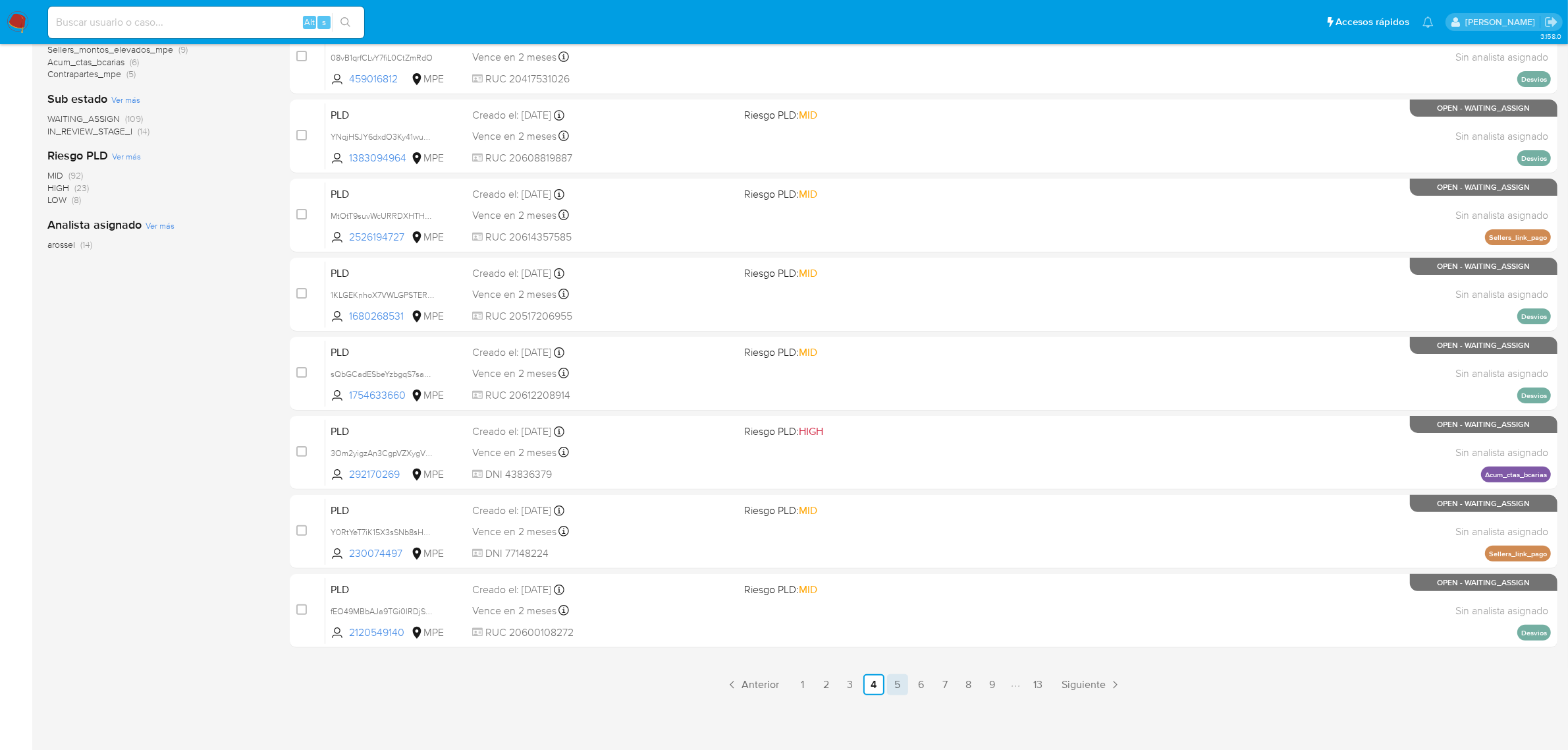
click at [890, 686] on link "5" at bounding box center [898, 684] width 21 height 21
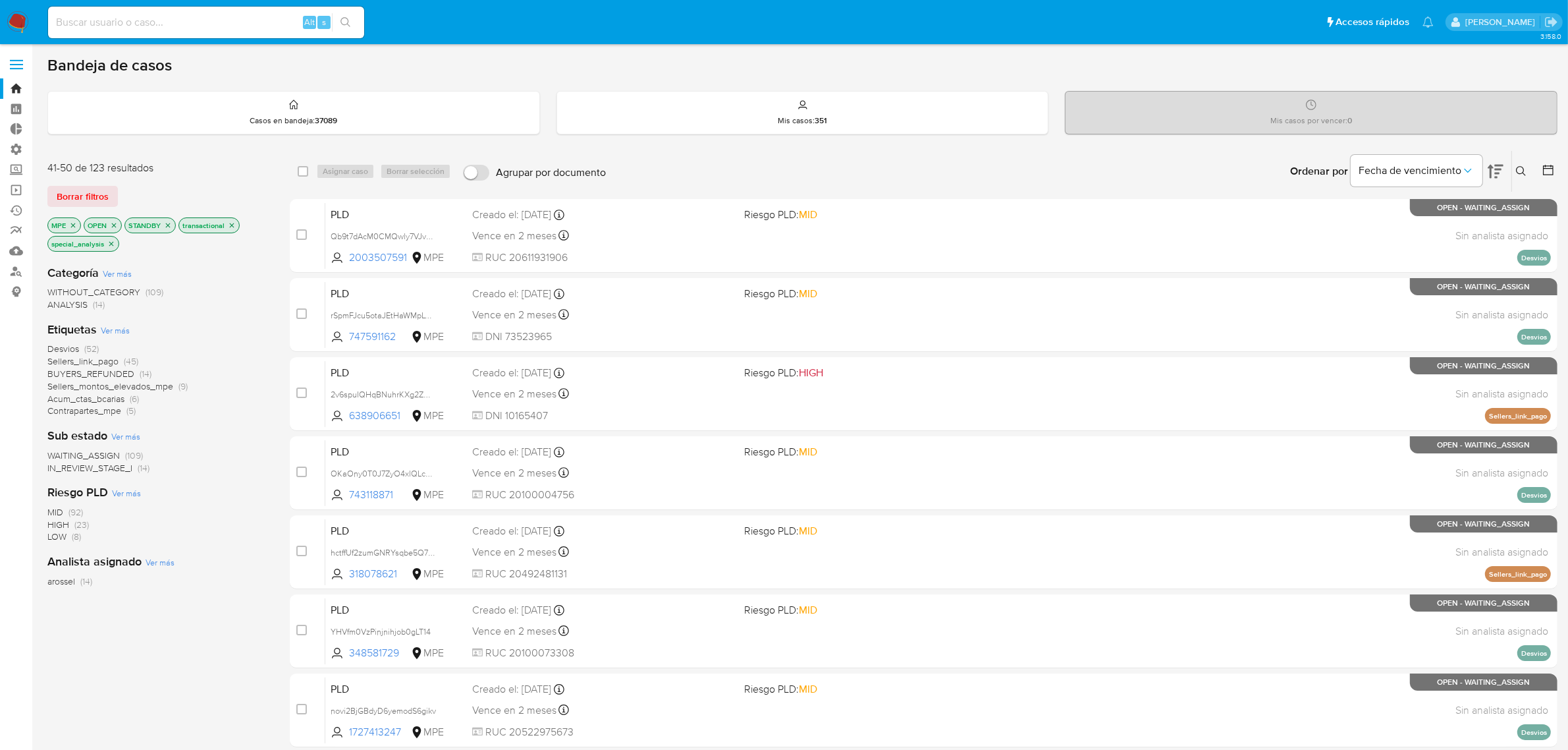
scroll to position [337, 0]
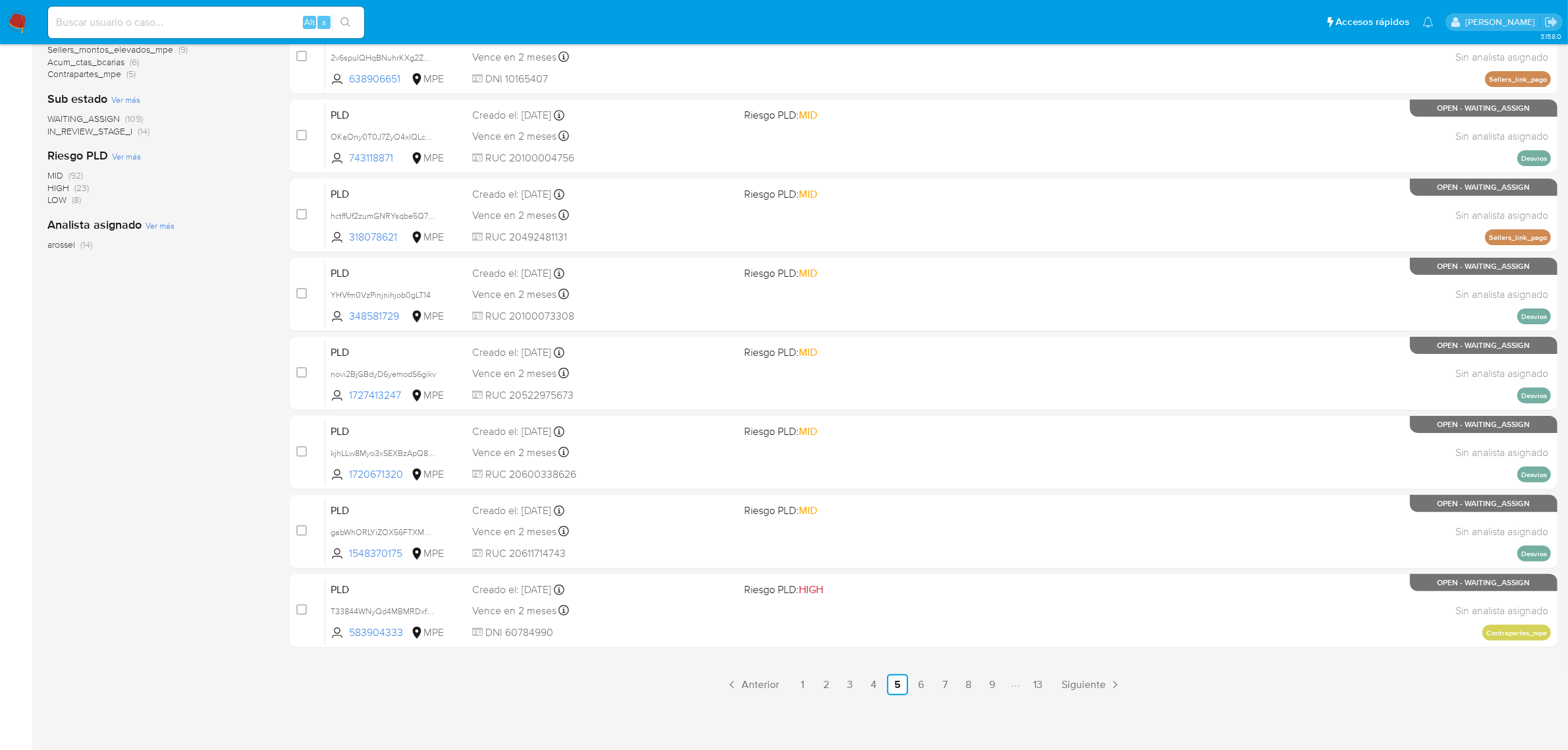
click at [124, 506] on div "41-50 de 123 resultados Borrar filtros MPE OPEN STANDBY transactional special_a…" at bounding box center [158, 254] width 221 height 881
click at [208, 539] on div "41-50 de 123 resultados Borrar filtros MPE OPEN STANDBY transactional special_a…" at bounding box center [158, 254] width 221 height 881
